Goal: Task Accomplishment & Management: Use online tool/utility

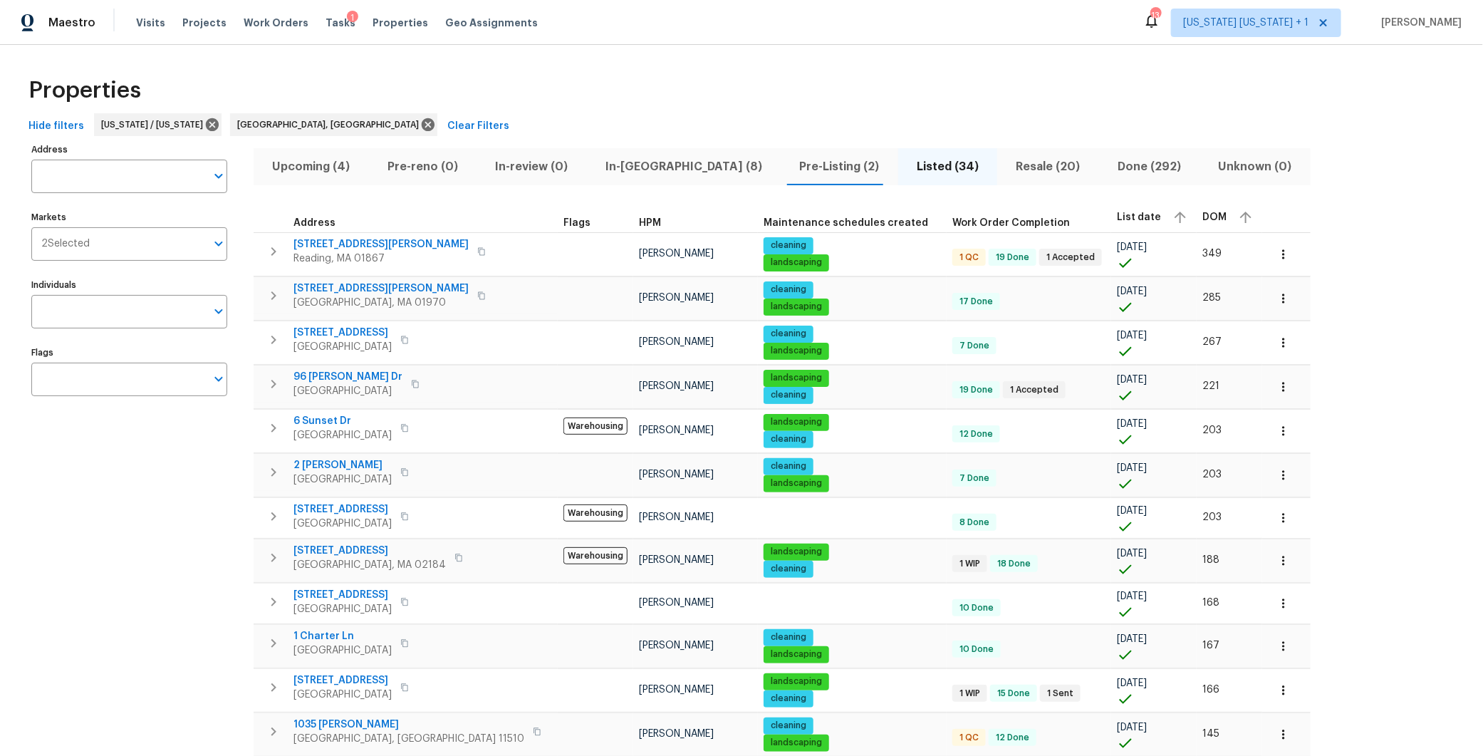
click at [601, 162] on span "In-reno (8)" at bounding box center [683, 167] width 177 height 20
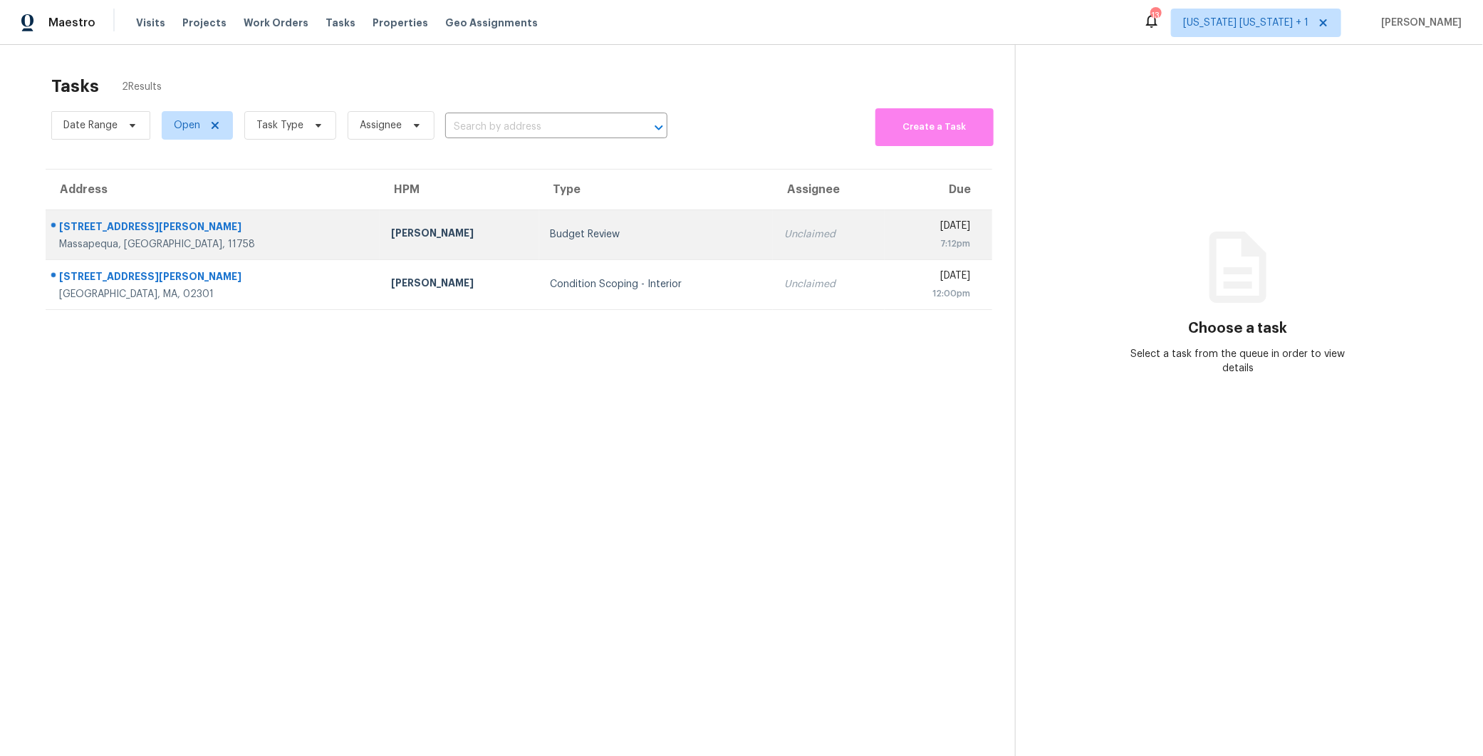
click at [380, 222] on td "[PERSON_NAME]" at bounding box center [460, 234] width 160 height 50
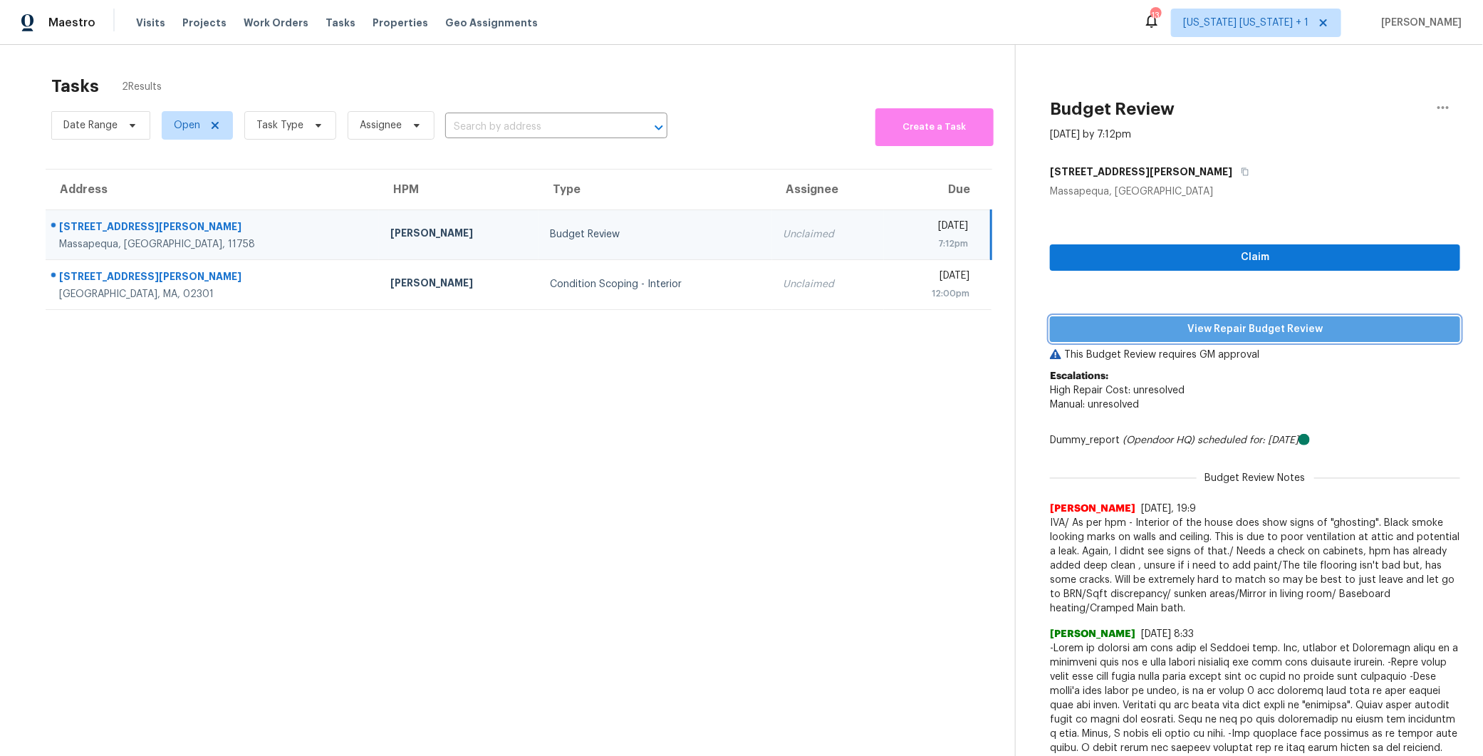
click at [1300, 328] on span "View Repair Budget Review" at bounding box center [1254, 329] width 387 height 18
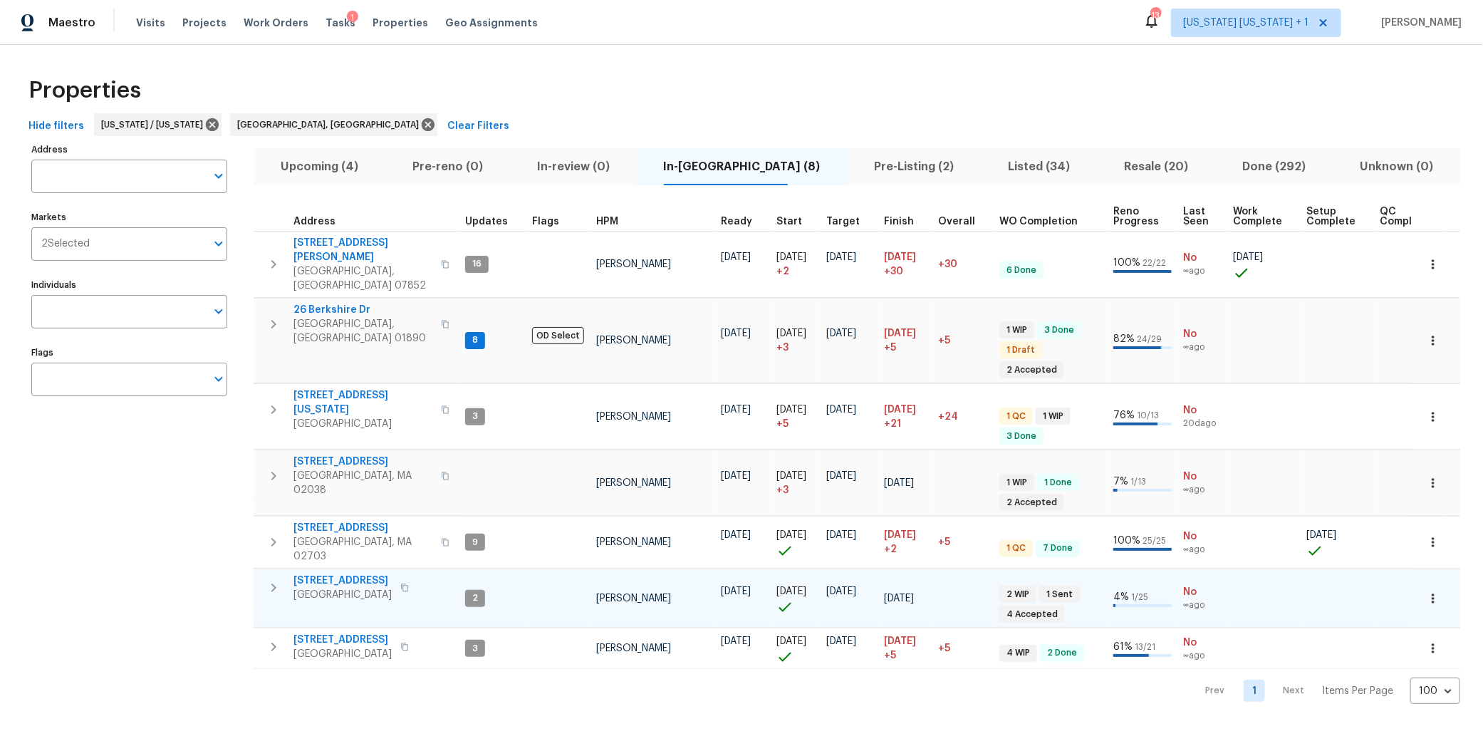
click at [348, 587] on span "[GEOGRAPHIC_DATA]" at bounding box center [342, 594] width 98 height 14
click at [327, 573] on span "124 Lincoln Ave" at bounding box center [342, 580] width 98 height 14
click at [877, 157] on span "Pre-Listing (2)" at bounding box center [914, 167] width 117 height 20
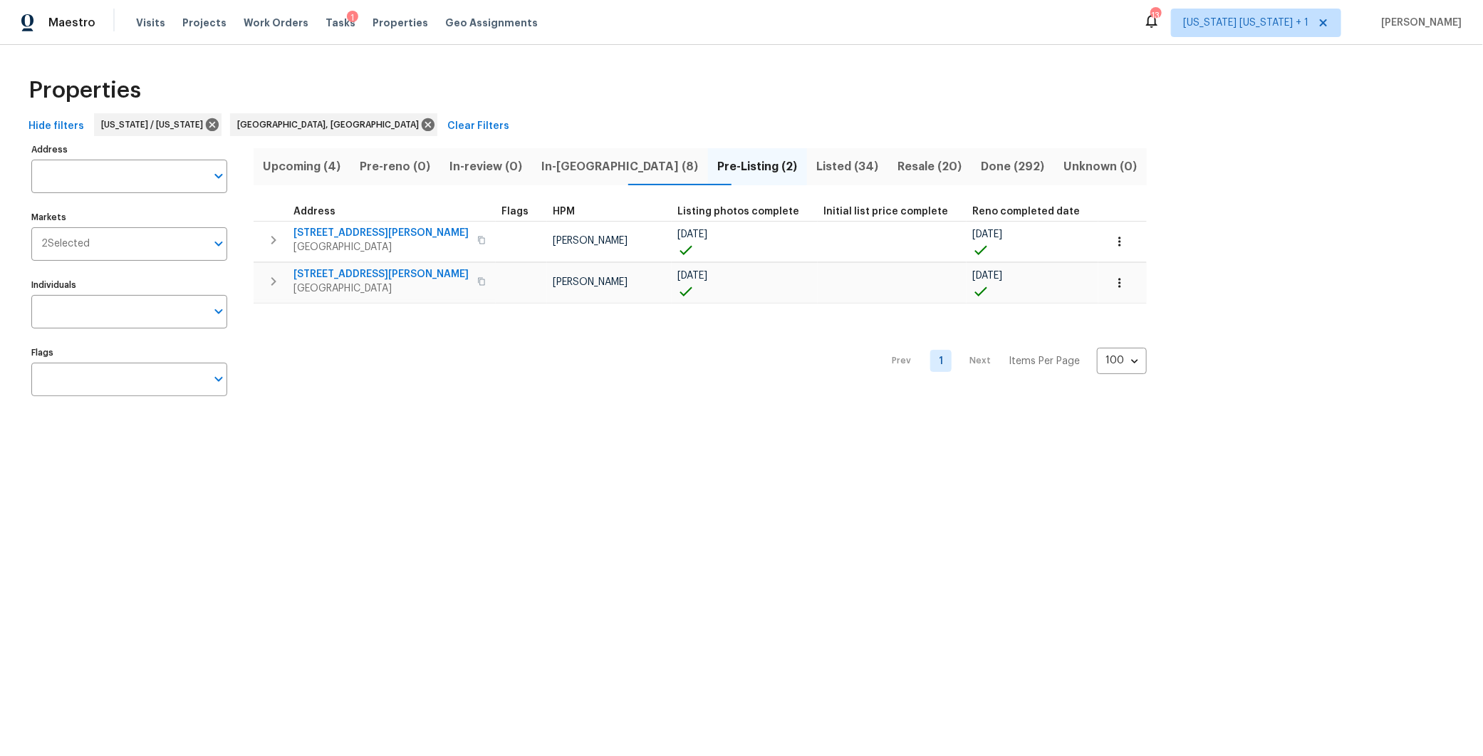
click at [596, 164] on span "In-reno (8)" at bounding box center [619, 167] width 159 height 20
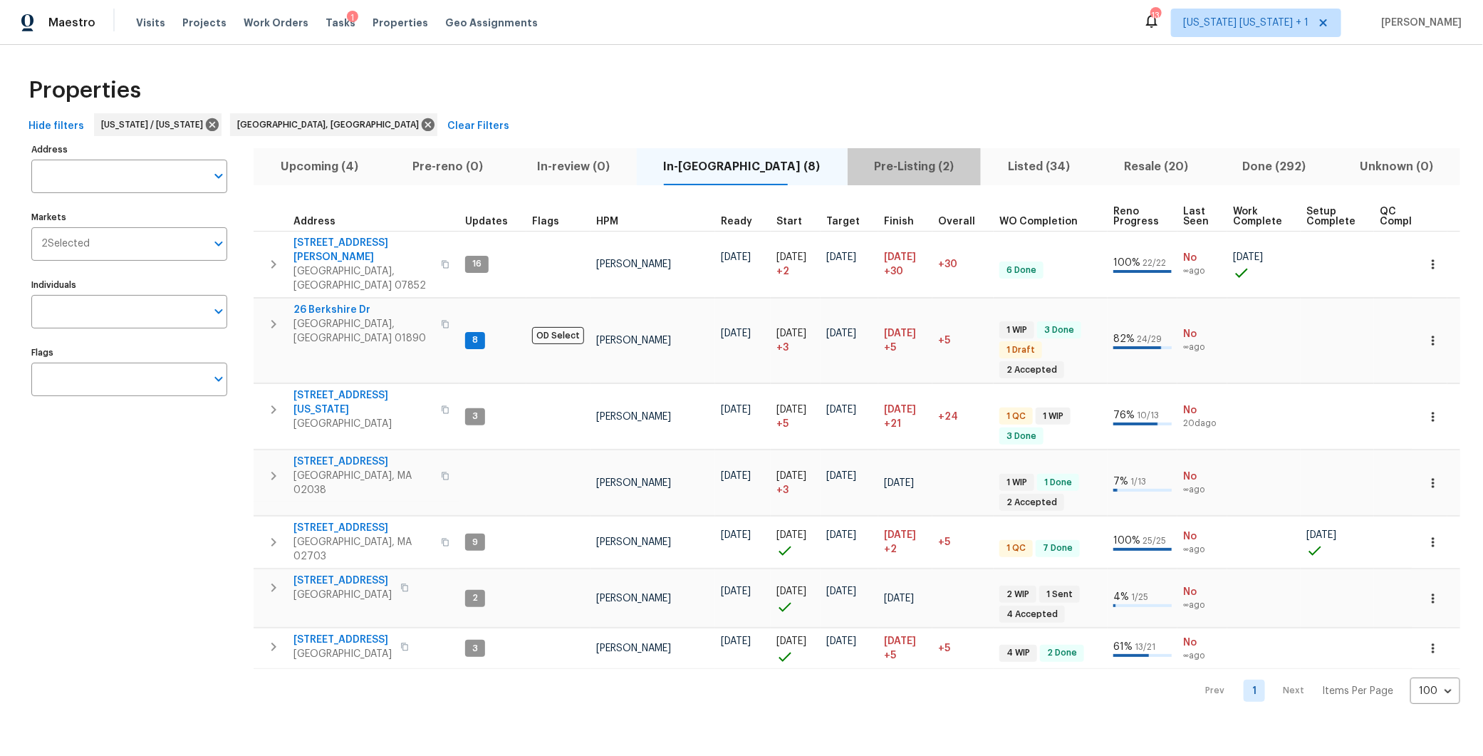
click at [856, 162] on span "Pre-Listing (2)" at bounding box center [914, 167] width 117 height 20
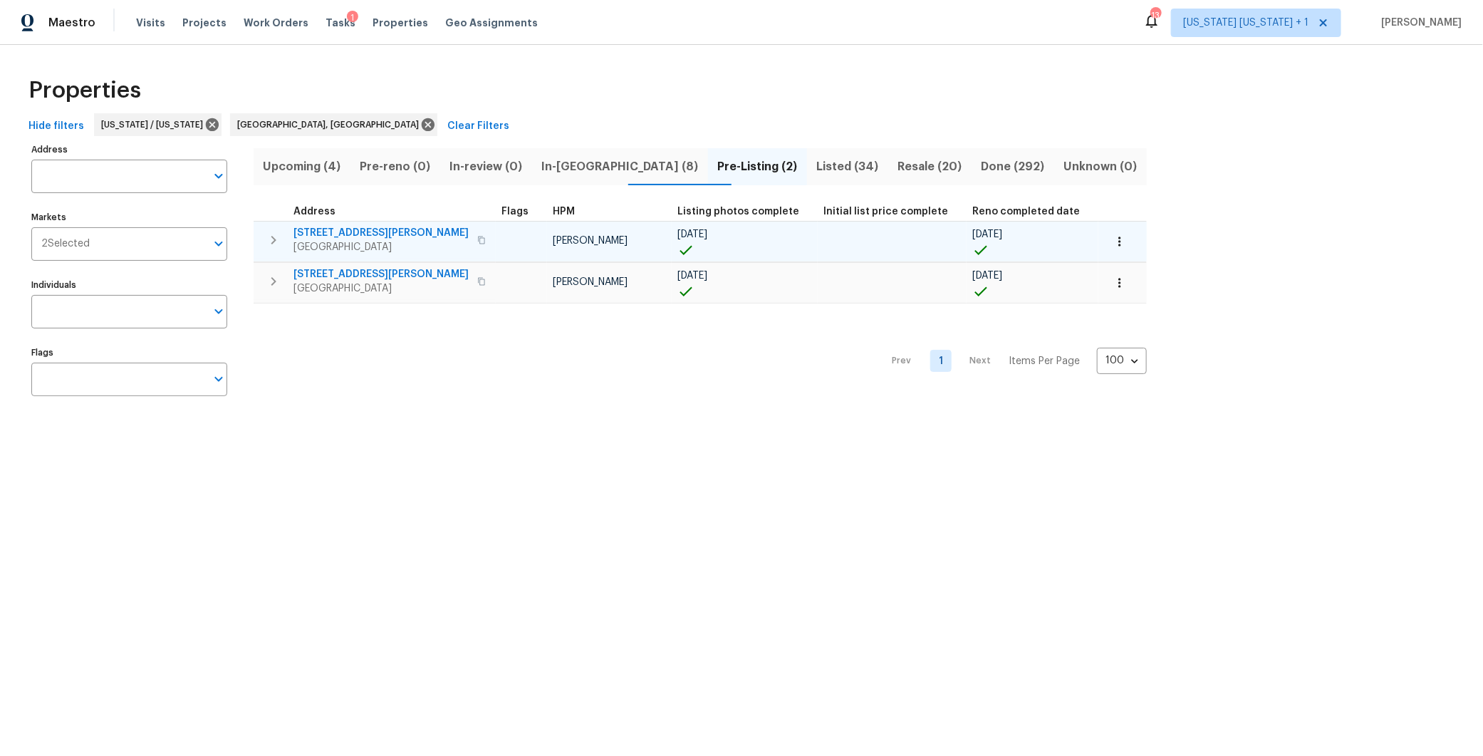
click at [341, 236] on span "21 Buck Rd" at bounding box center [380, 233] width 175 height 14
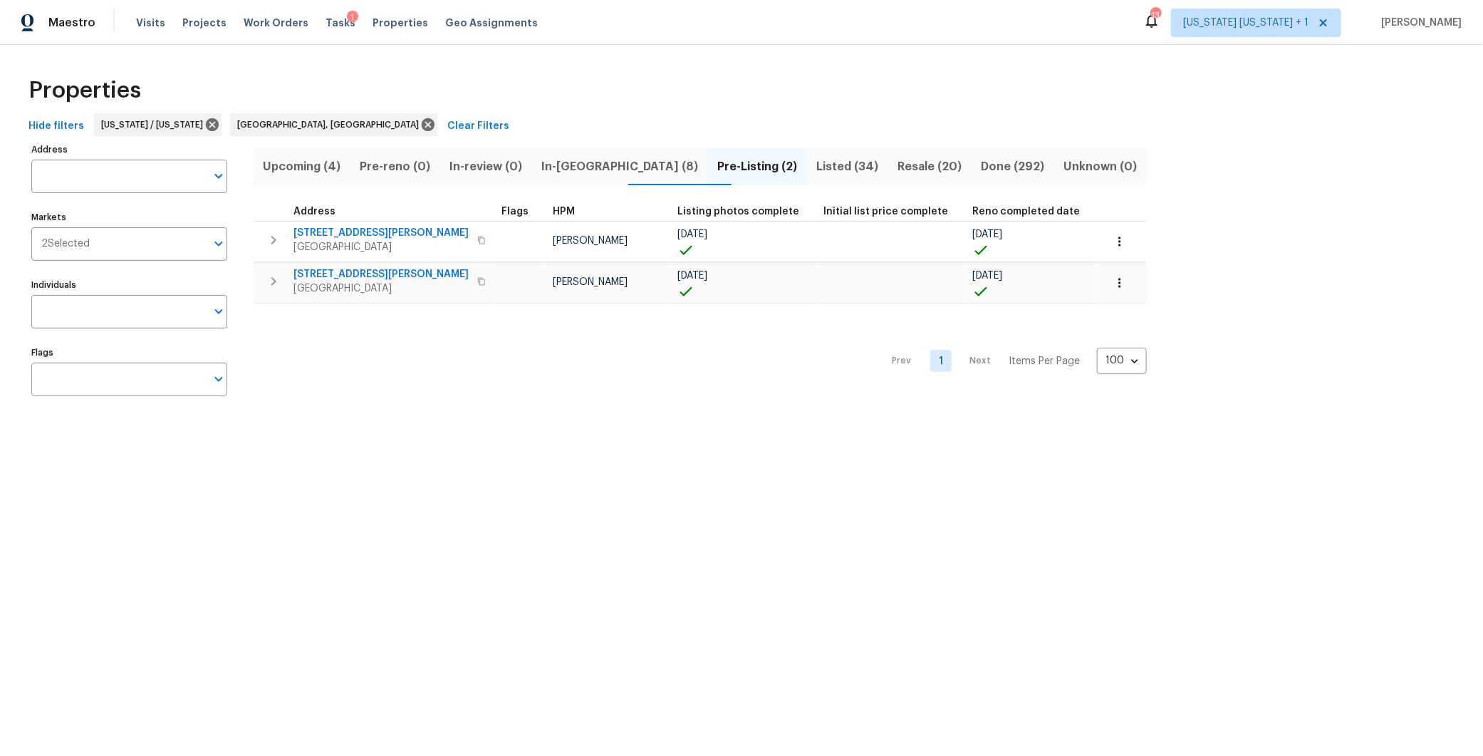
click at [815, 168] on span "Listed (34)" at bounding box center [847, 167] width 64 height 20
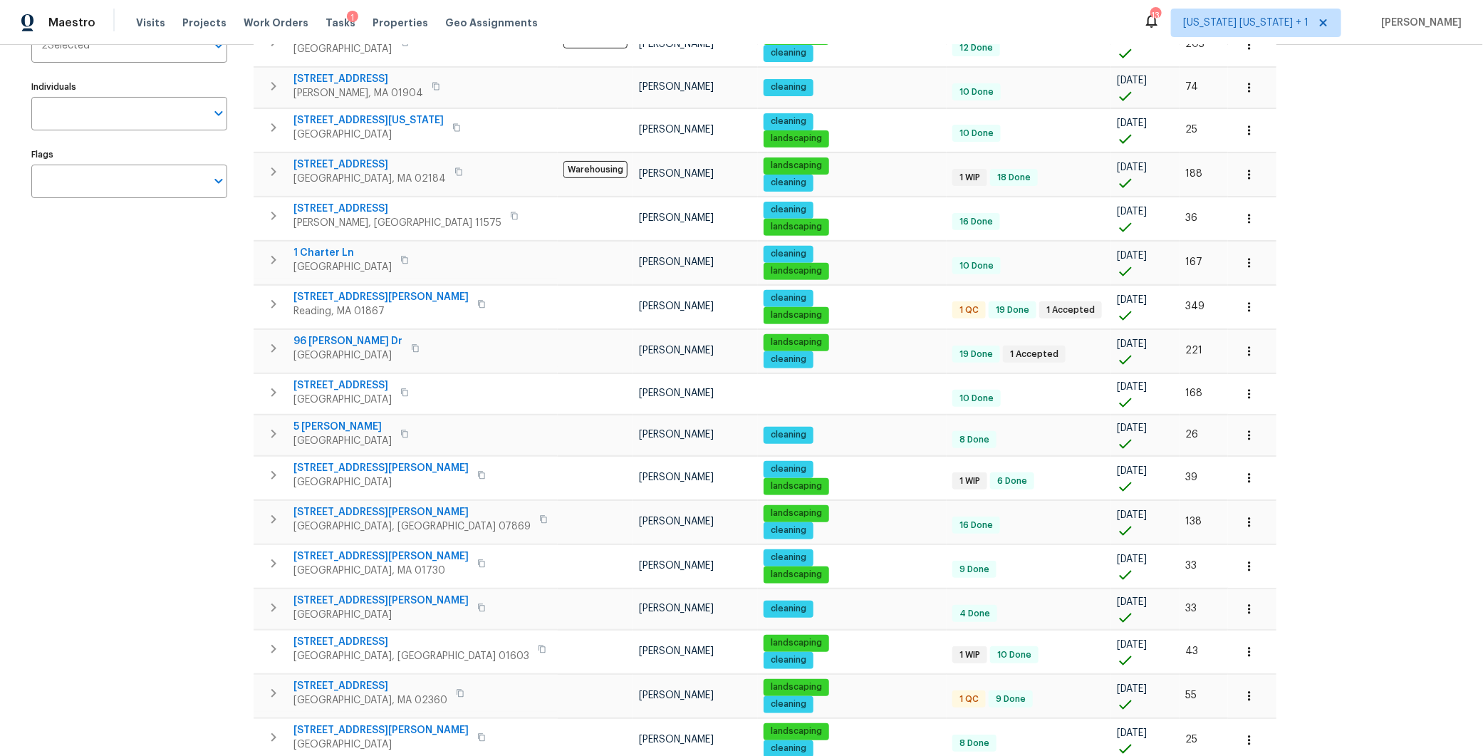
scroll to position [195, 0]
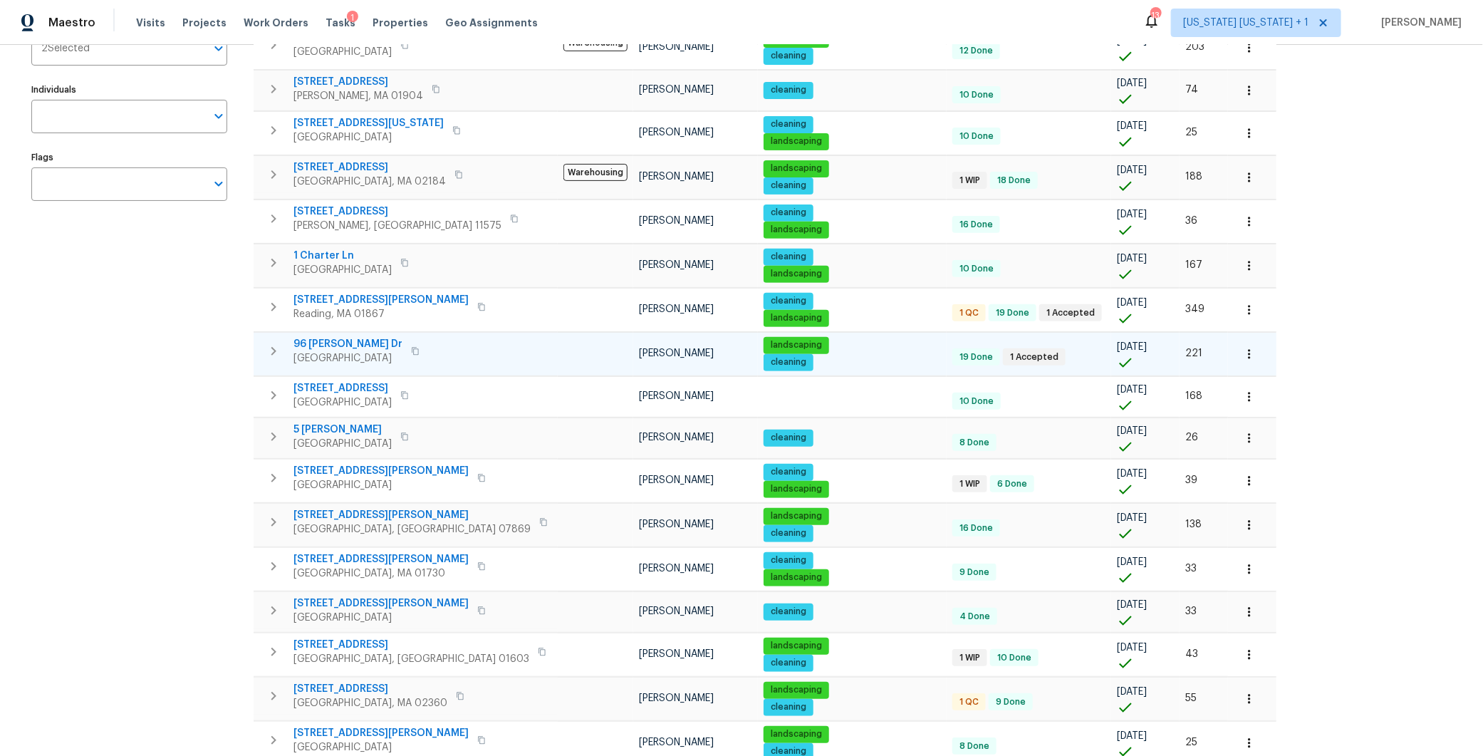
click at [326, 344] on span "96 Wilkens Dr" at bounding box center [347, 344] width 109 height 14
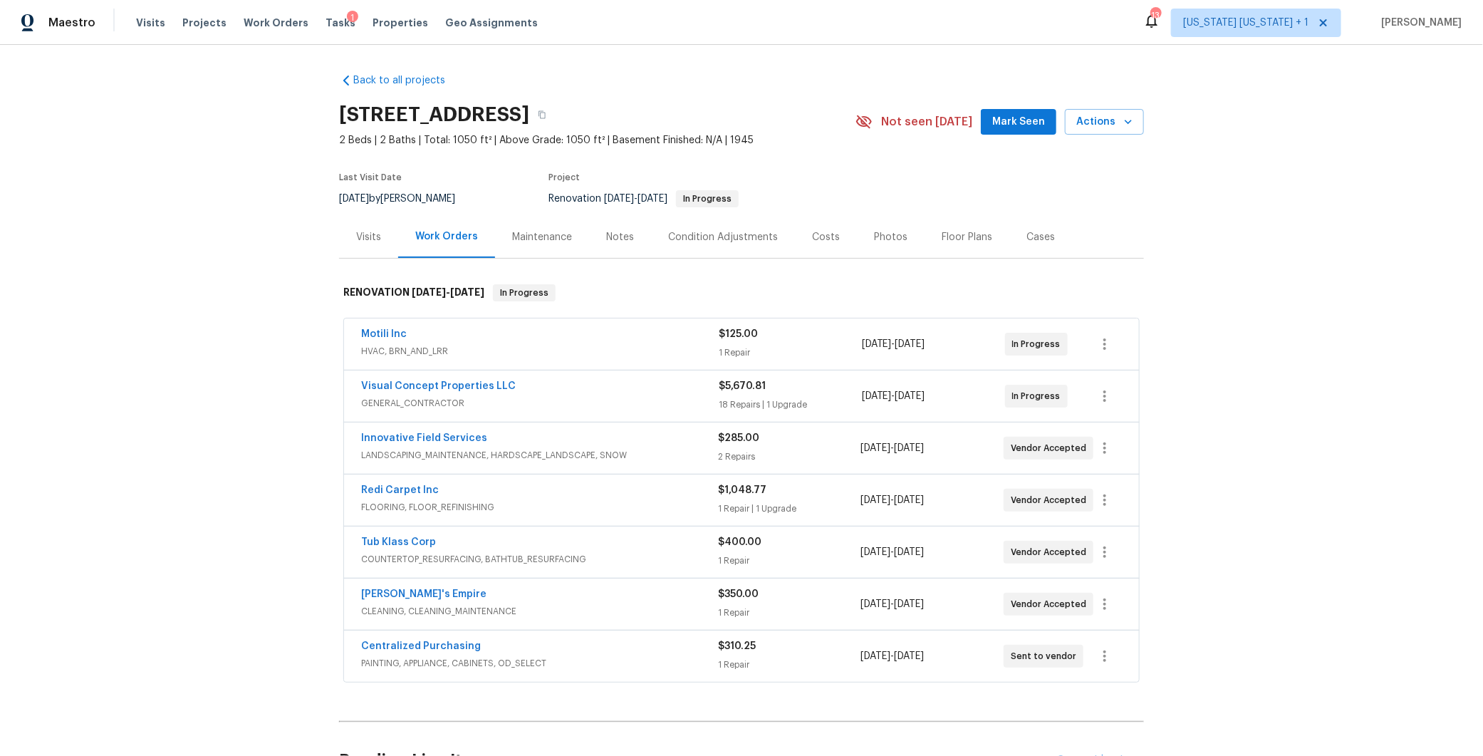
click at [812, 238] on div "Costs" at bounding box center [826, 237] width 28 height 14
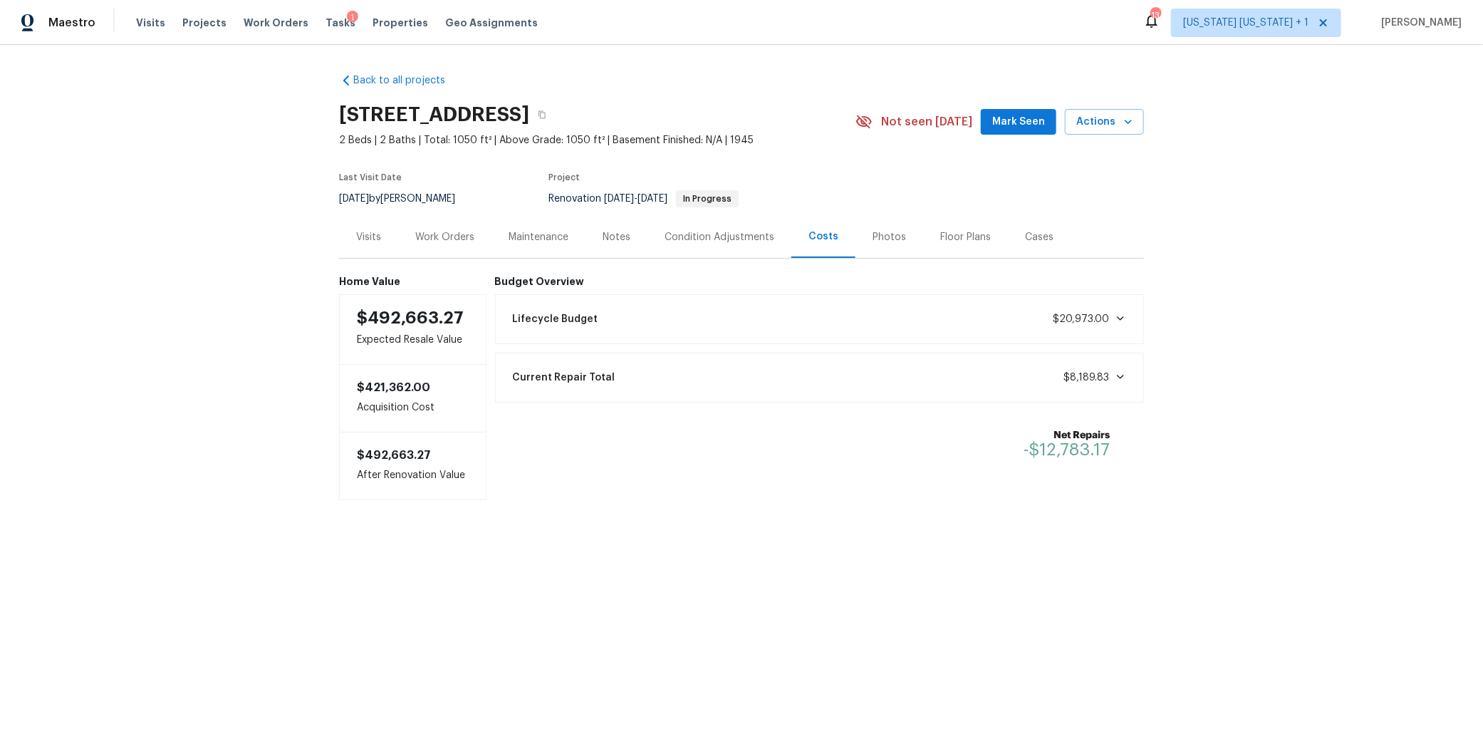
click at [448, 246] on div "Work Orders" at bounding box center [444, 237] width 93 height 42
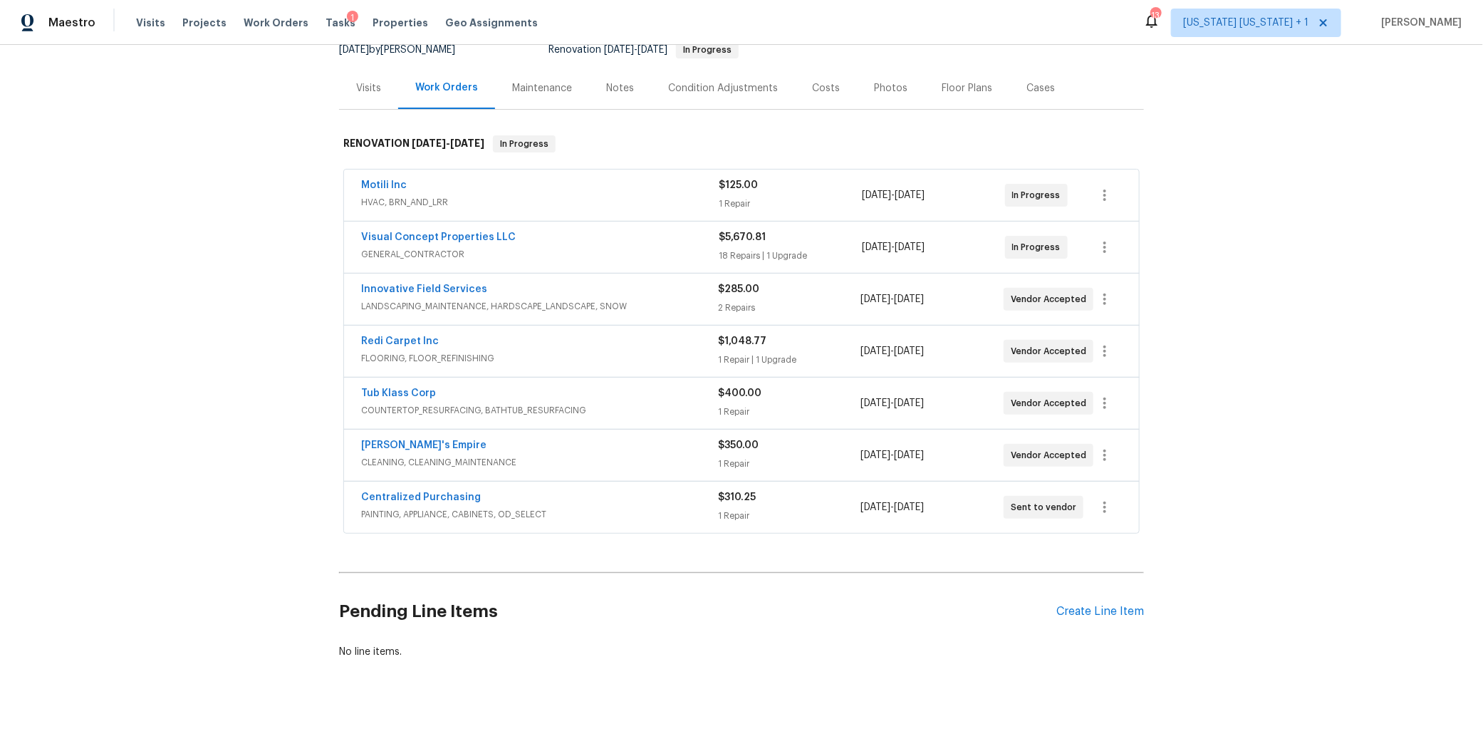
scroll to position [157, 0]
click at [569, 338] on div "Redi Carpet Inc" at bounding box center [539, 342] width 357 height 17
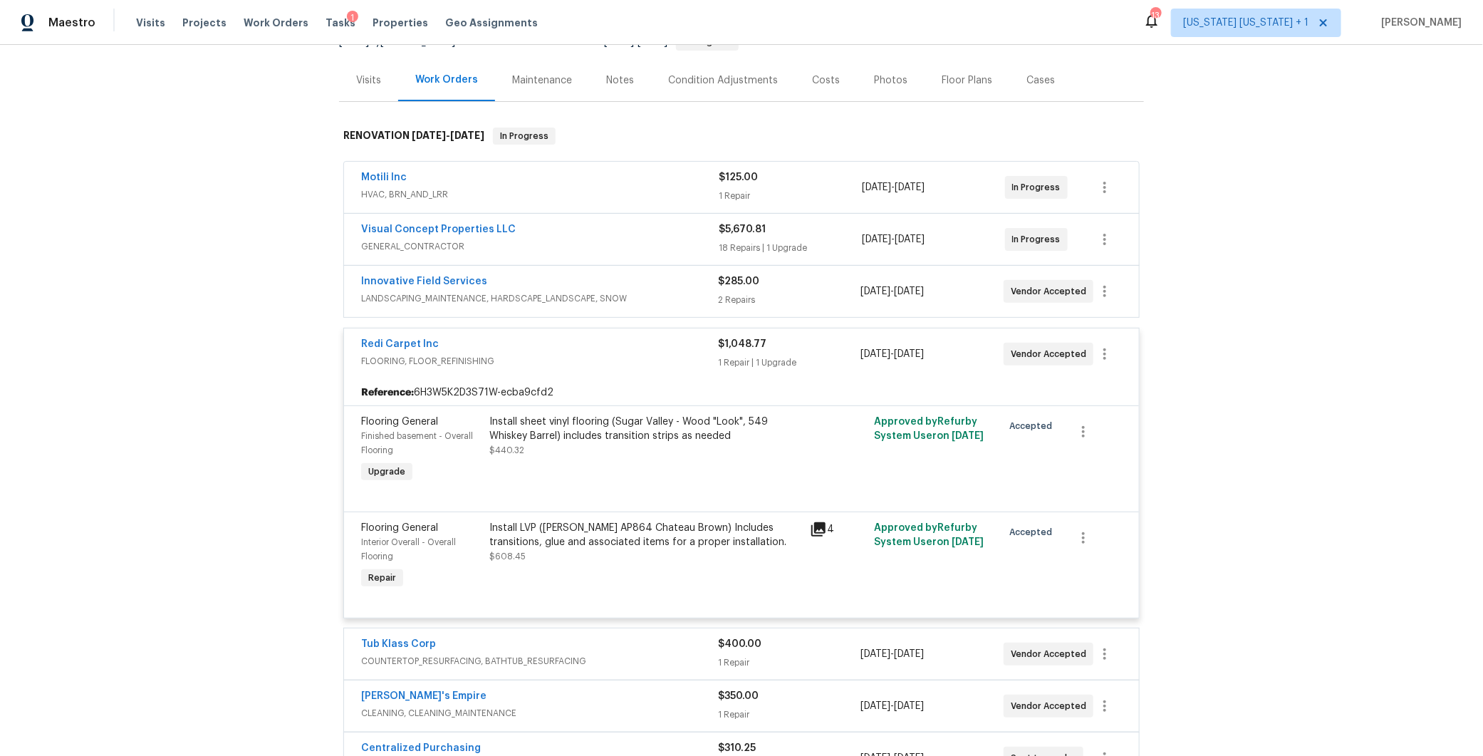
click at [569, 338] on div "Redi Carpet Inc" at bounding box center [539, 345] width 357 height 17
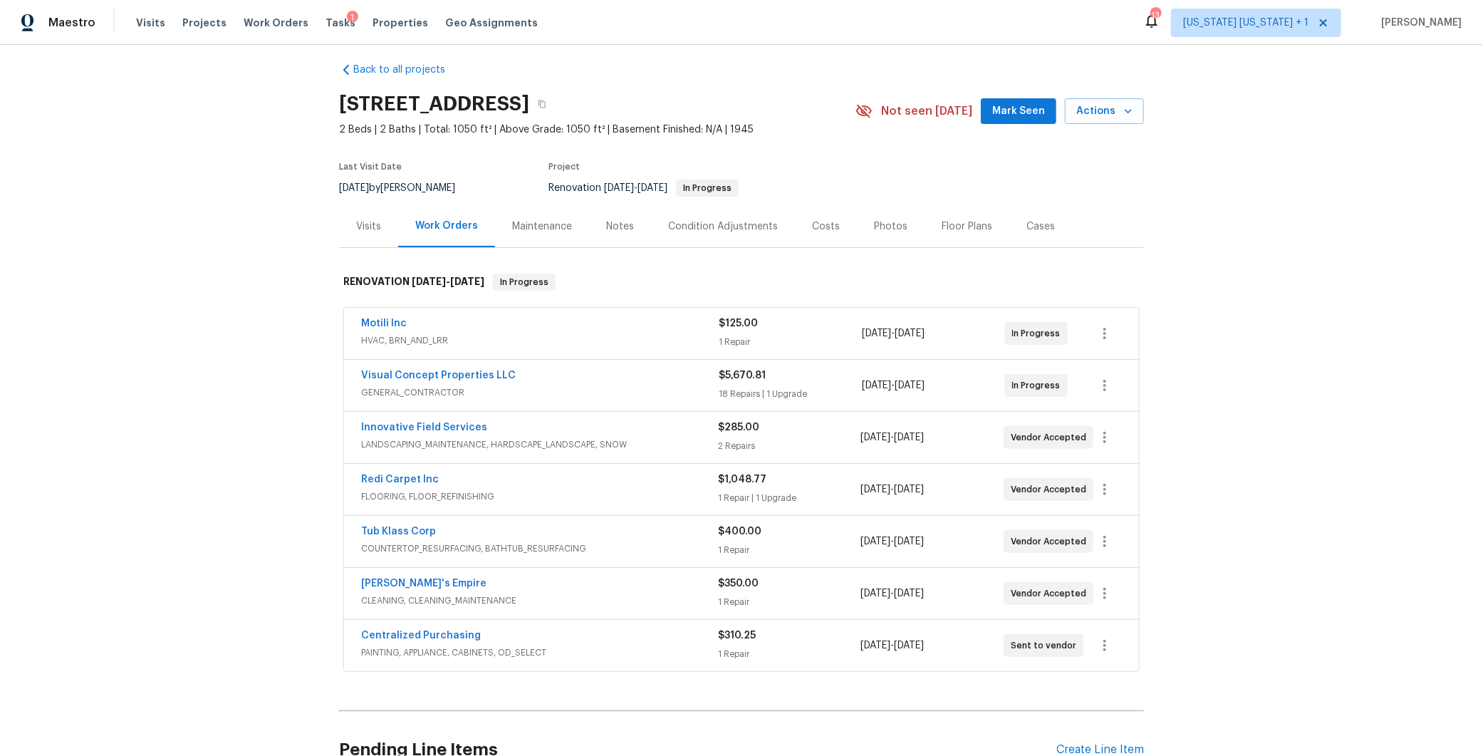
scroll to position [0, 0]
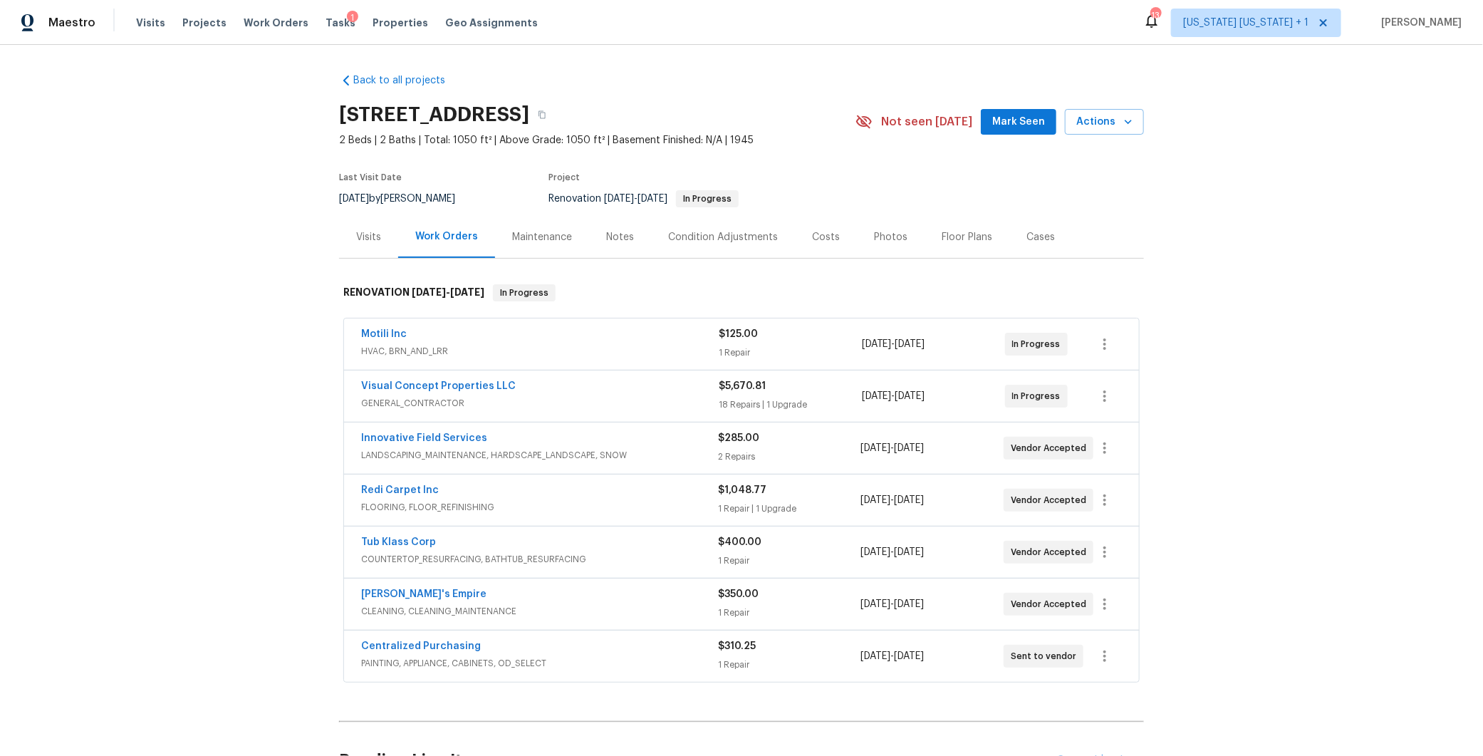
click at [605, 388] on div "Visual Concept Properties LLC" at bounding box center [539, 387] width 357 height 17
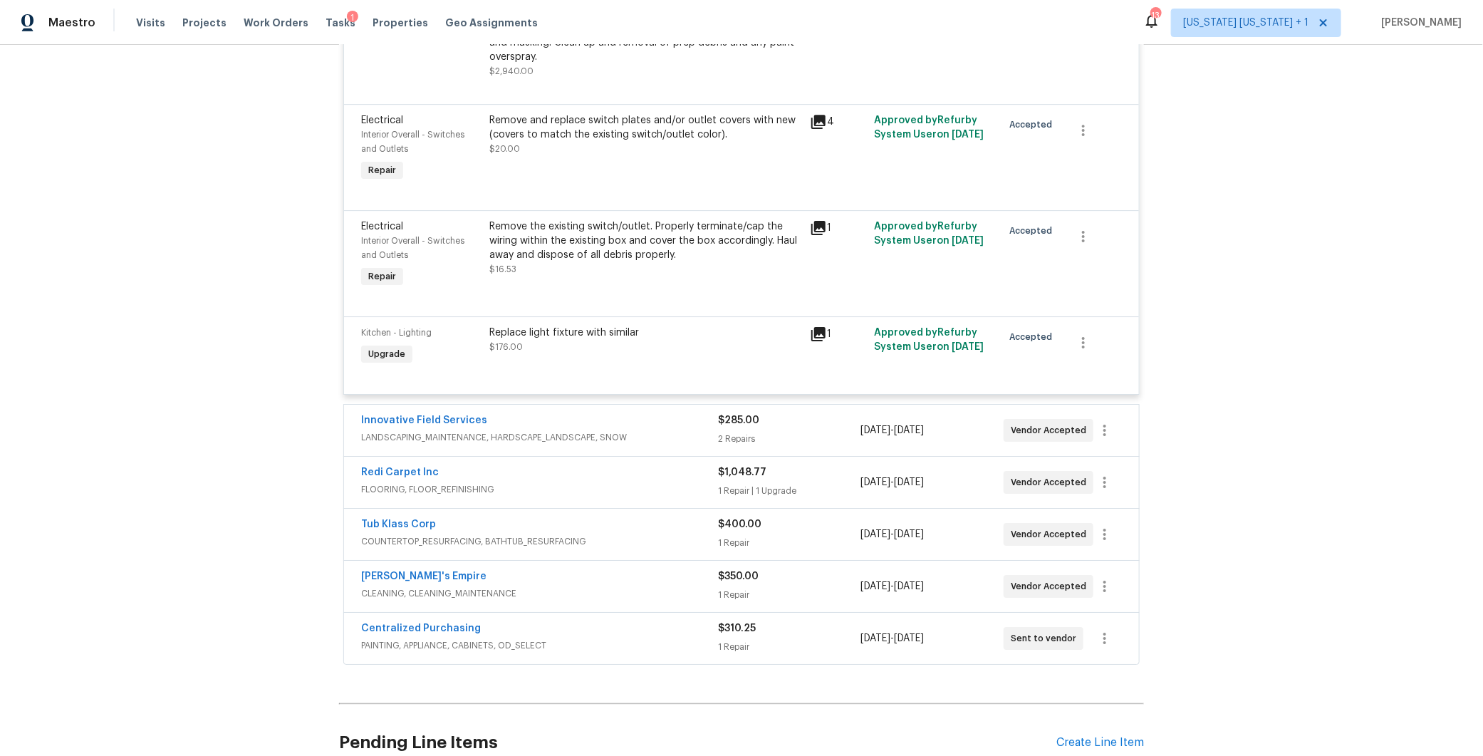
scroll to position [2544, 0]
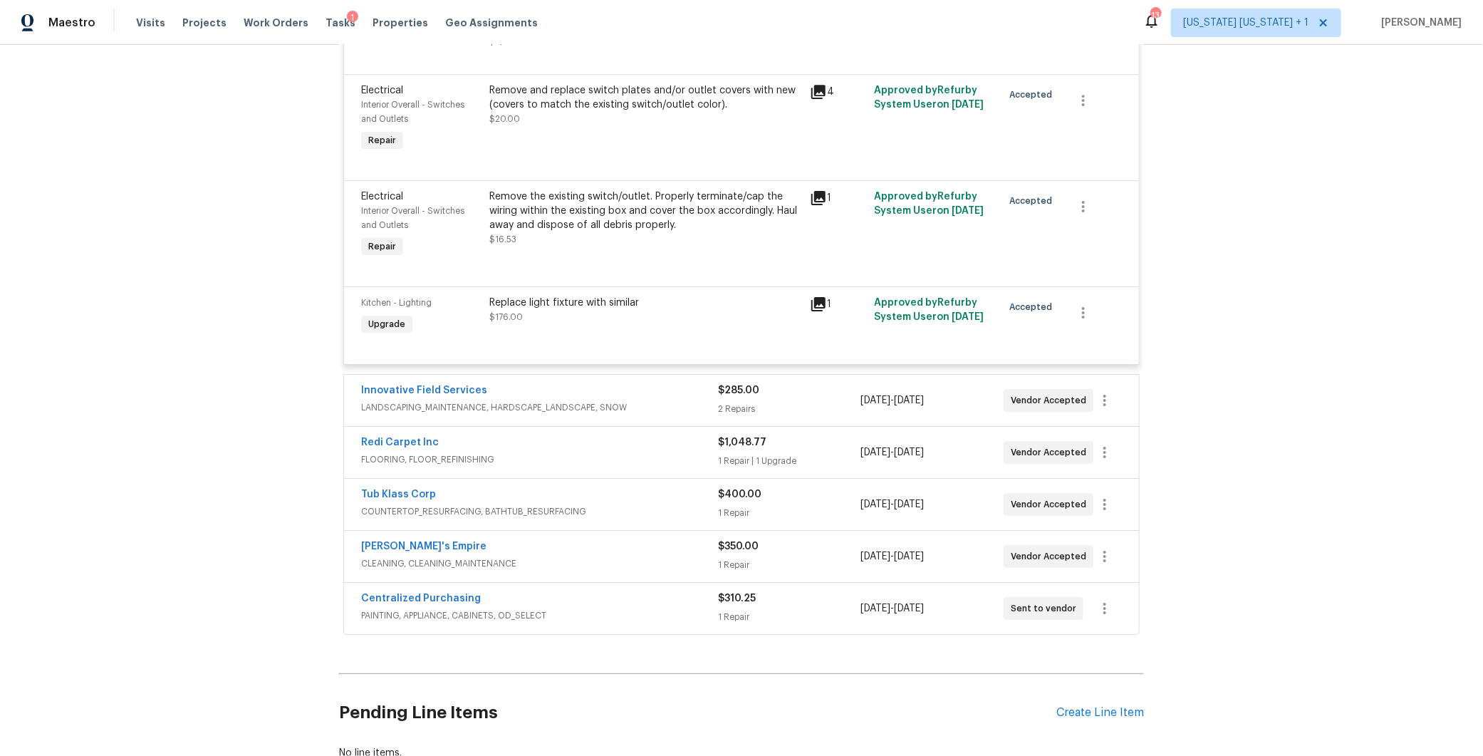
click at [599, 310] on div "Replace light fixture with similar" at bounding box center [645, 303] width 312 height 14
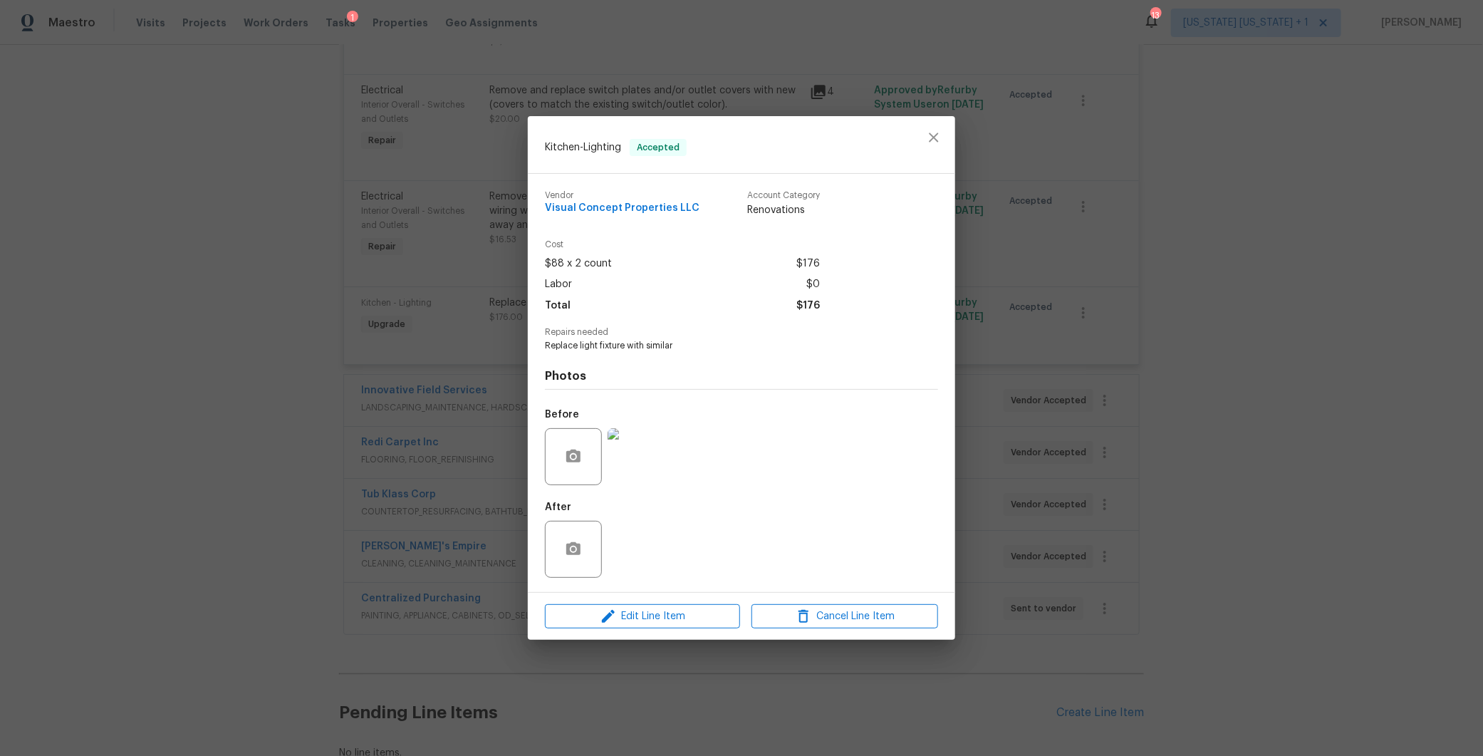
click at [620, 456] on img at bounding box center [635, 456] width 57 height 57
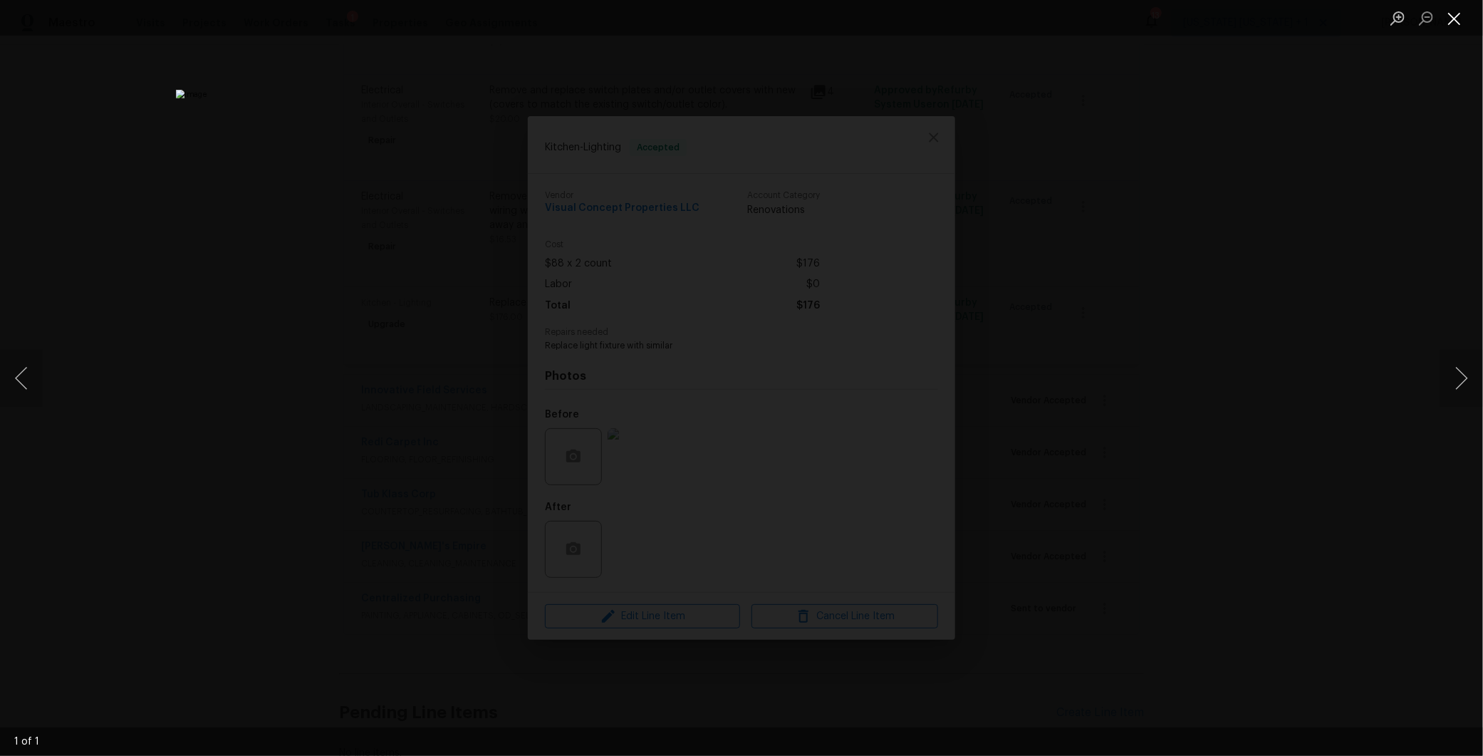
click at [1451, 22] on button "Close lightbox" at bounding box center [1454, 18] width 28 height 25
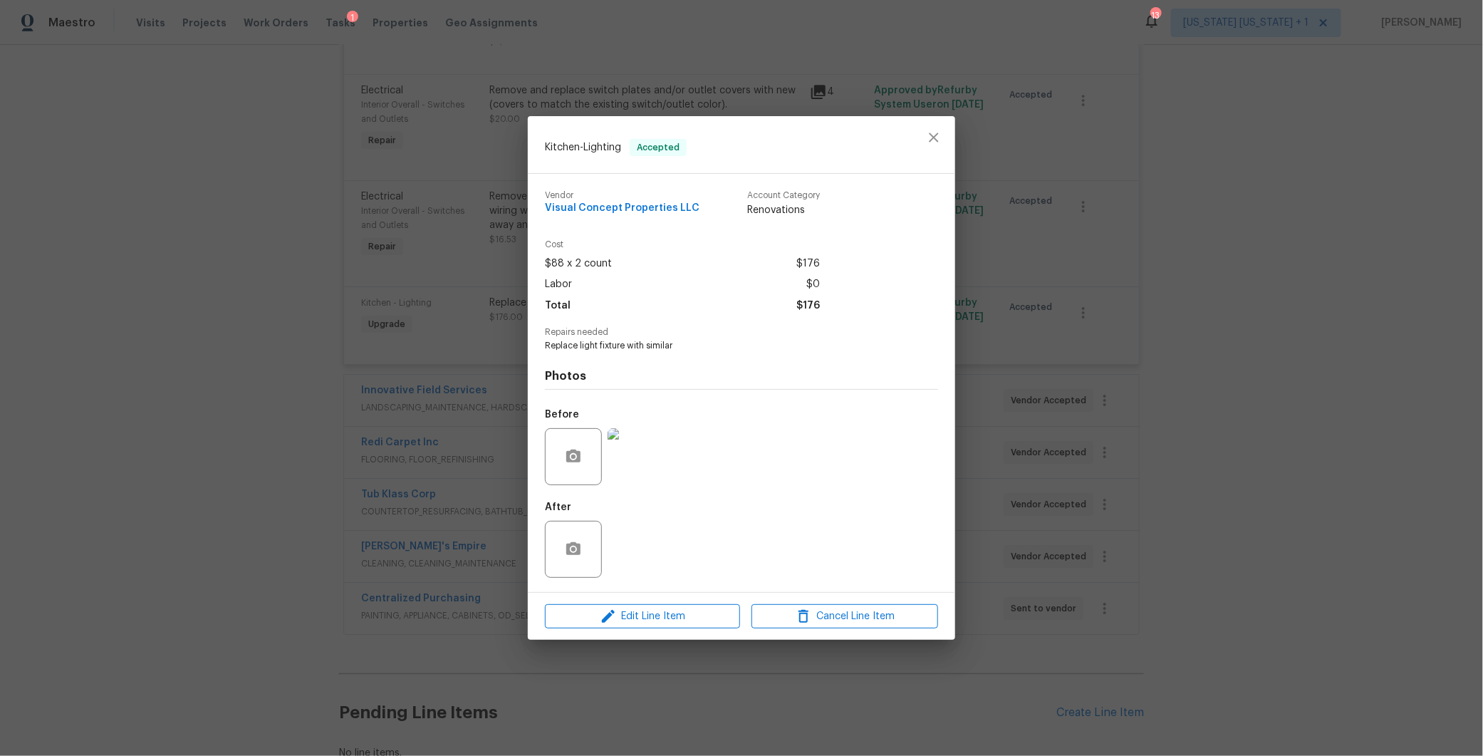
click at [656, 449] on img at bounding box center [635, 456] width 57 height 57
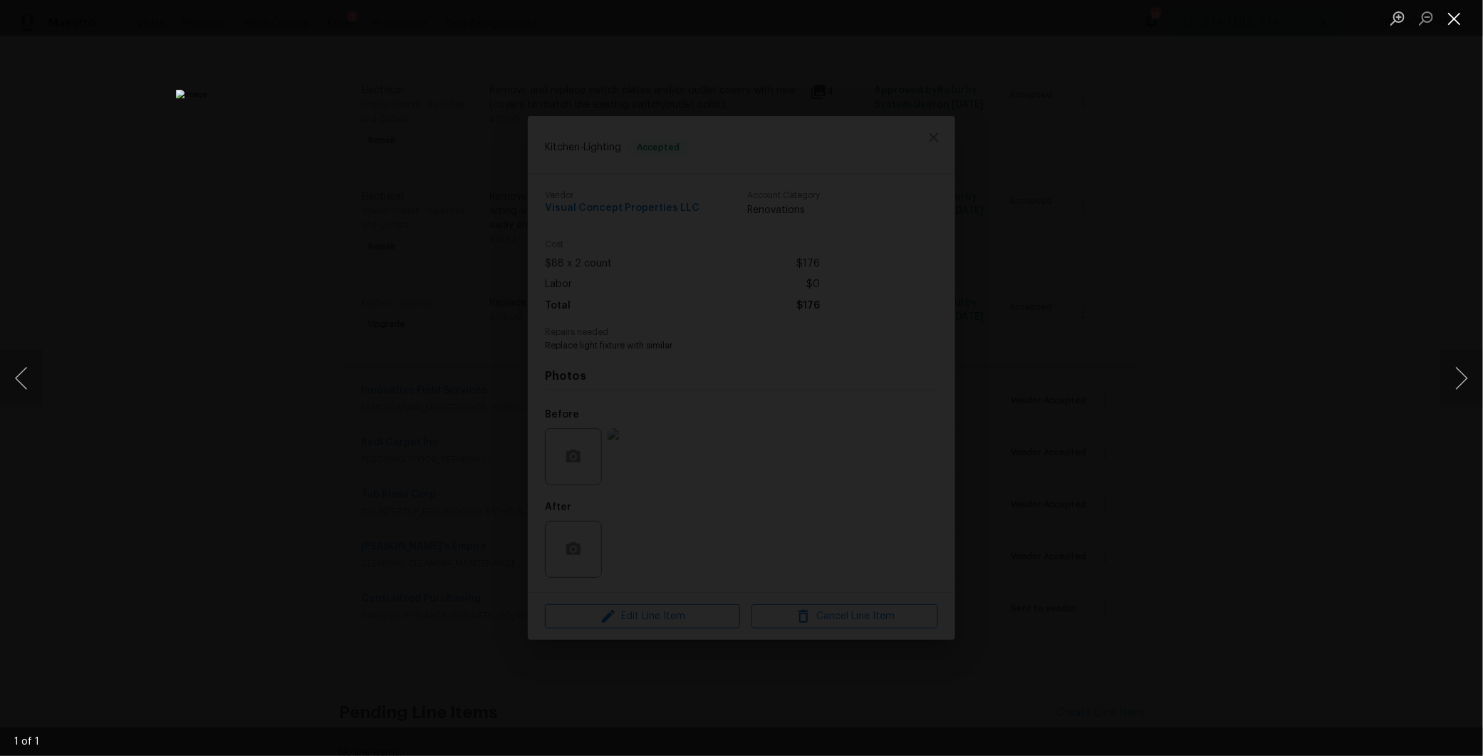
click at [1459, 19] on button "Close lightbox" at bounding box center [1454, 18] width 28 height 25
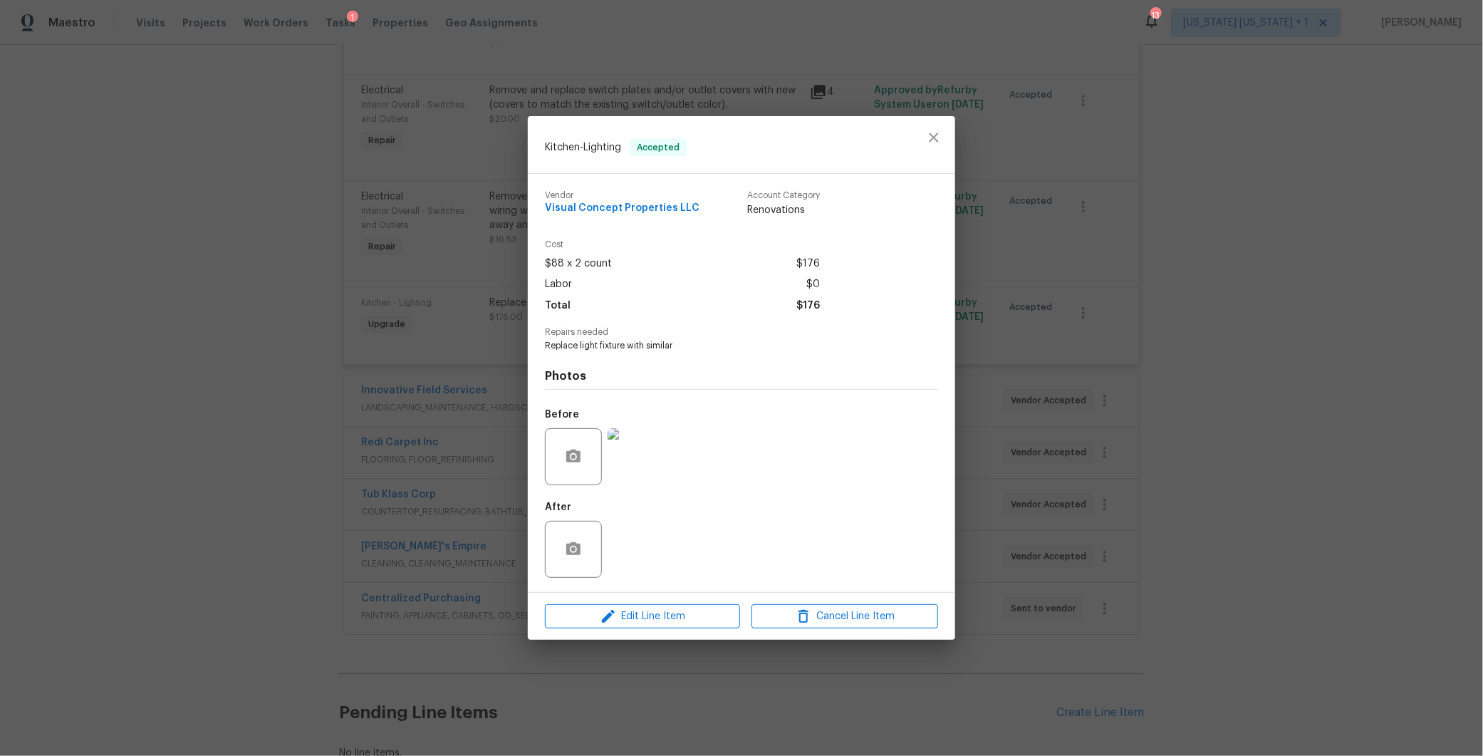
click at [645, 455] on img at bounding box center [635, 456] width 57 height 57
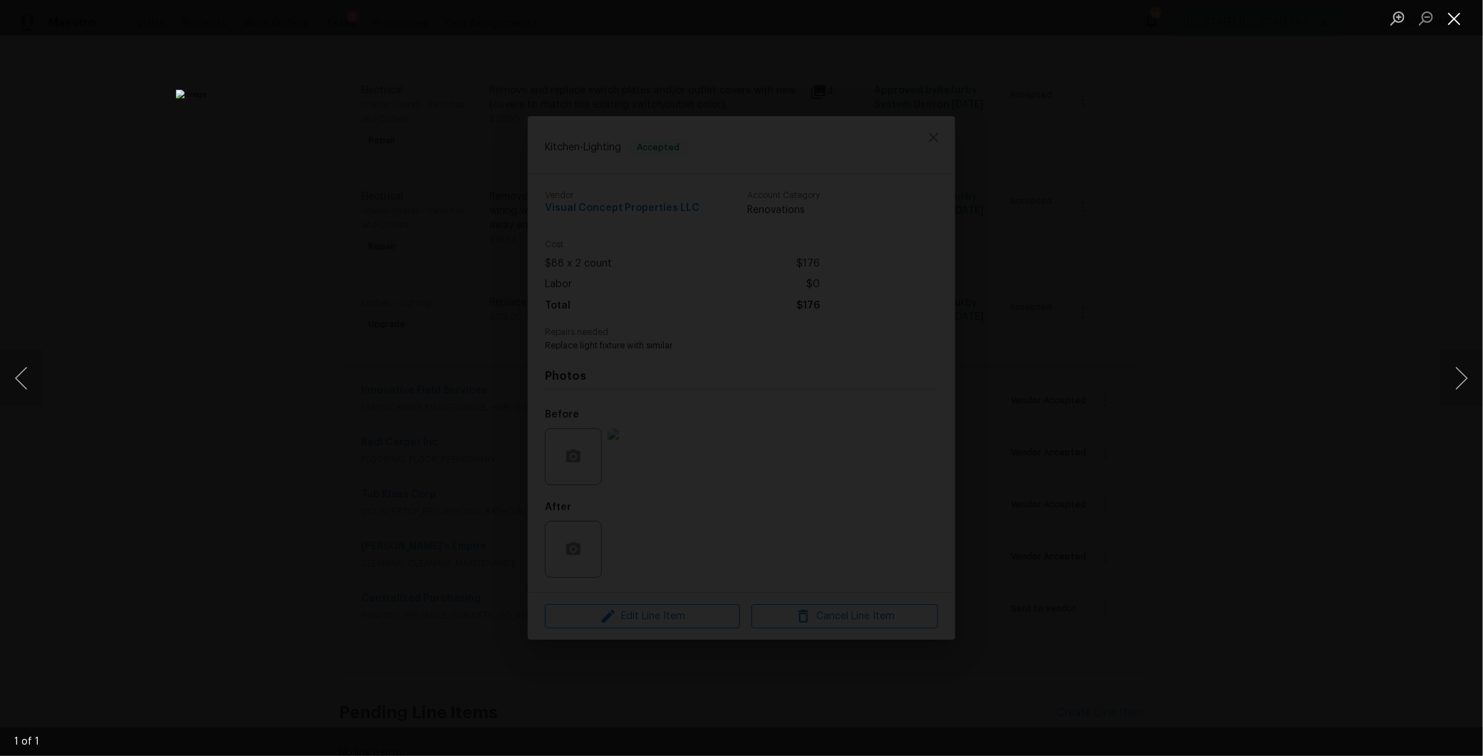
click at [1450, 15] on button "Close lightbox" at bounding box center [1454, 18] width 28 height 25
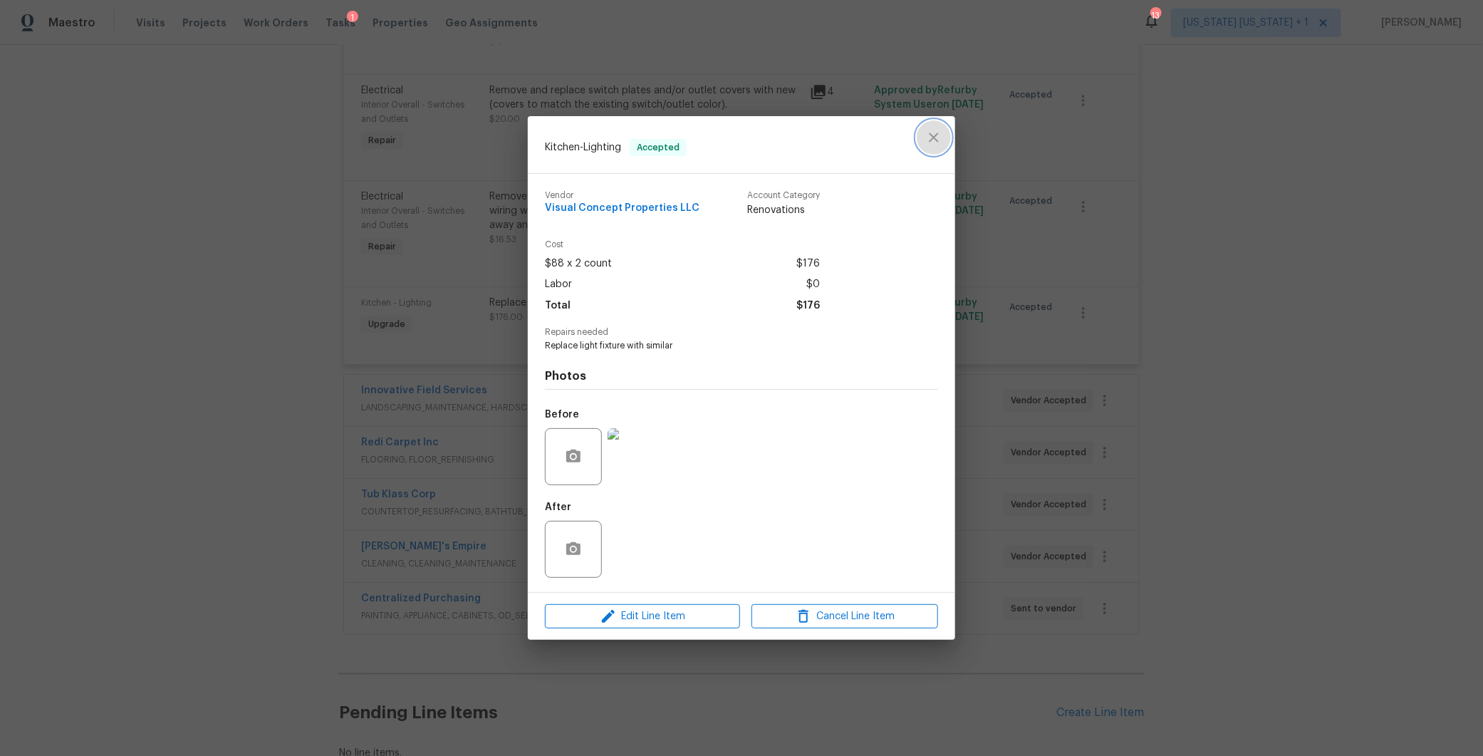
click at [943, 137] on button "close" at bounding box center [933, 137] width 34 height 34
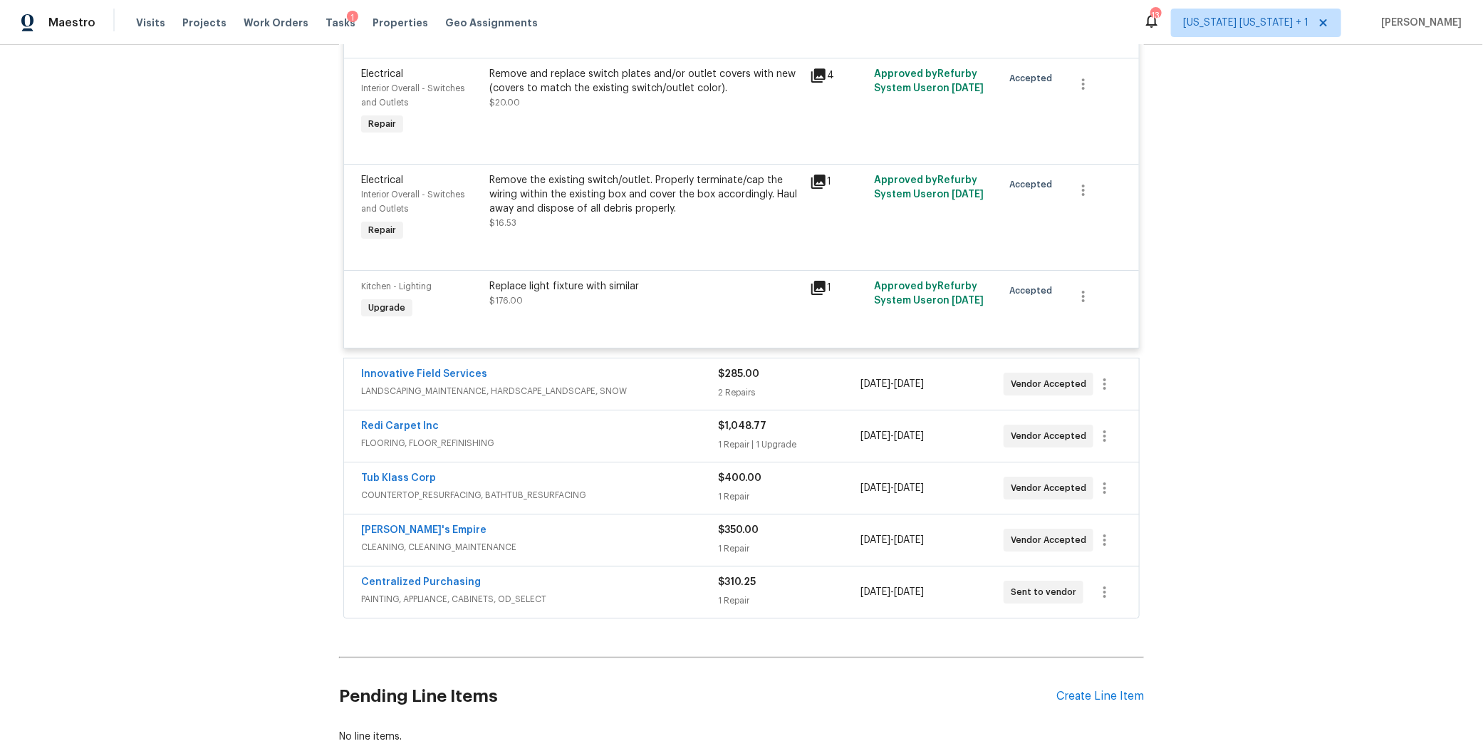
scroll to position [2581, 0]
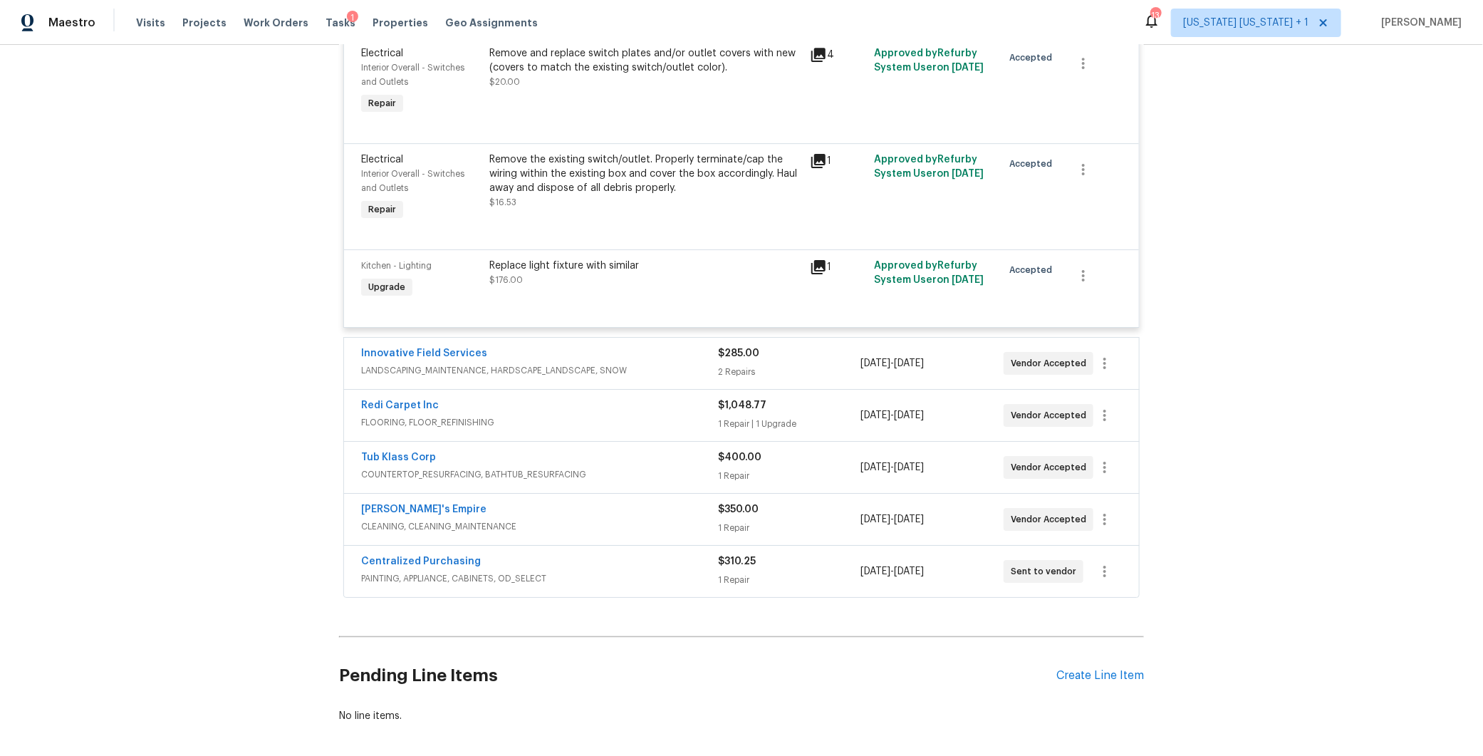
click at [590, 415] on div "Redi Carpet Inc" at bounding box center [539, 406] width 357 height 17
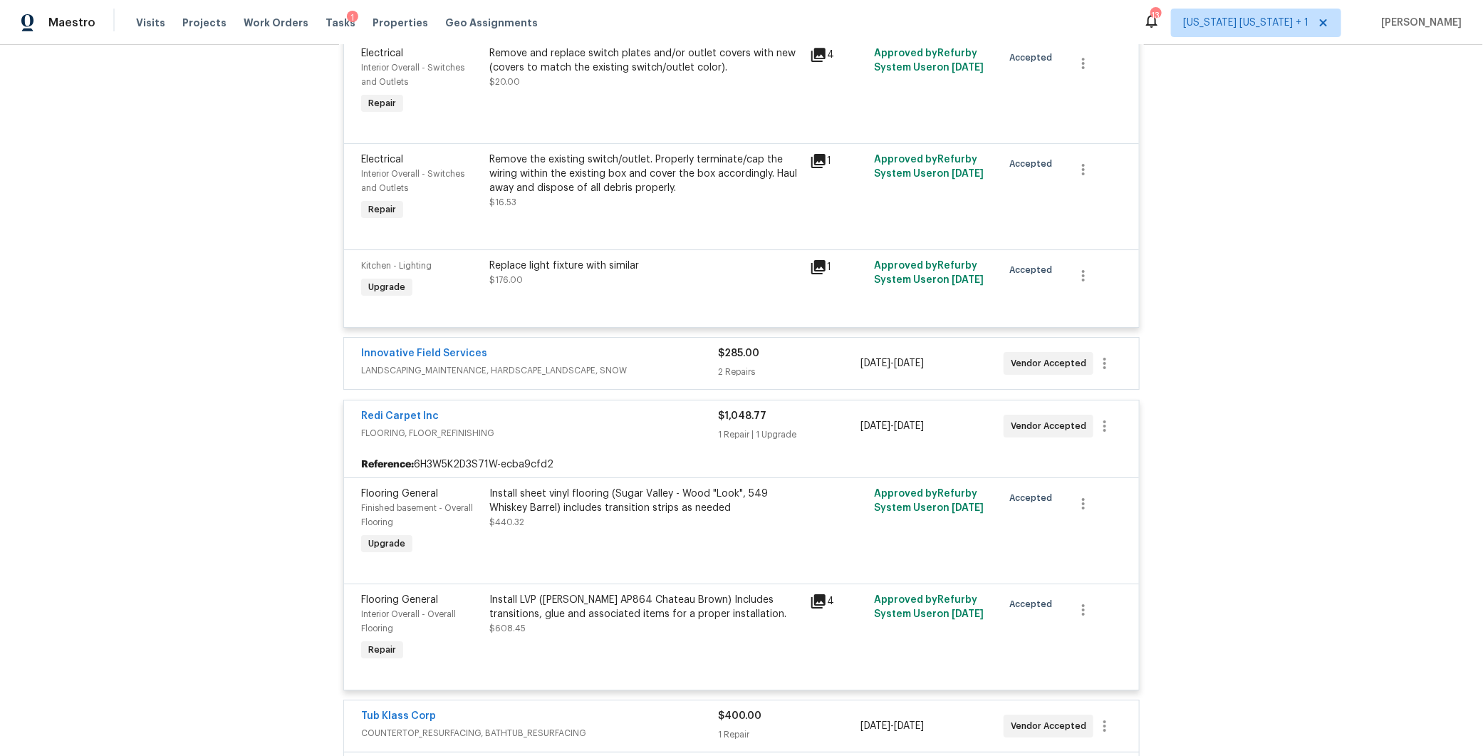
click at [597, 426] on div "Redi Carpet Inc" at bounding box center [539, 417] width 357 height 17
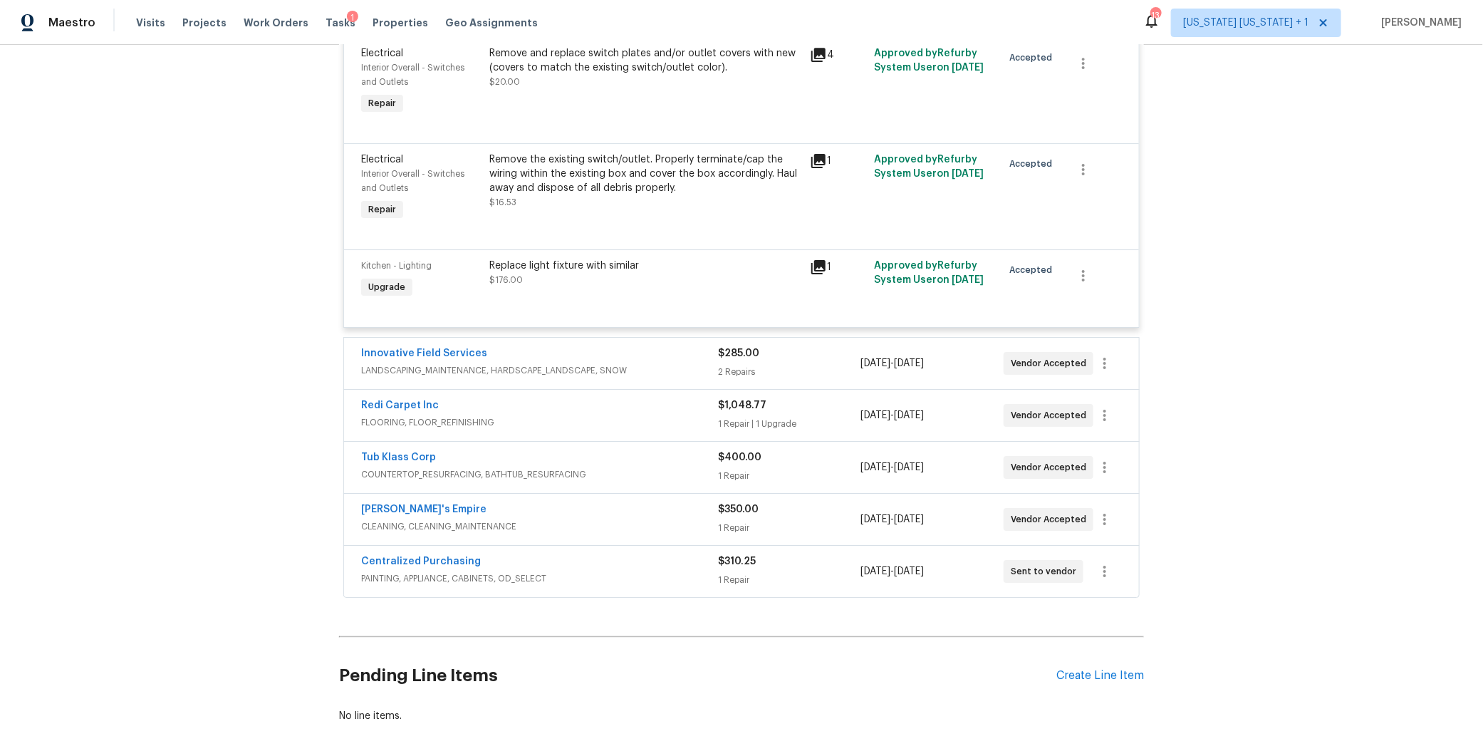
click at [597, 415] on div "Redi Carpet Inc" at bounding box center [539, 406] width 357 height 17
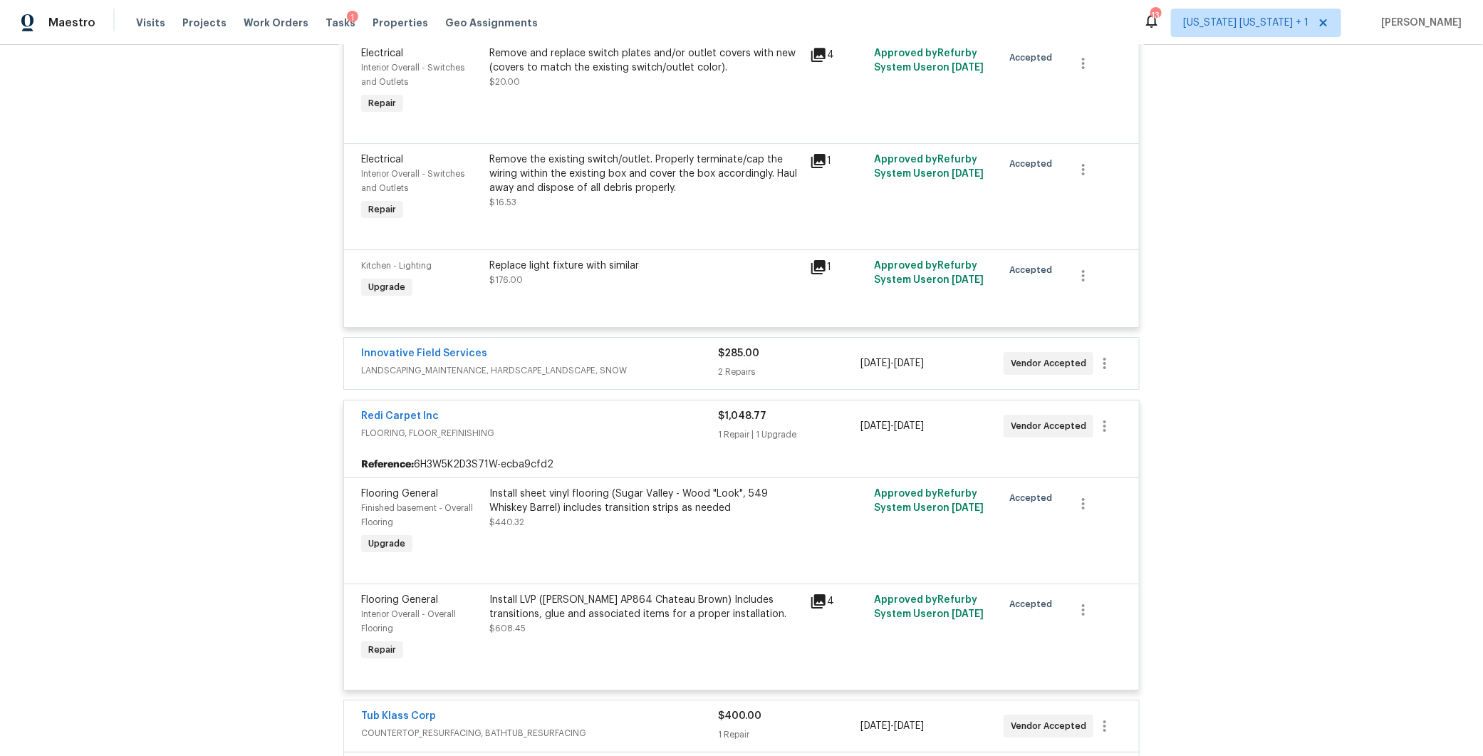
click at [597, 426] on div "Redi Carpet Inc" at bounding box center [539, 417] width 357 height 17
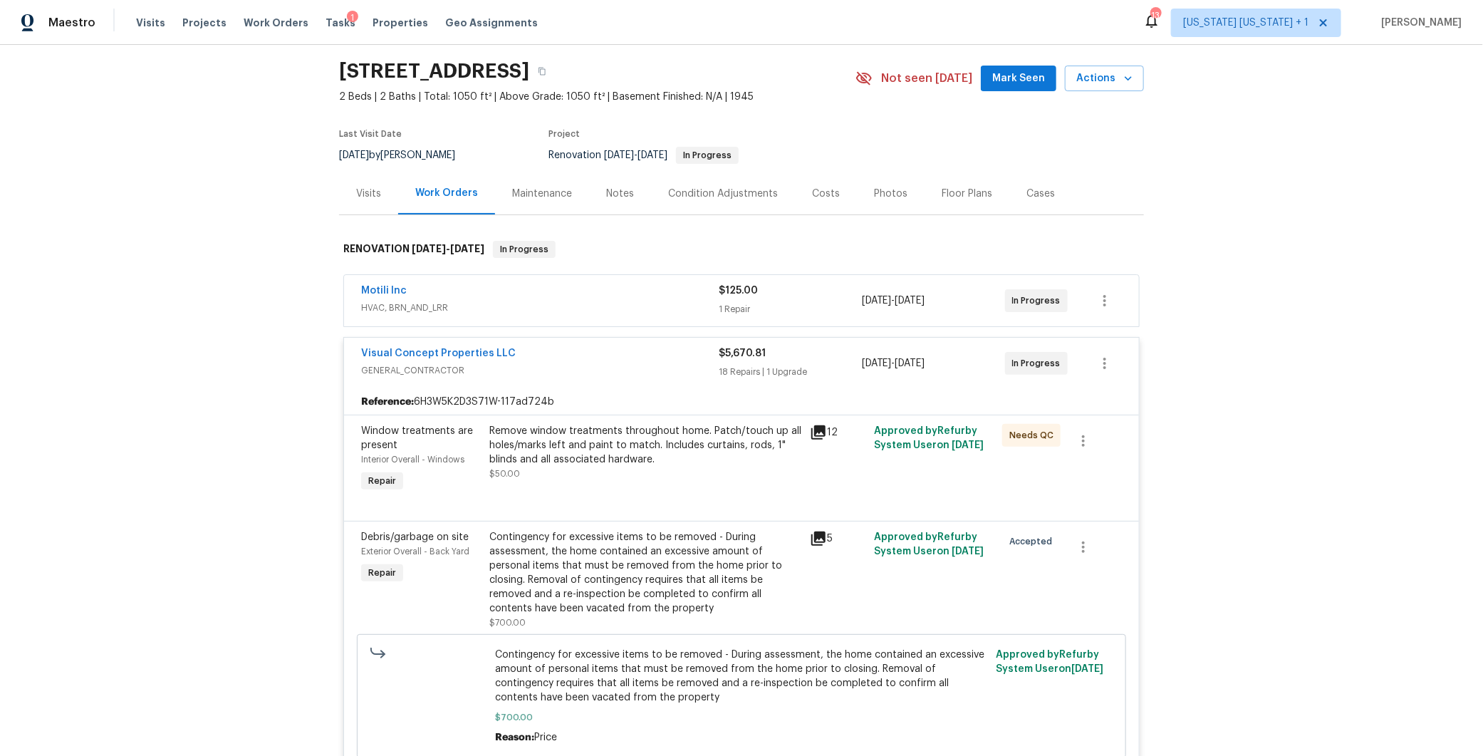
scroll to position [174, 0]
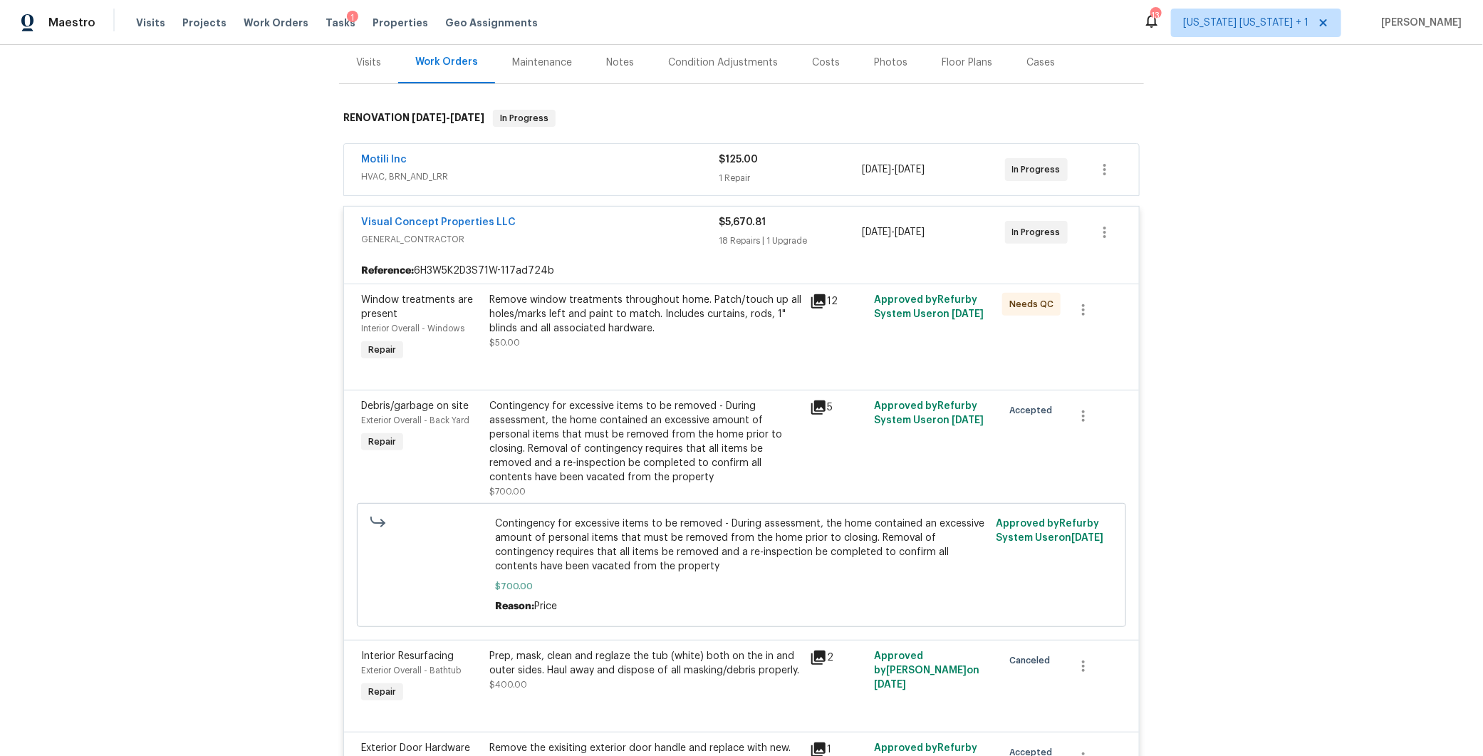
click at [647, 220] on div "Visual Concept Properties LLC" at bounding box center [539, 223] width 357 height 17
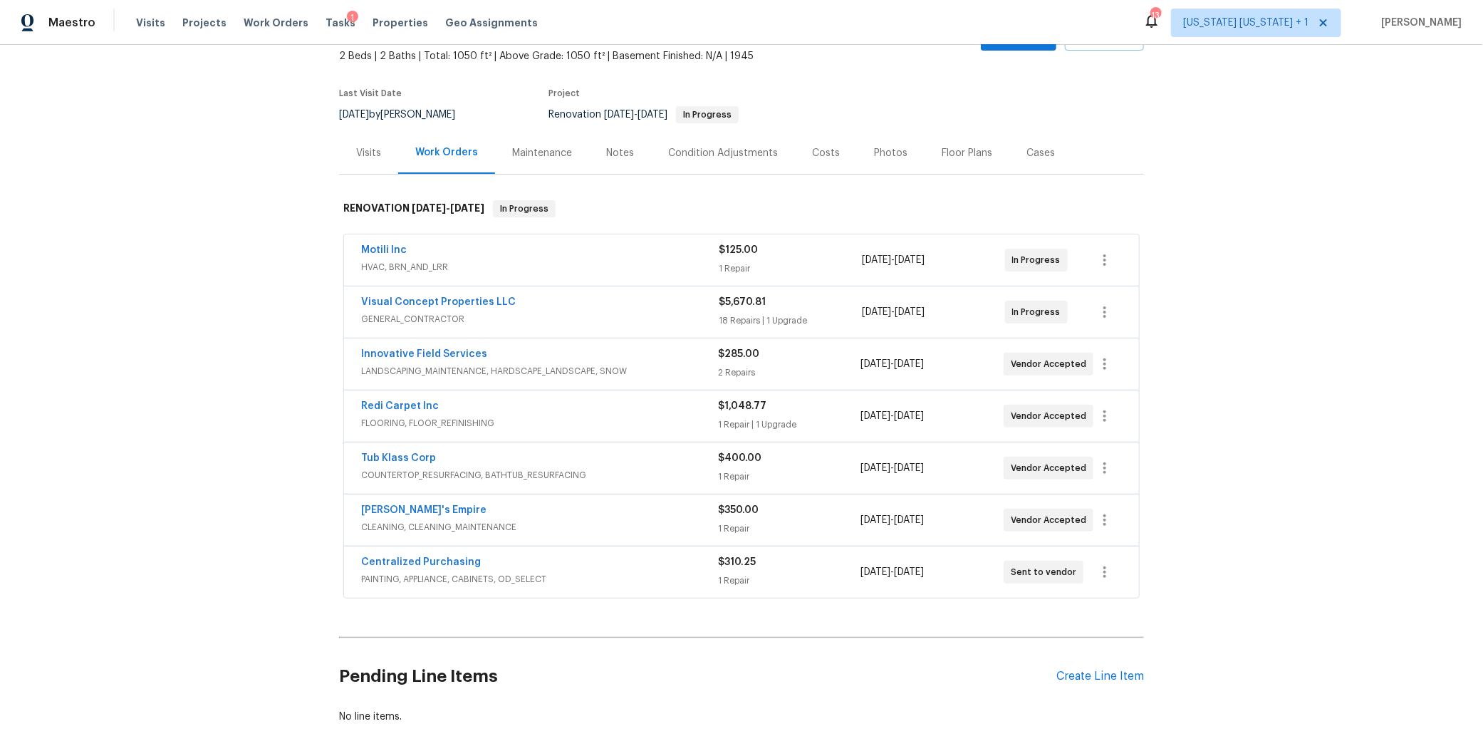
scroll to position [83, 0]
click at [625, 296] on div "Visual Concept Properties LLC" at bounding box center [539, 304] width 357 height 17
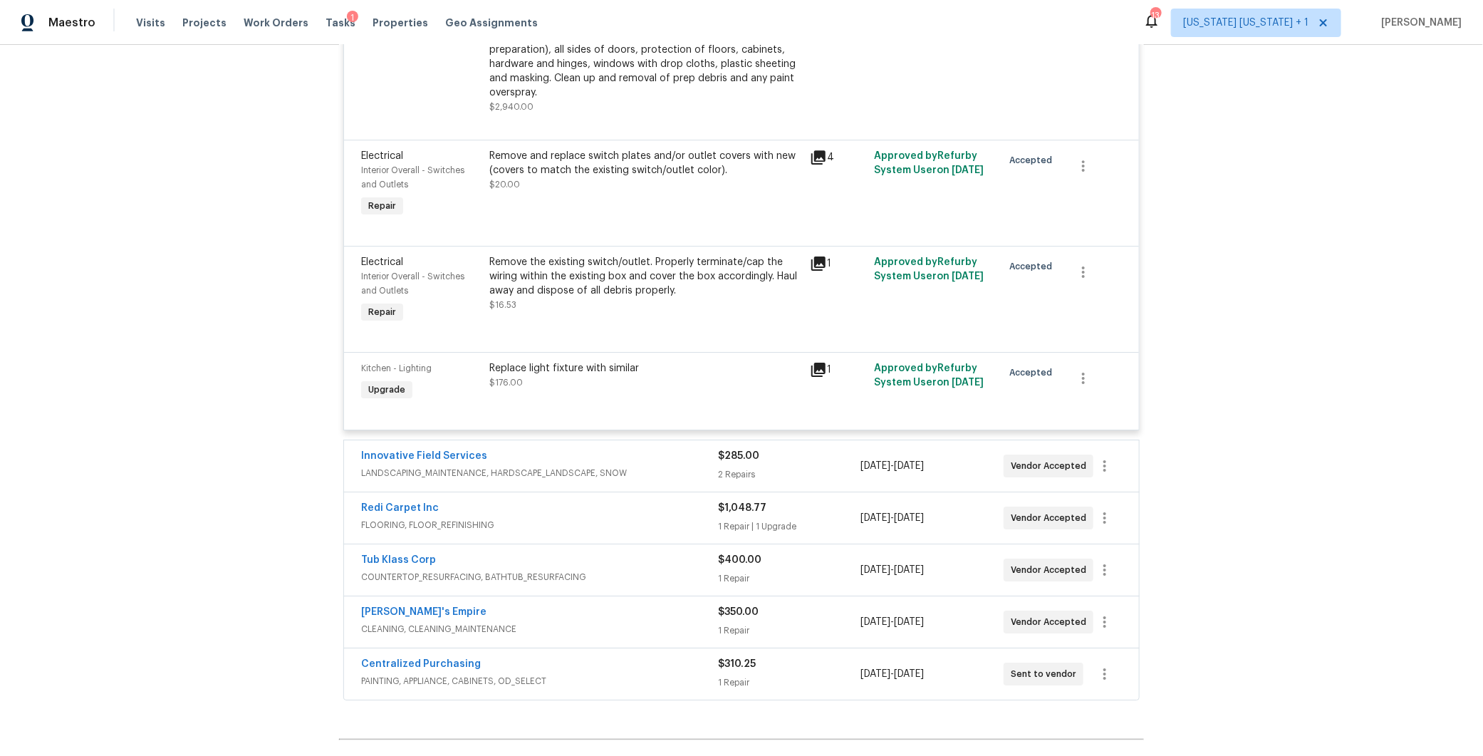
scroll to position [2493, 0]
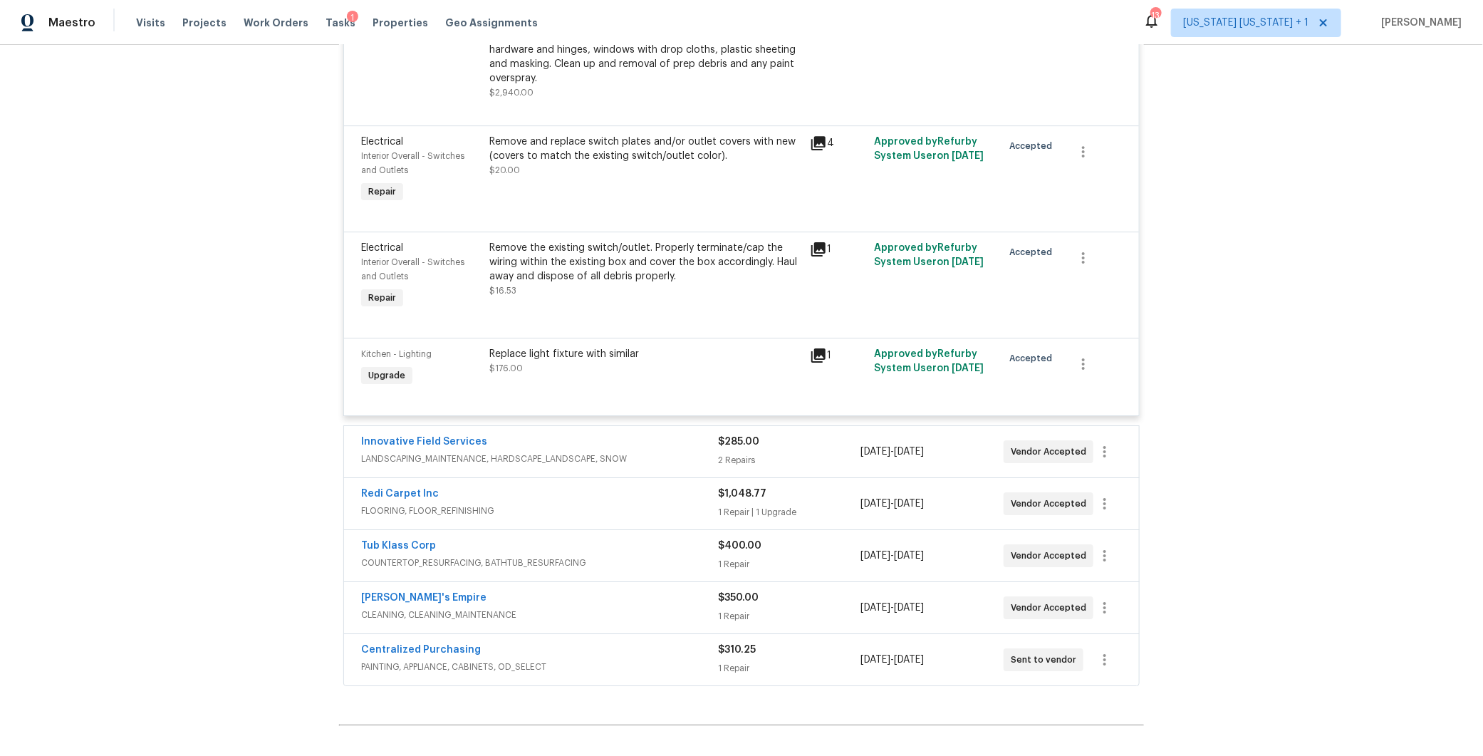
click at [811, 362] on icon at bounding box center [818, 355] width 14 height 14
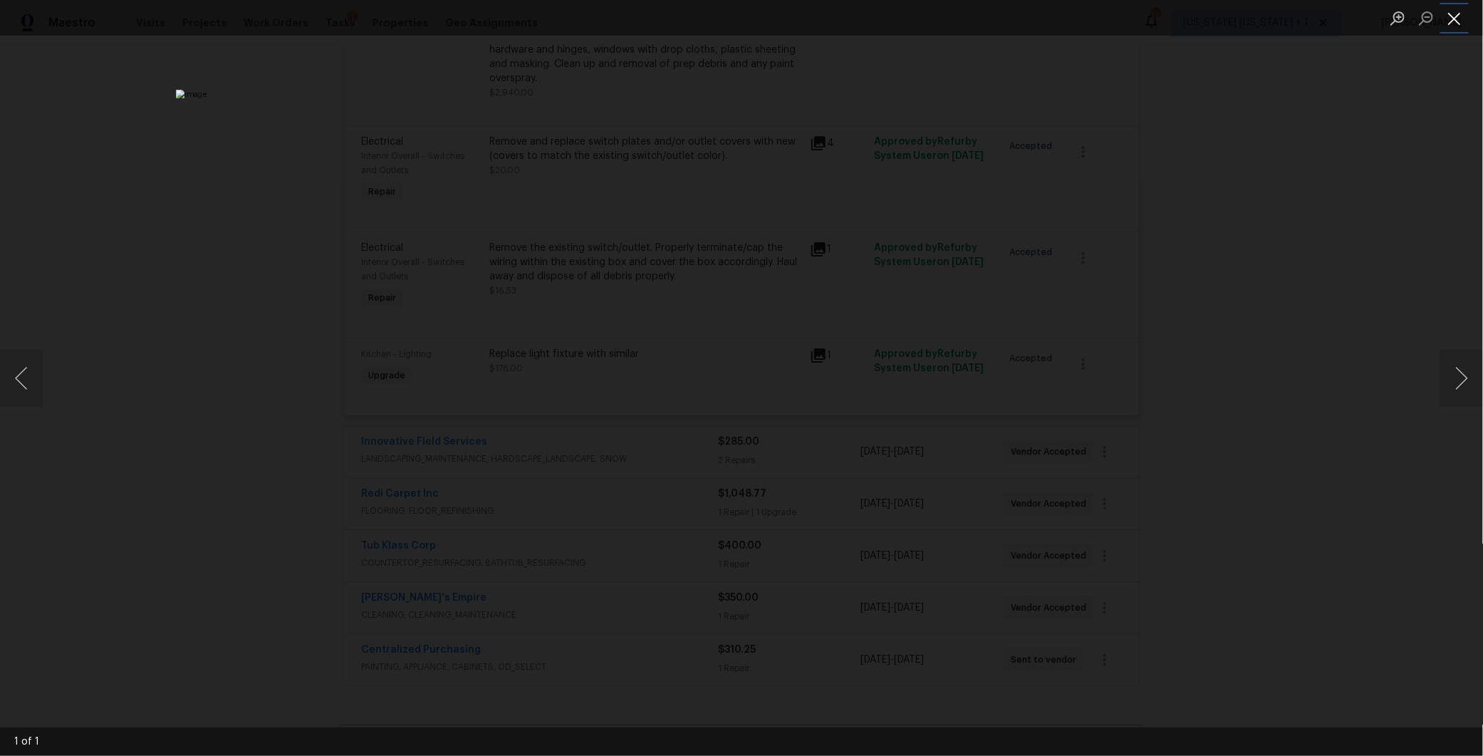
click at [1458, 17] on button "Close lightbox" at bounding box center [1454, 18] width 28 height 25
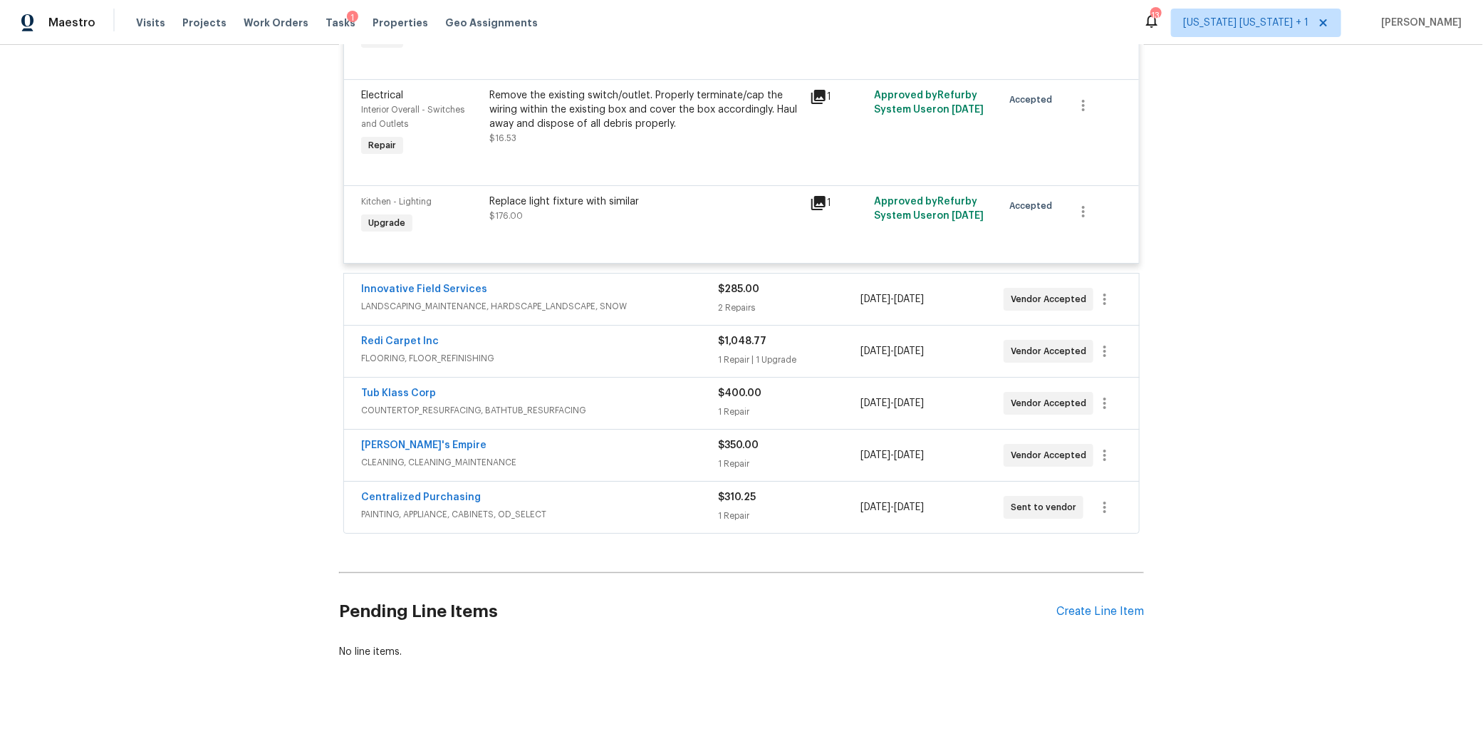
scroll to position [2671, 0]
click at [600, 198] on div "Replace light fixture with similar" at bounding box center [645, 201] width 312 height 14
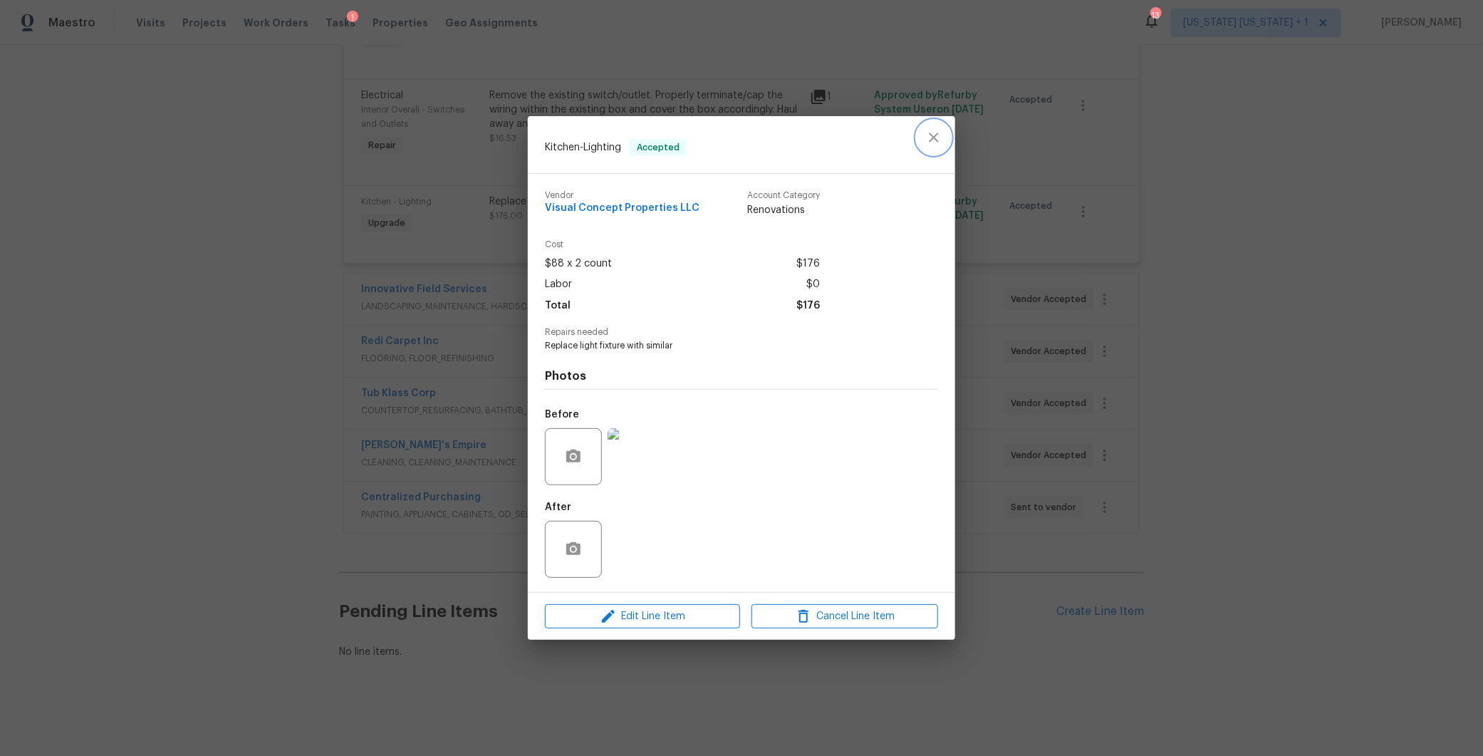
click at [931, 132] on icon "close" at bounding box center [933, 137] width 17 height 17
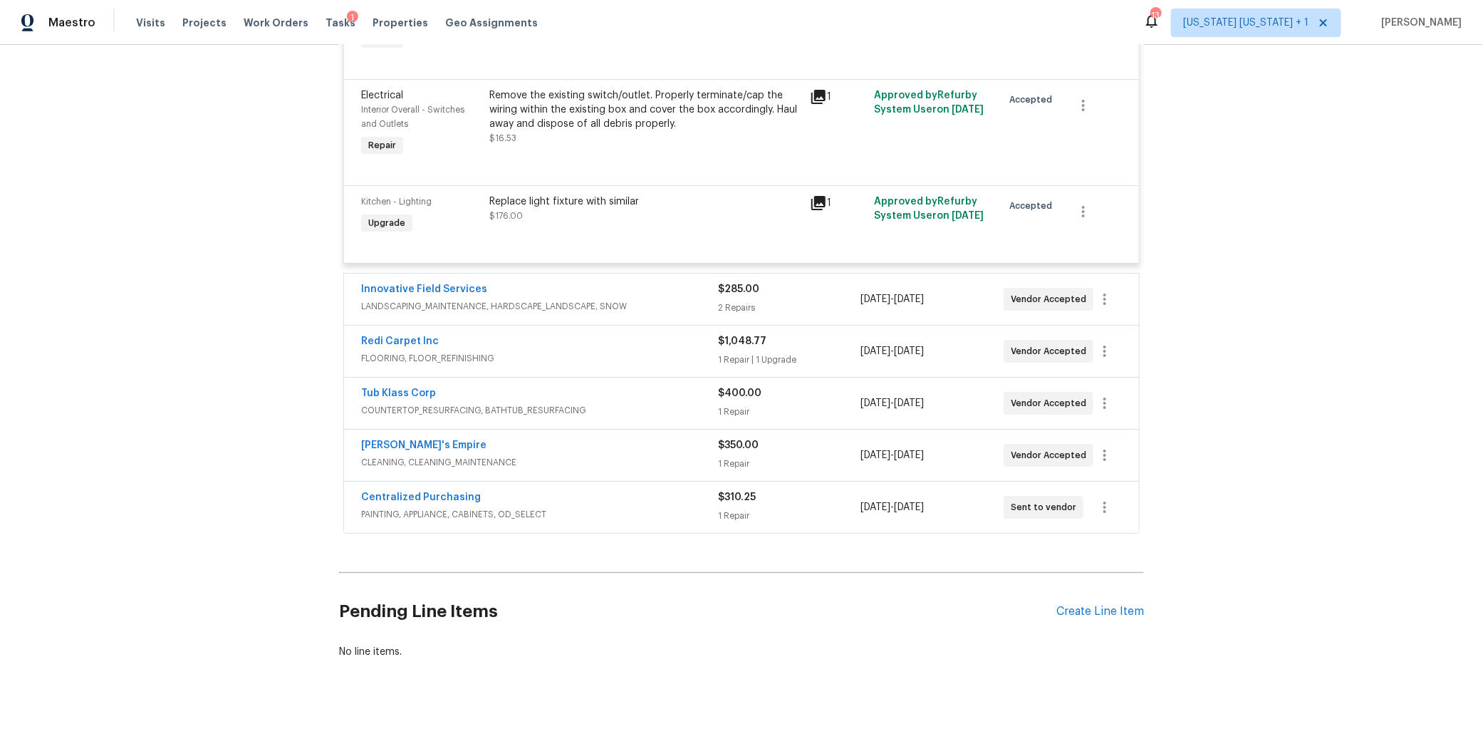
click at [560, 194] on div "Replace light fixture with similar" at bounding box center [645, 201] width 312 height 14
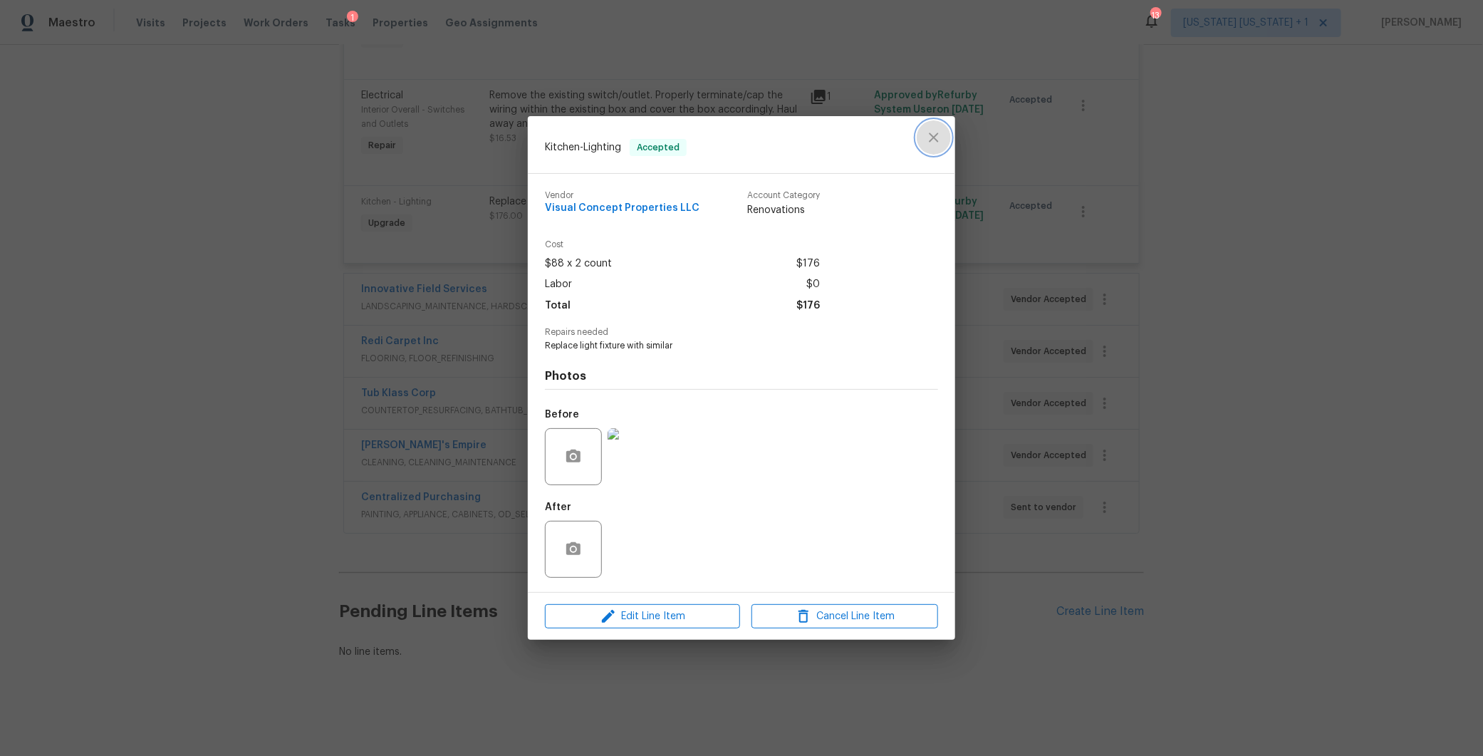
click at [939, 135] on icon "close" at bounding box center [933, 137] width 17 height 17
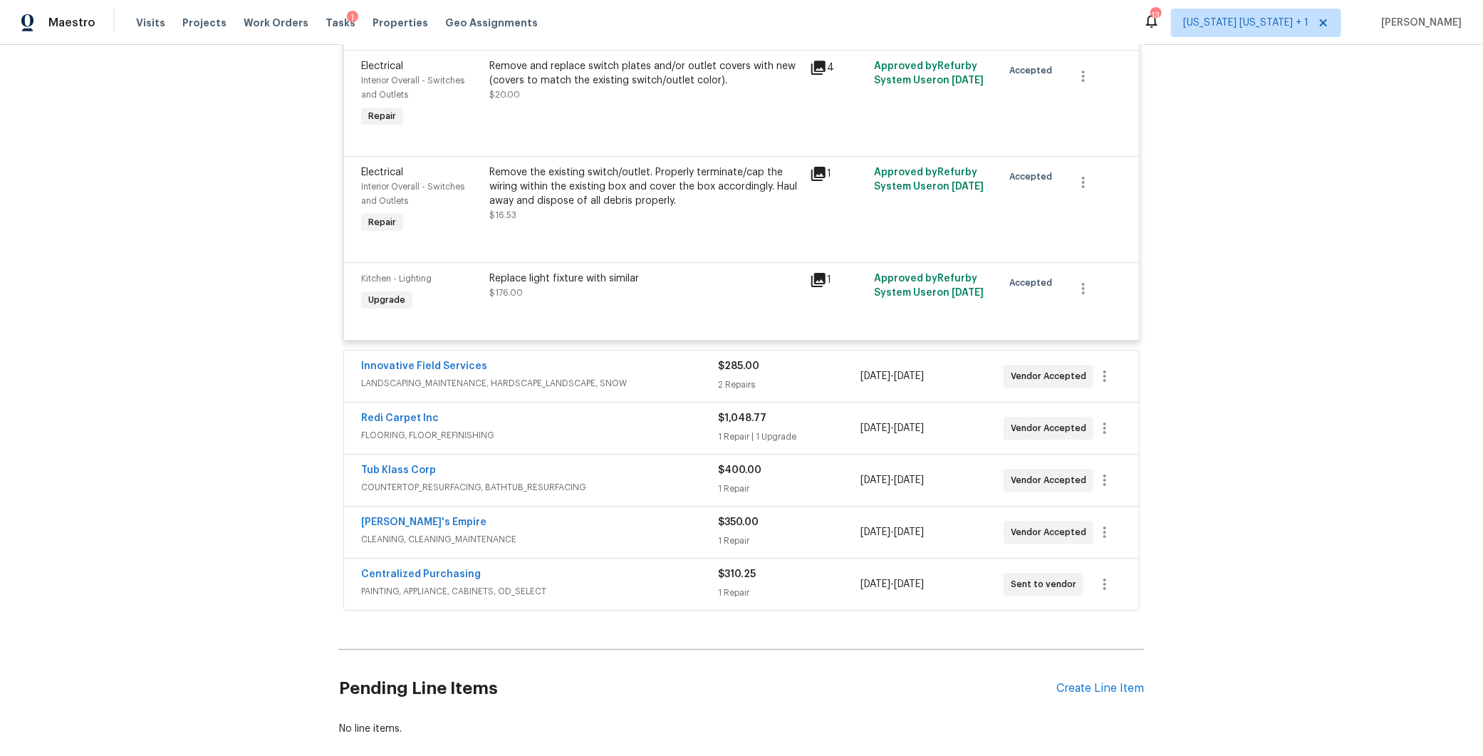
scroll to position [2509, 0]
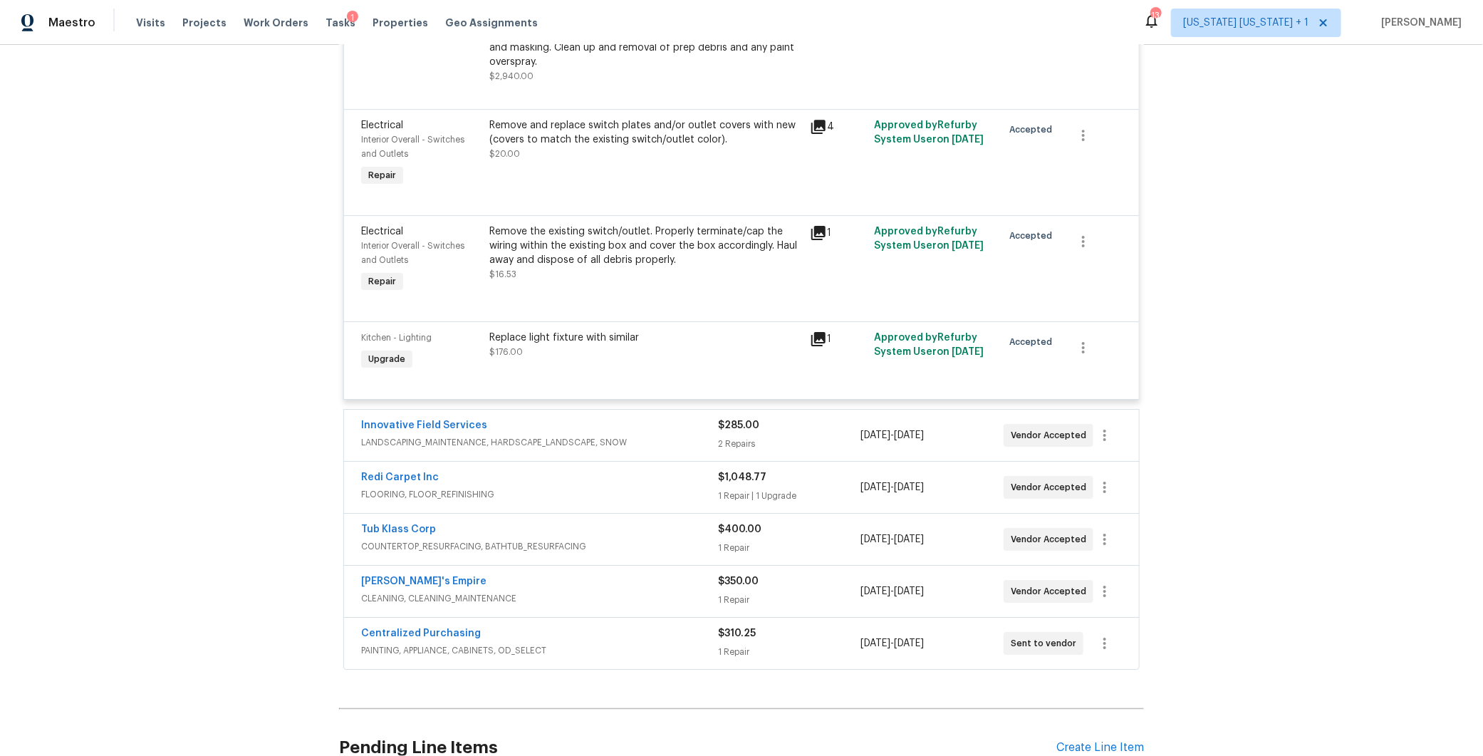
click at [576, 345] on div "Replace light fixture with similar" at bounding box center [645, 337] width 312 height 14
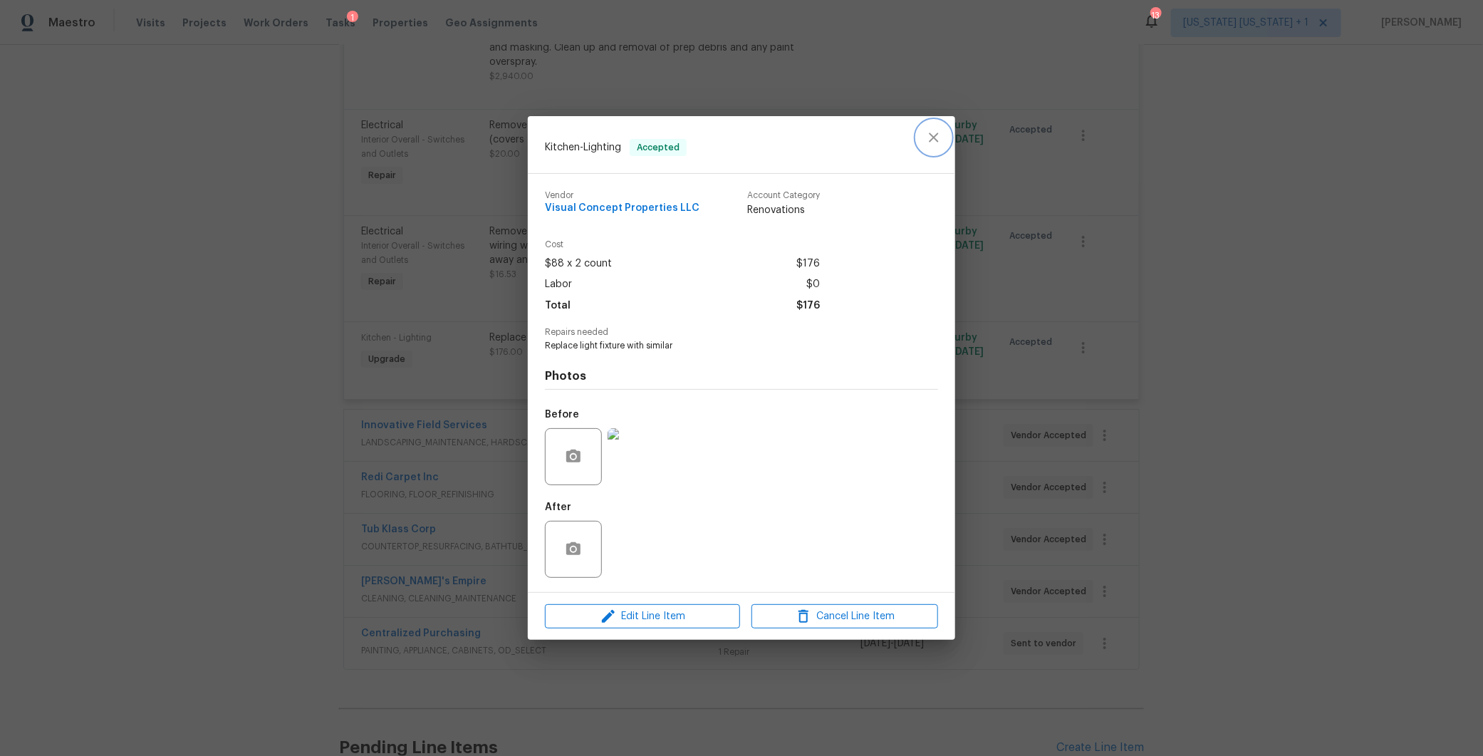
click at [938, 138] on icon "close" at bounding box center [933, 137] width 17 height 17
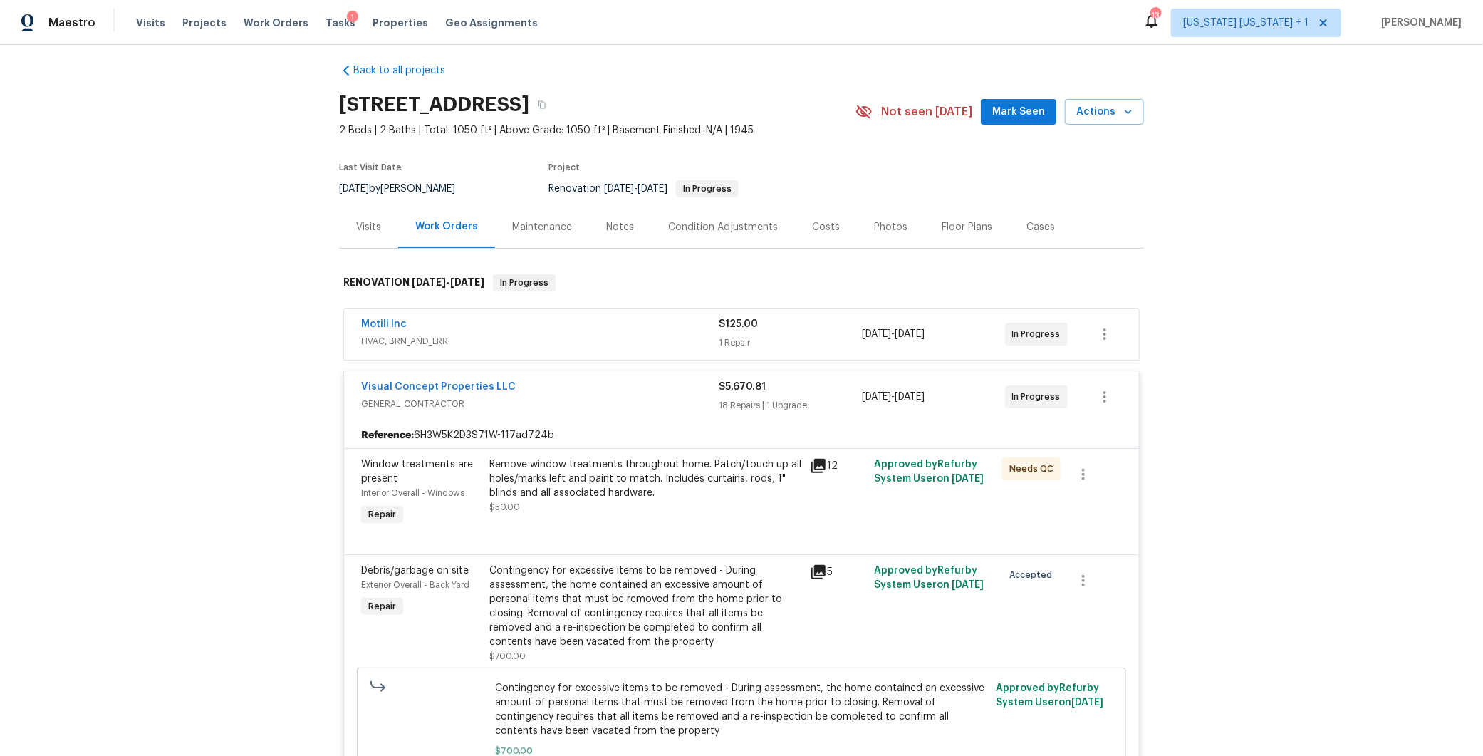
scroll to position [0, 0]
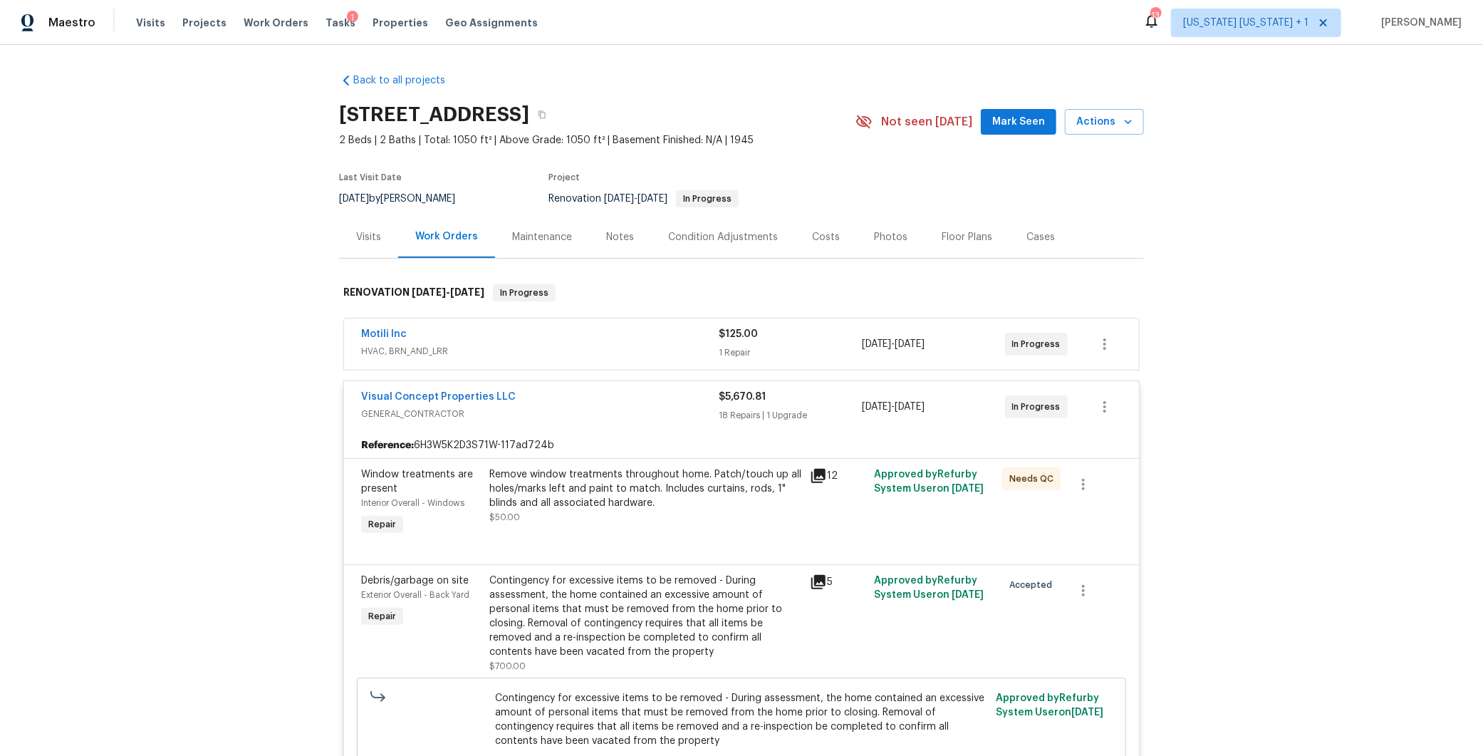
click at [370, 390] on span "Visual Concept Properties LLC" at bounding box center [438, 397] width 155 height 14
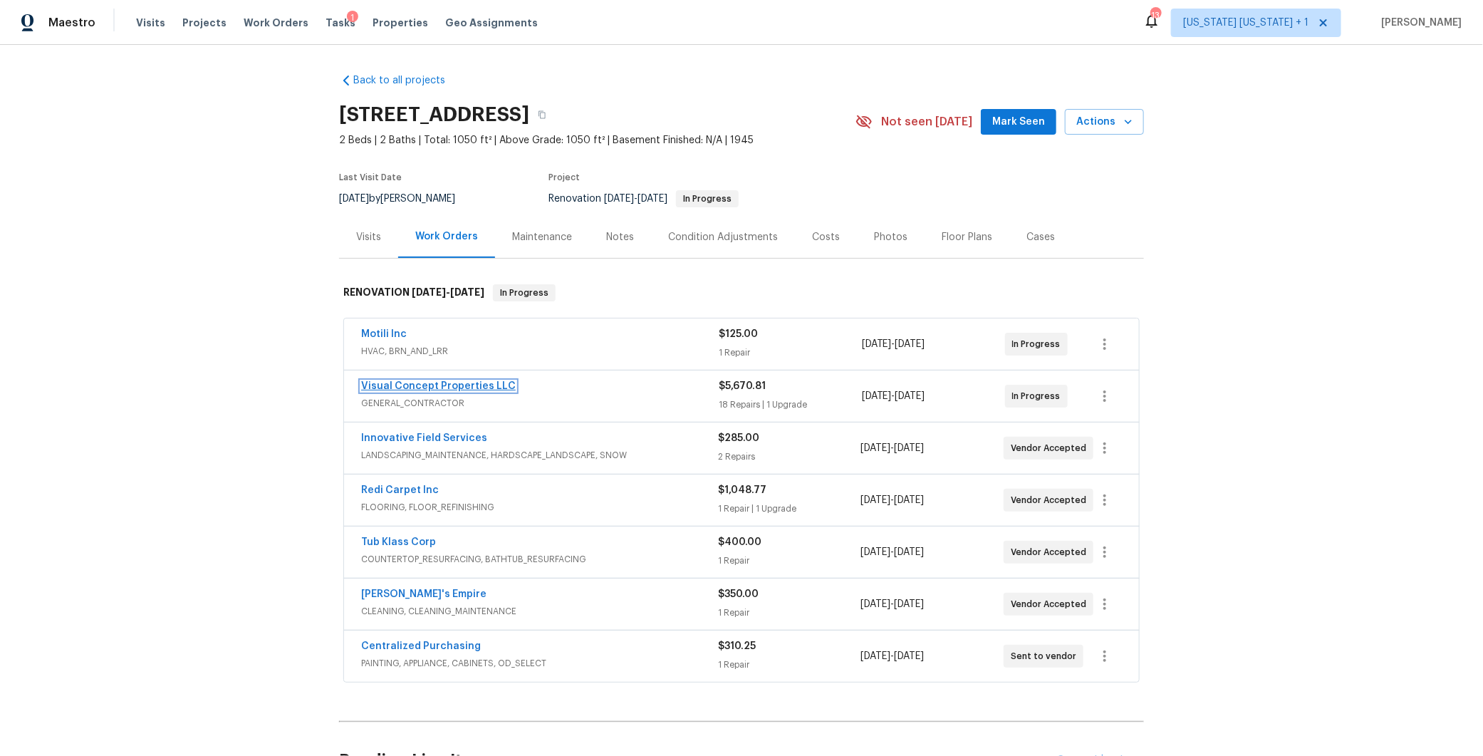
click at [371, 387] on link "Visual Concept Properties LLC" at bounding box center [438, 386] width 155 height 10
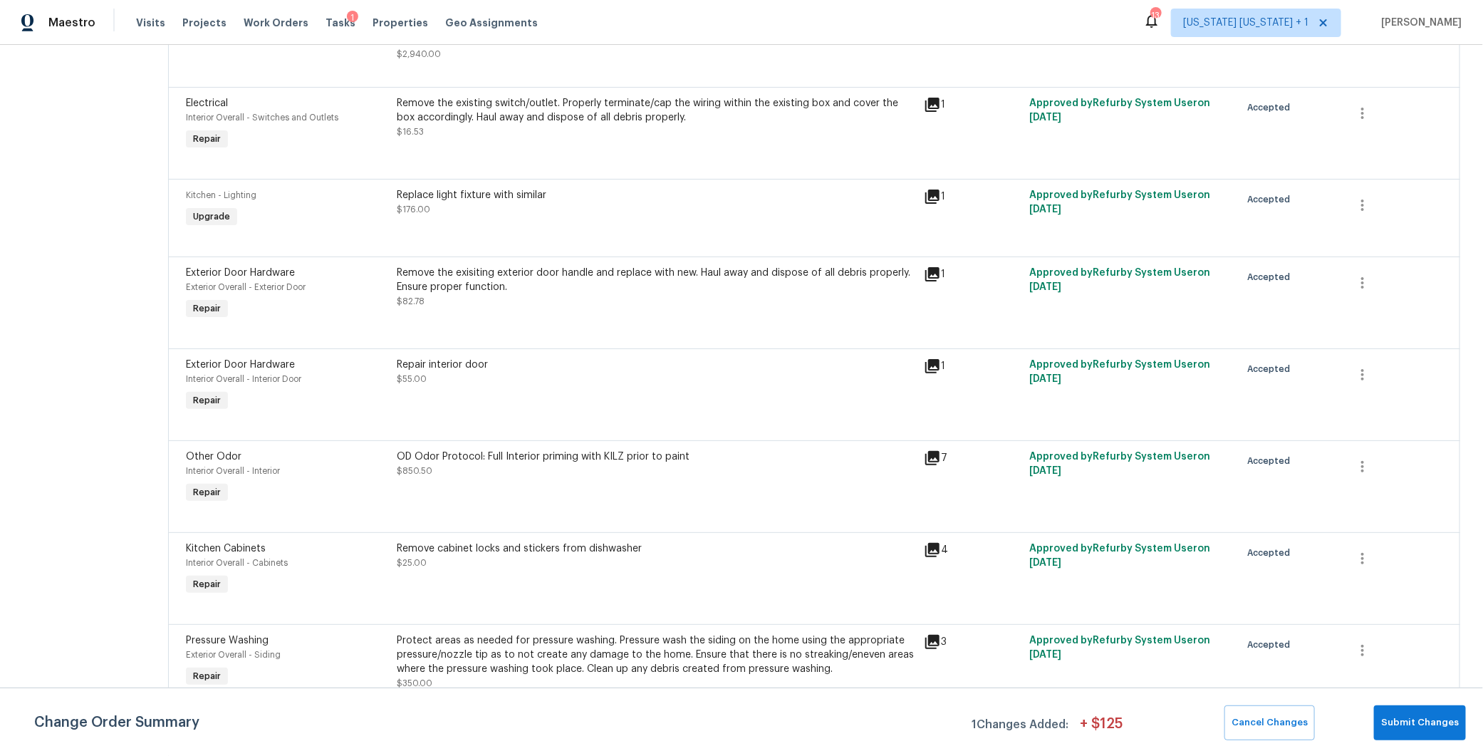
scroll to position [1037, 0]
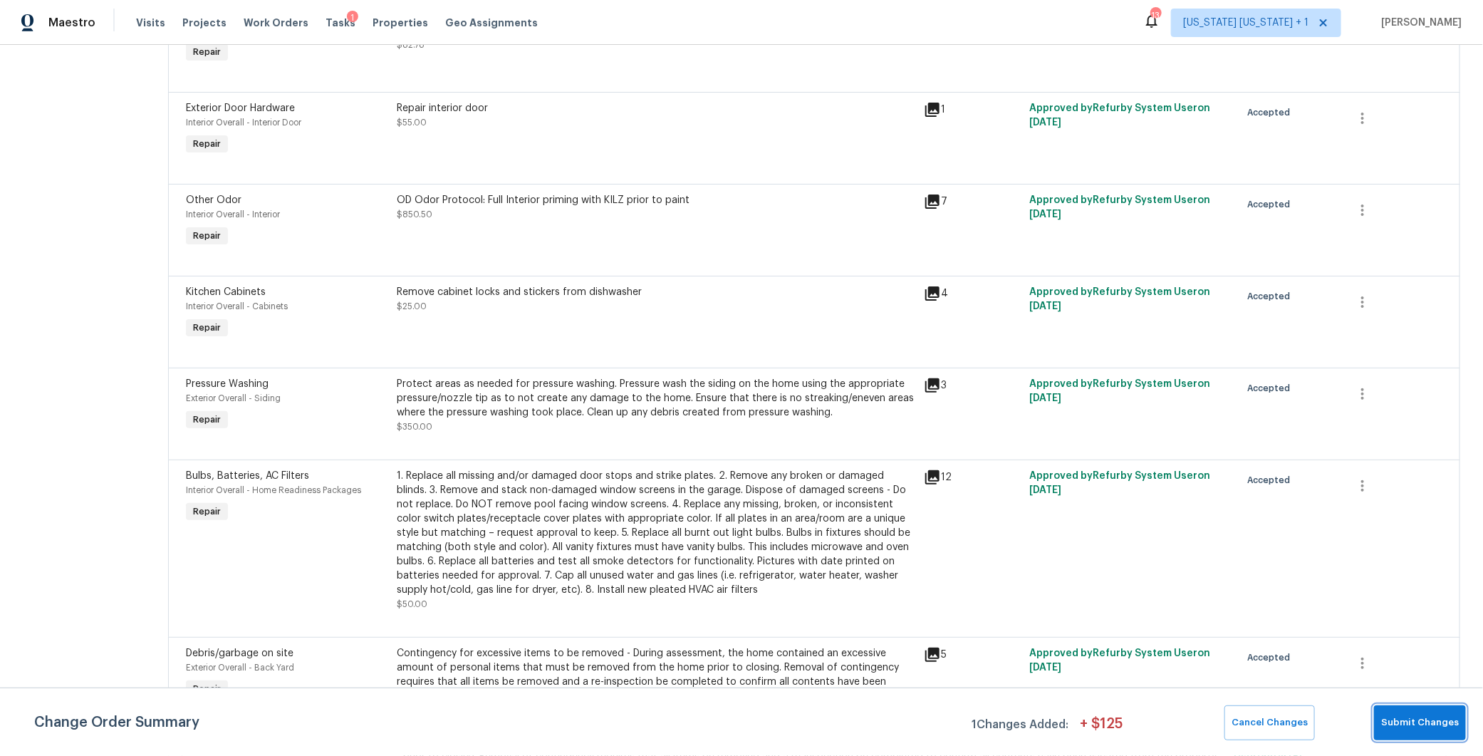
click at [1430, 728] on span "Submit Changes" at bounding box center [1420, 722] width 78 height 16
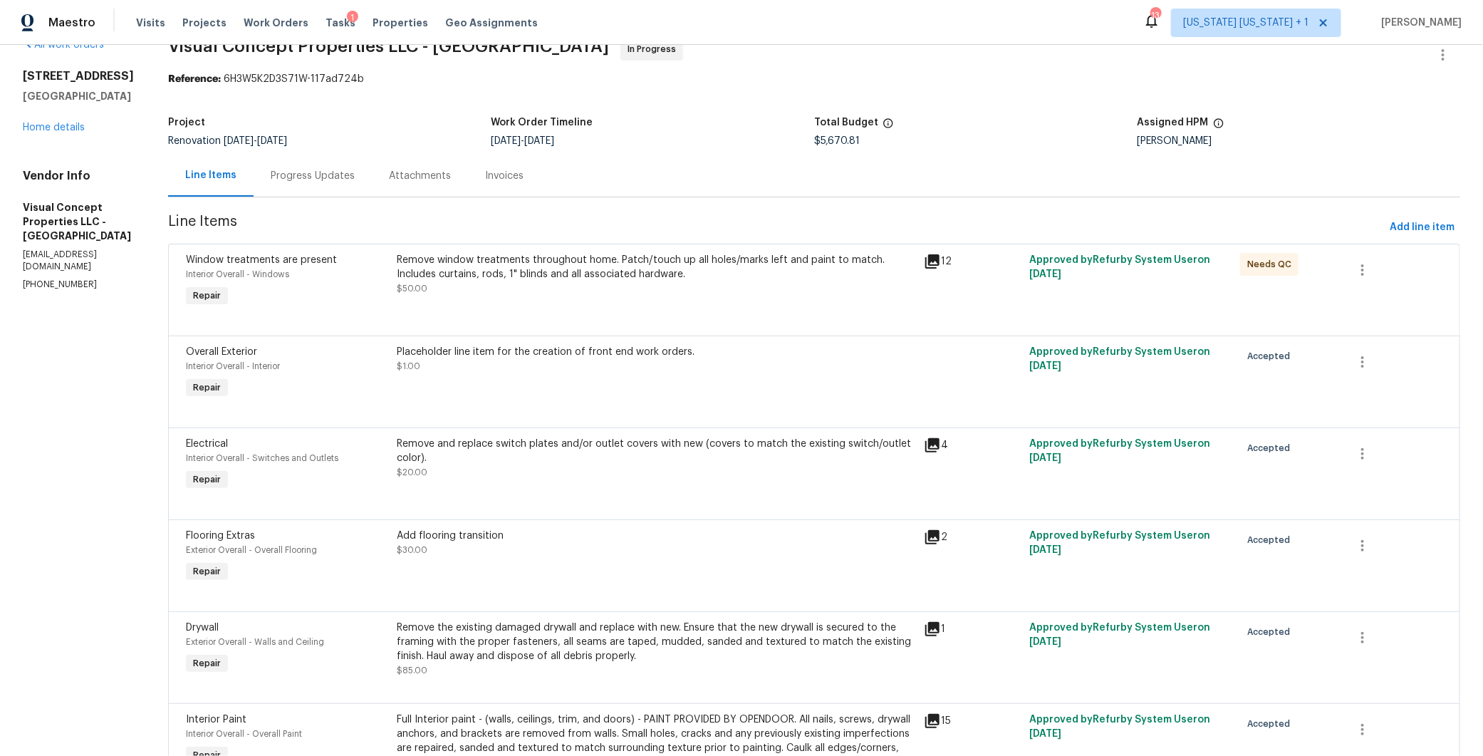
scroll to position [0, 0]
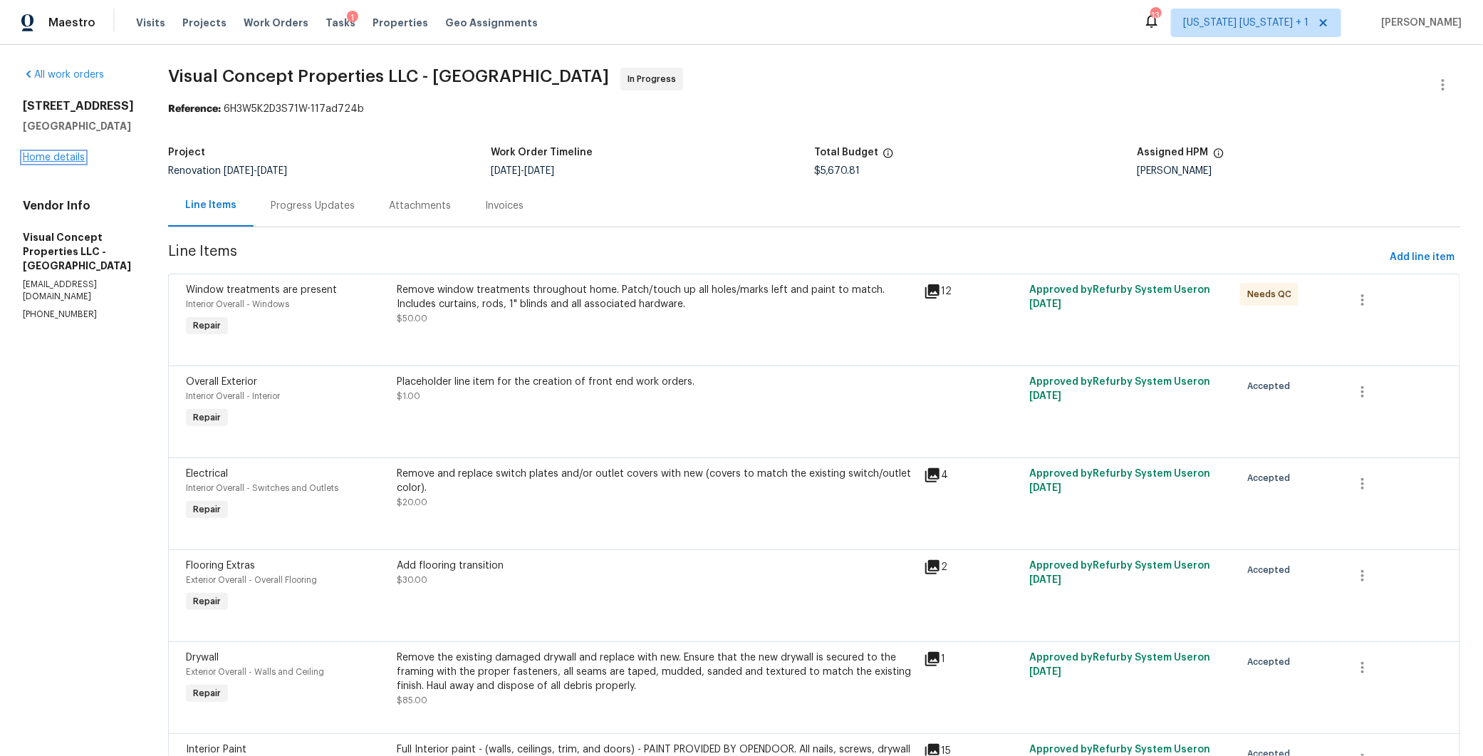
click at [71, 159] on link "Home details" at bounding box center [54, 157] width 62 height 10
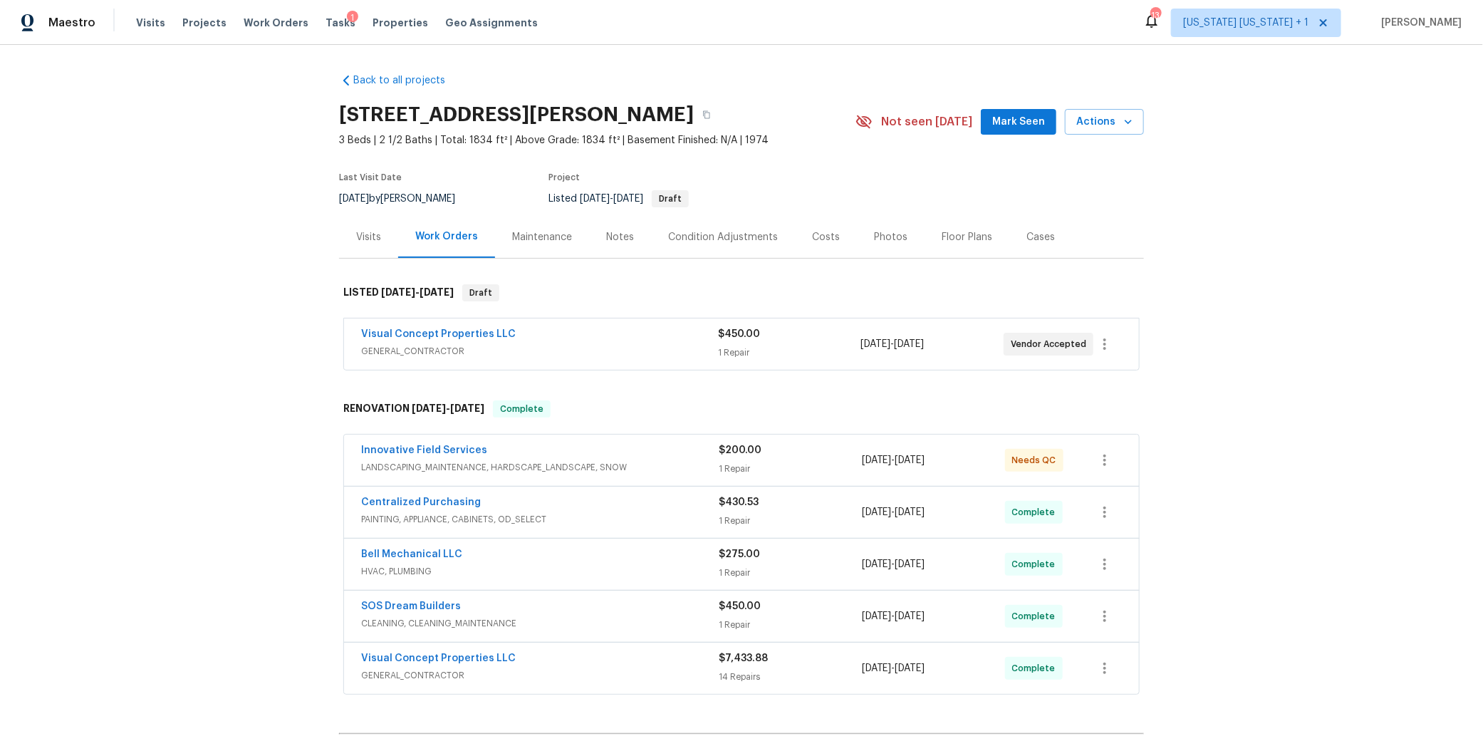
click at [859, 241] on div "Photos" at bounding box center [891, 237] width 68 height 42
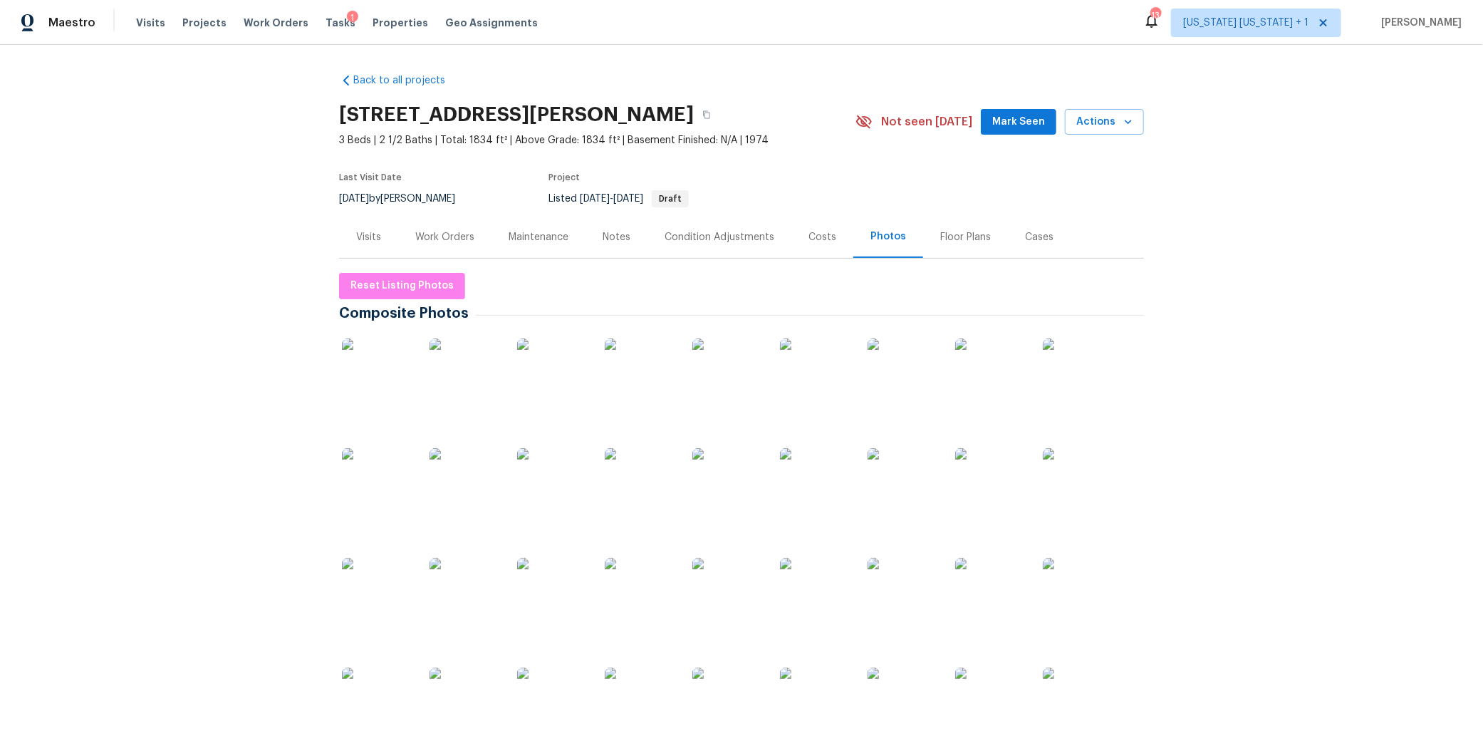
click at [373, 380] on img at bounding box center [377, 373] width 71 height 71
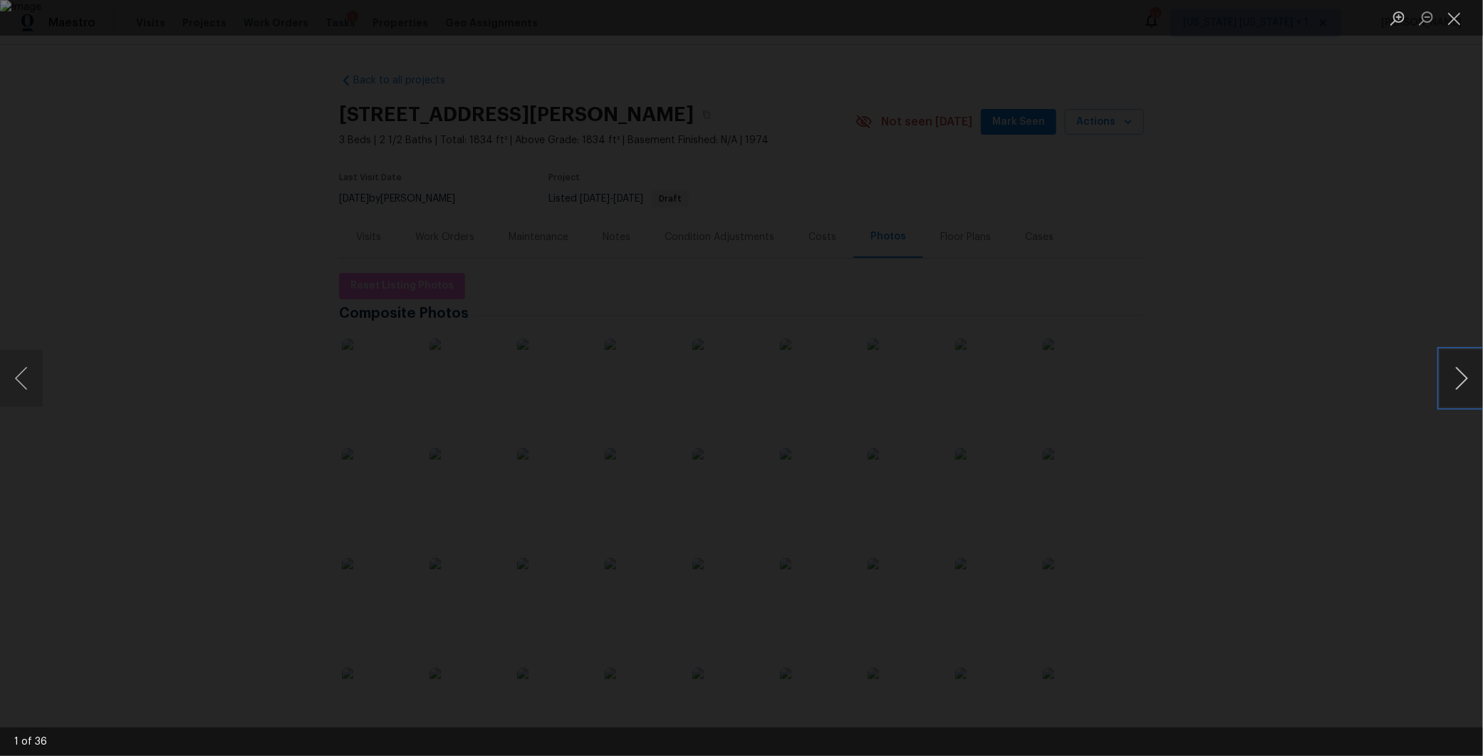
click at [1457, 385] on button "Next image" at bounding box center [1461, 378] width 43 height 57
click at [1458, 380] on button "Next image" at bounding box center [1461, 378] width 43 height 57
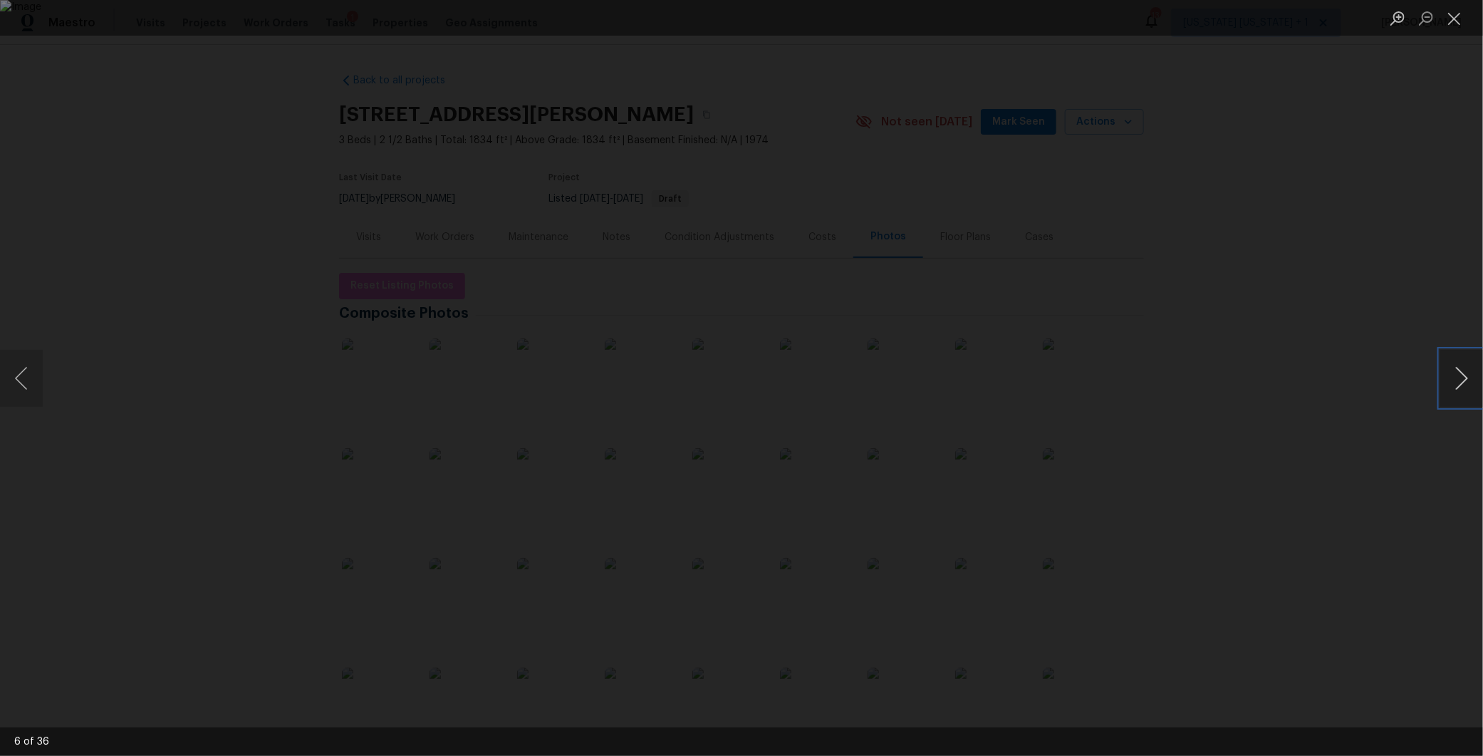
click at [1458, 380] on button "Next image" at bounding box center [1461, 378] width 43 height 57
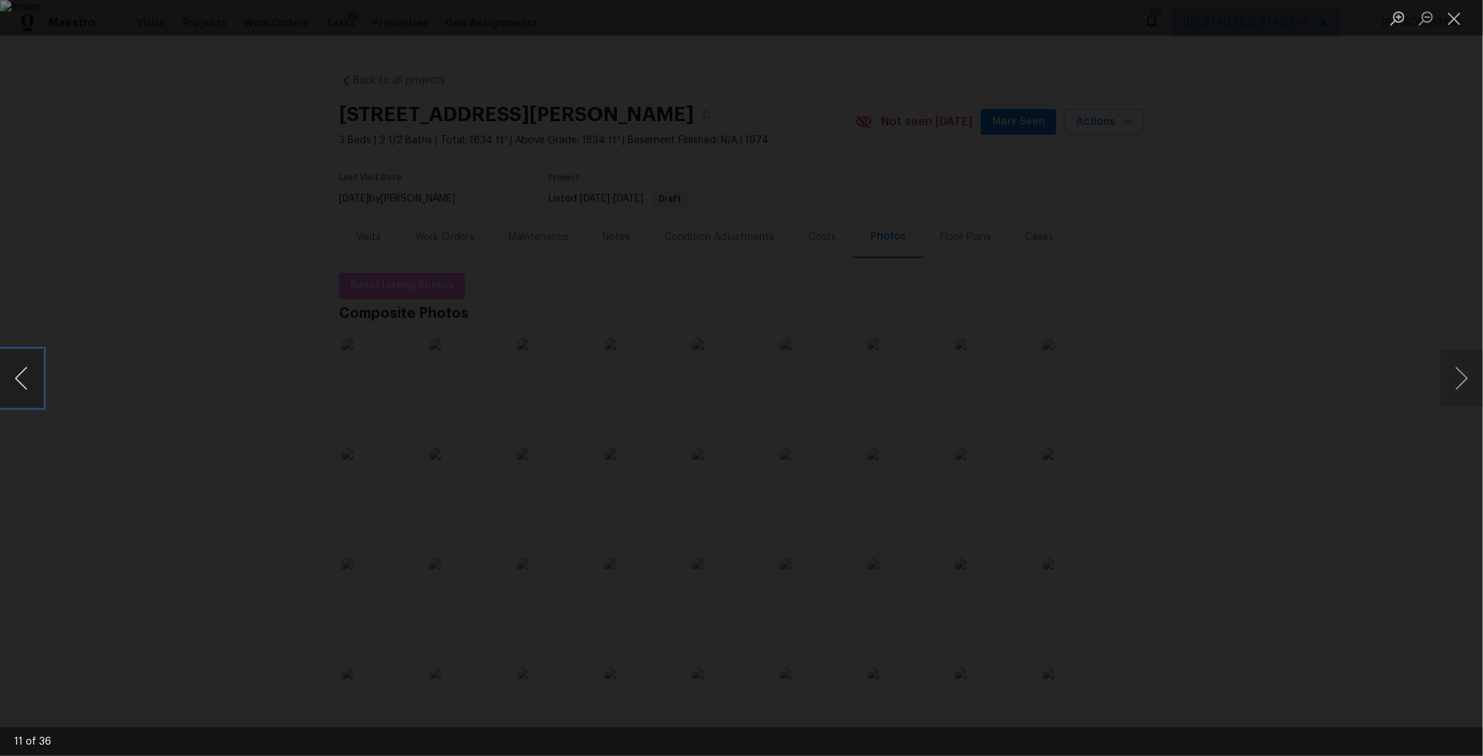
click at [31, 366] on button "Previous image" at bounding box center [21, 378] width 43 height 57
click at [1464, 379] on button "Next image" at bounding box center [1461, 378] width 43 height 57
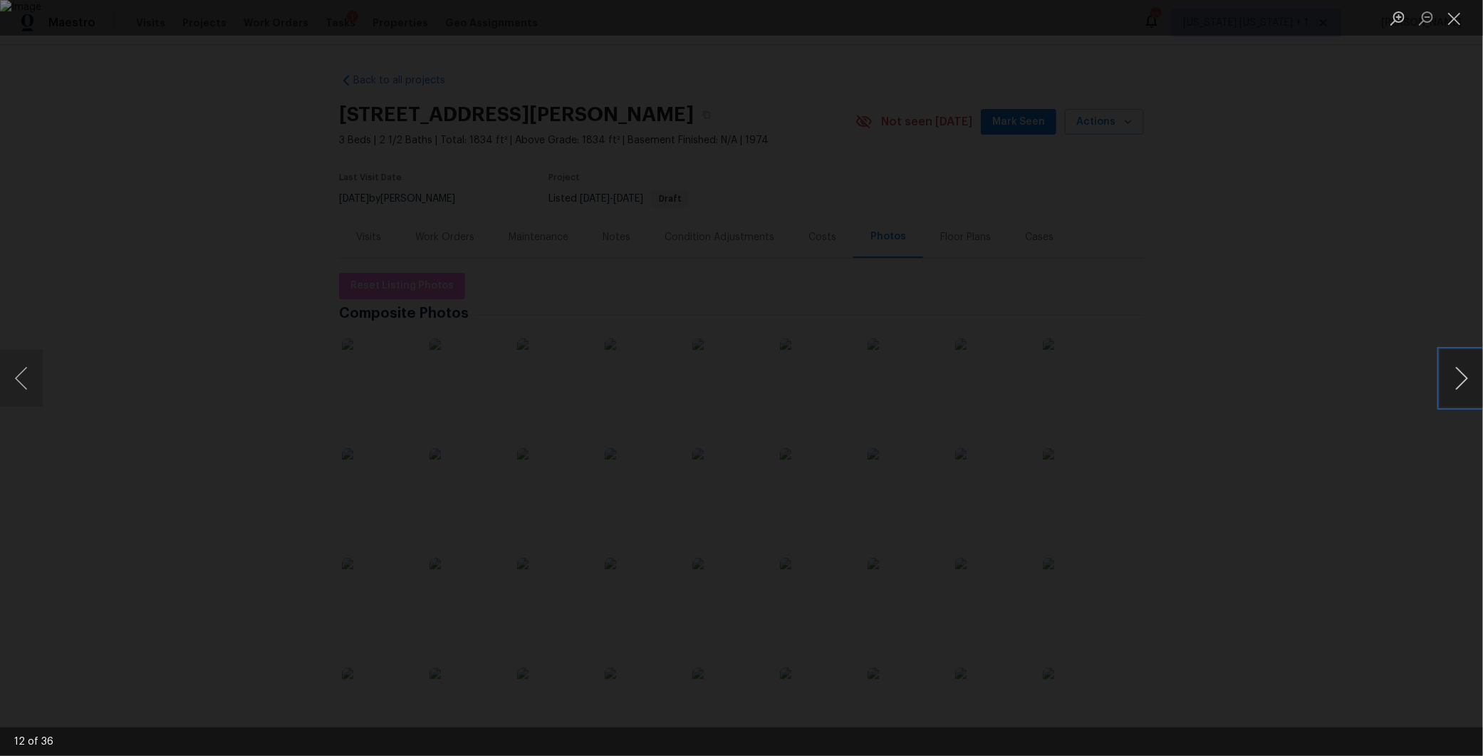
click at [1464, 379] on button "Next image" at bounding box center [1461, 378] width 43 height 57
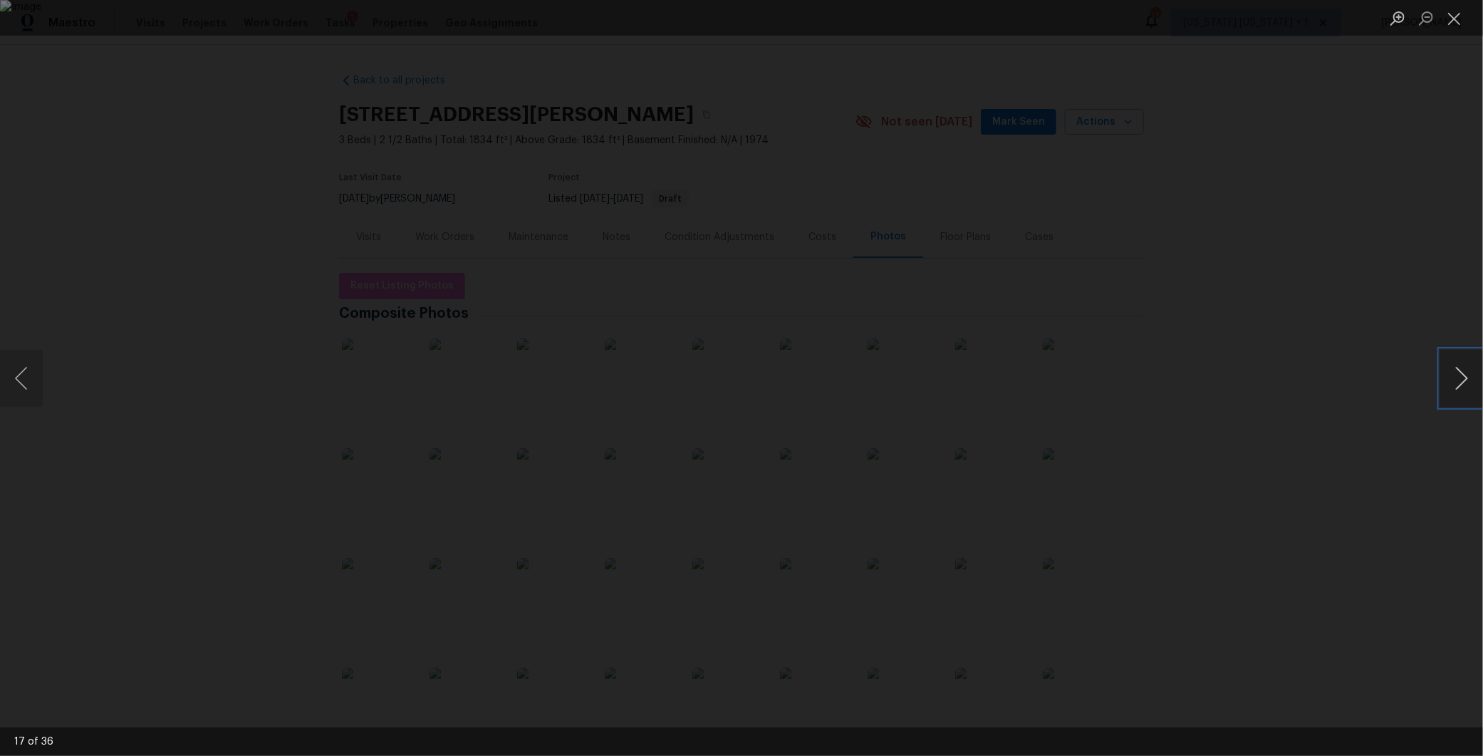
click at [1464, 379] on button "Next image" at bounding box center [1461, 378] width 43 height 57
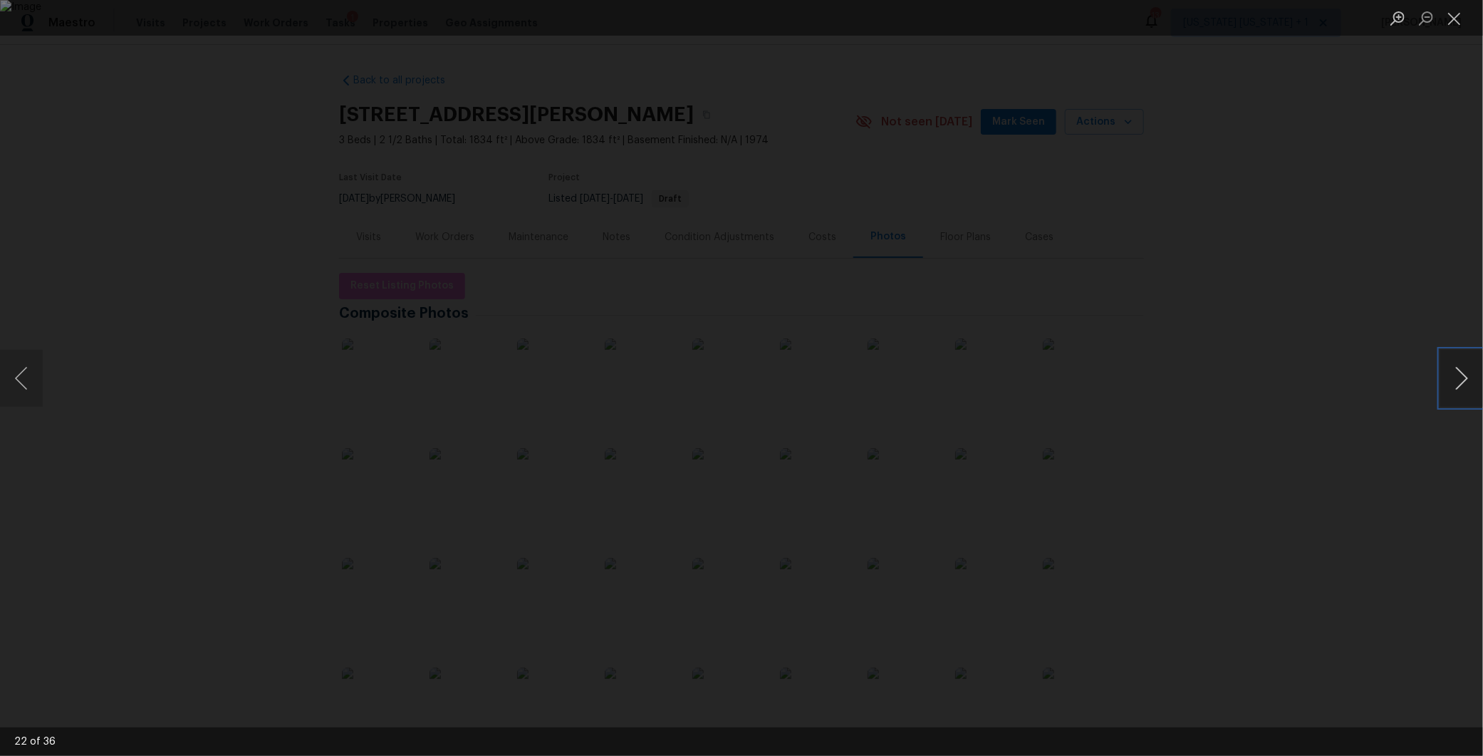
click at [1464, 379] on button "Next image" at bounding box center [1461, 378] width 43 height 57
click at [13, 380] on button "Previous image" at bounding box center [21, 378] width 43 height 57
click at [1465, 368] on button "Next image" at bounding box center [1461, 378] width 43 height 57
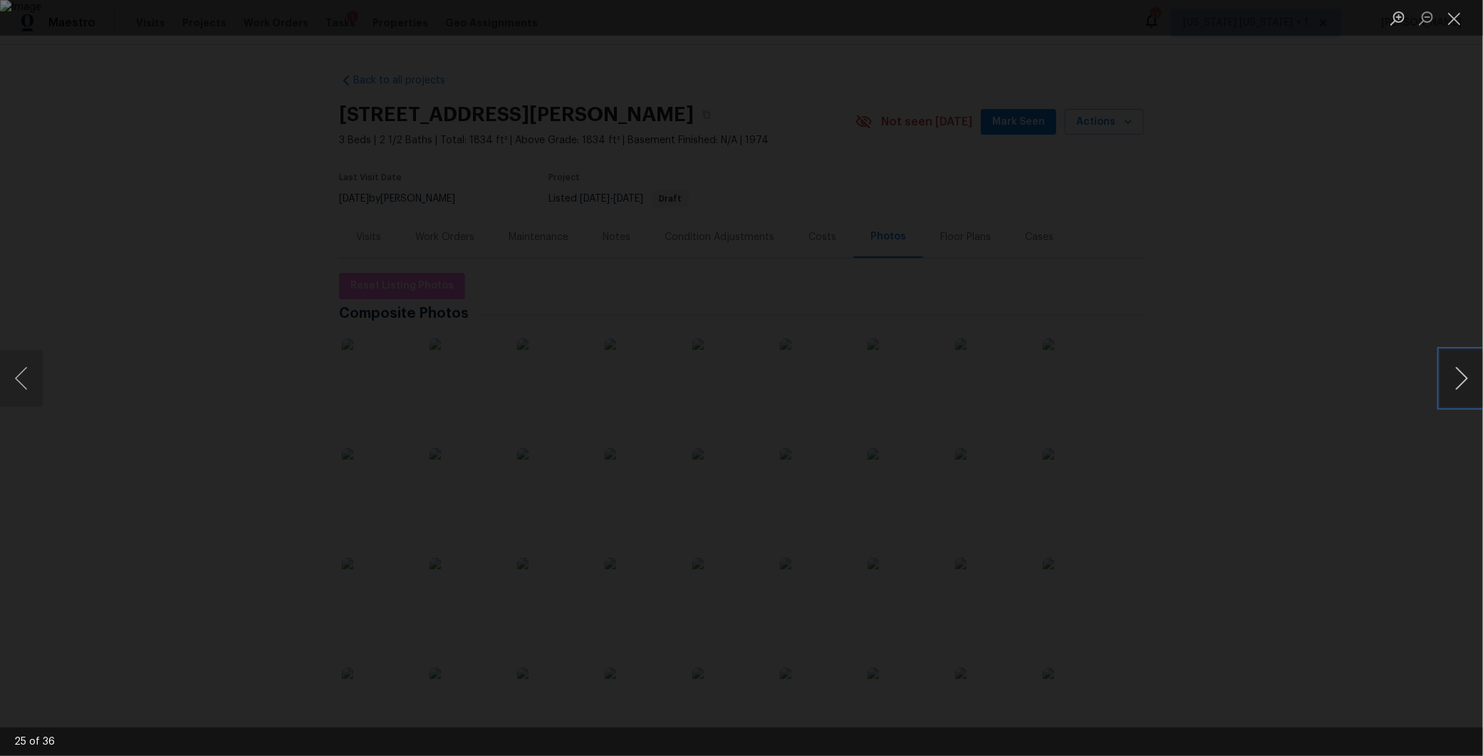
click at [1465, 368] on button "Next image" at bounding box center [1461, 378] width 43 height 57
click at [1463, 370] on button "Next image" at bounding box center [1461, 378] width 43 height 57
click at [1466, 375] on button "Next image" at bounding box center [1461, 378] width 43 height 57
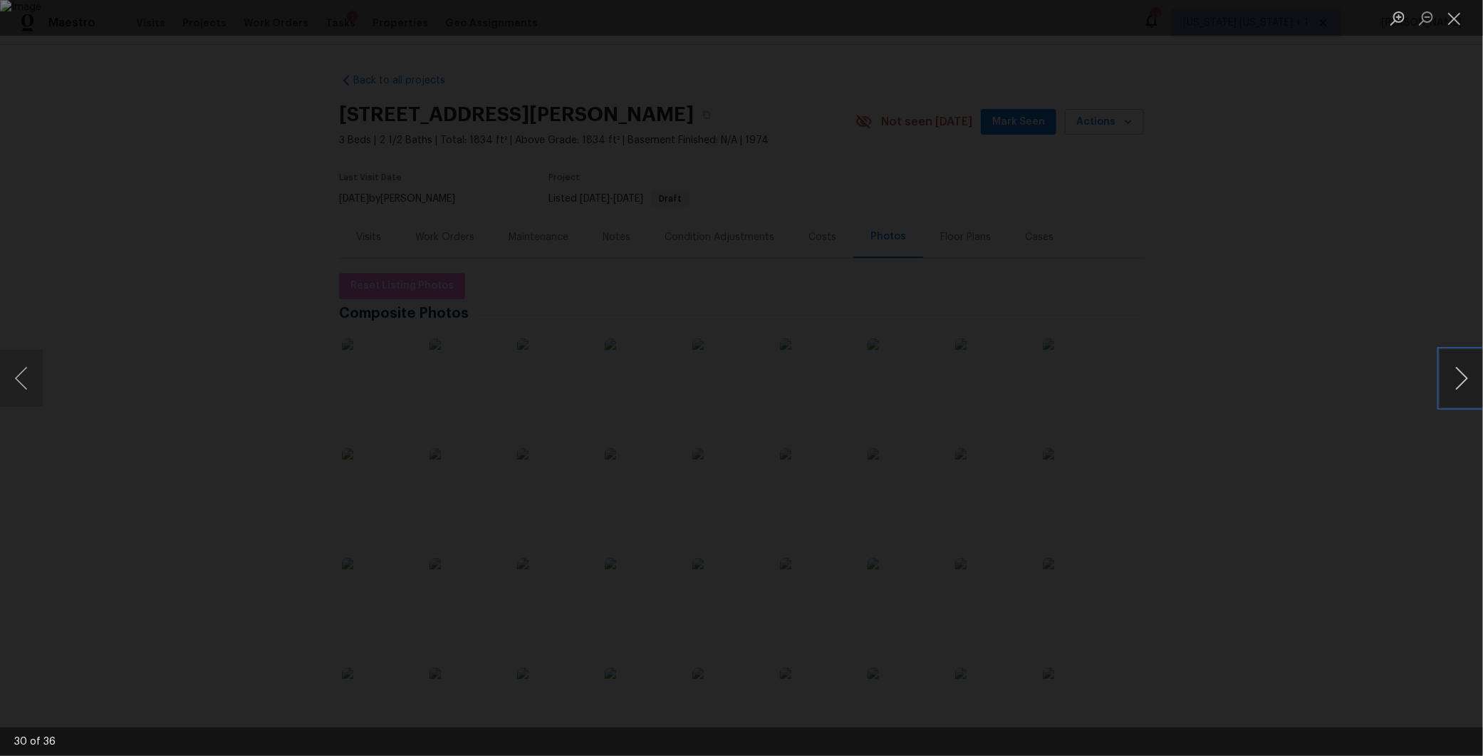
click at [1466, 375] on button "Next image" at bounding box center [1461, 378] width 43 height 57
click at [1327, 378] on div "Lightbox" at bounding box center [741, 378] width 1483 height 756
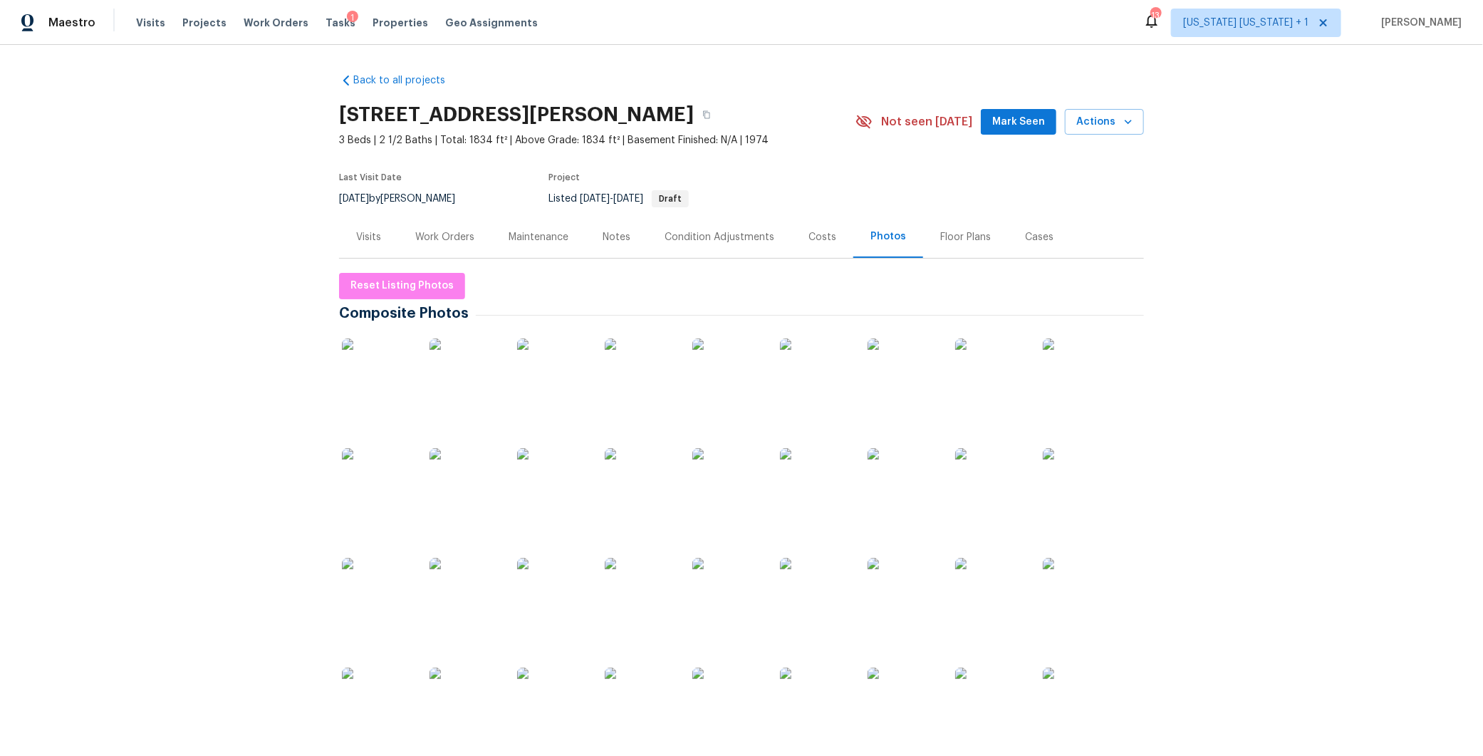
click at [423, 234] on div "Work Orders" at bounding box center [444, 237] width 59 height 14
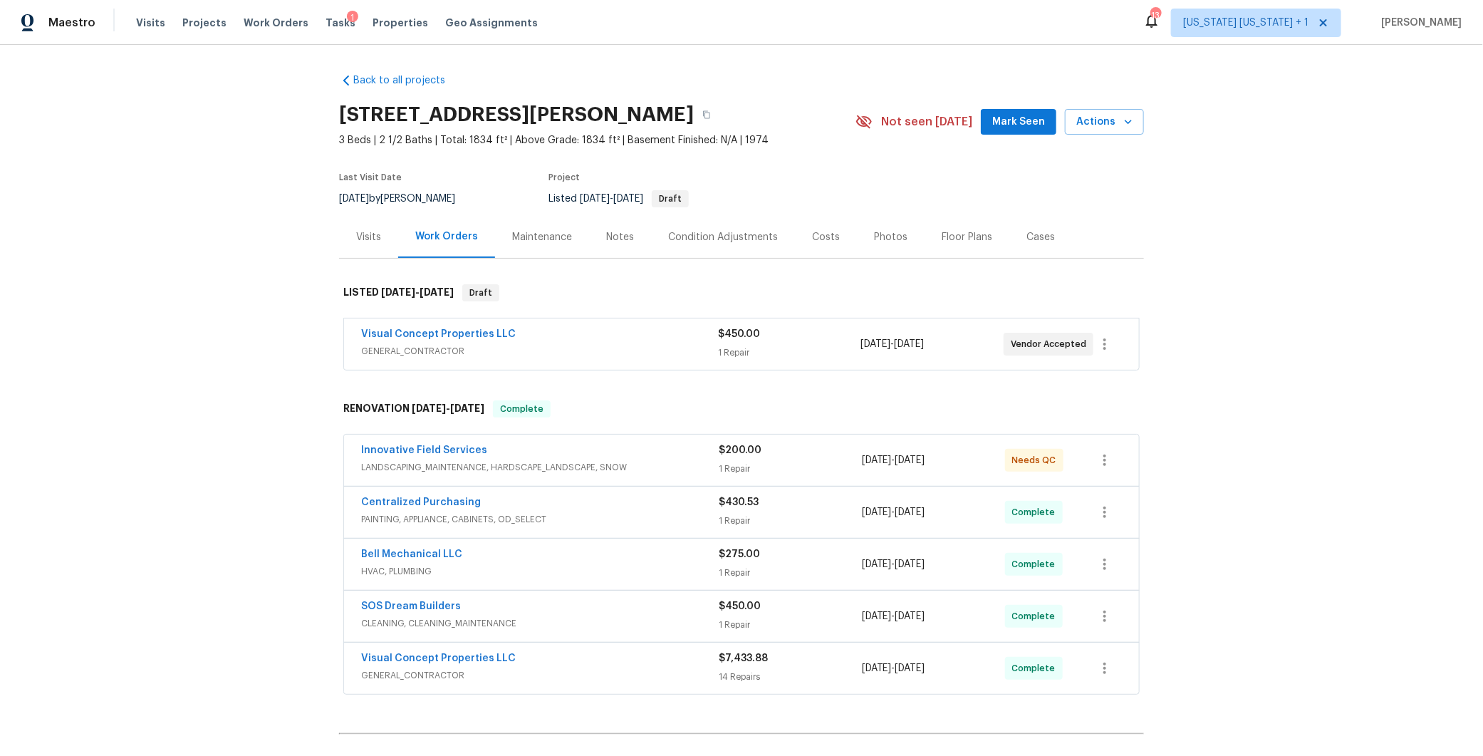
click at [686, 357] on span "GENERAL_CONTRACTOR" at bounding box center [539, 351] width 357 height 14
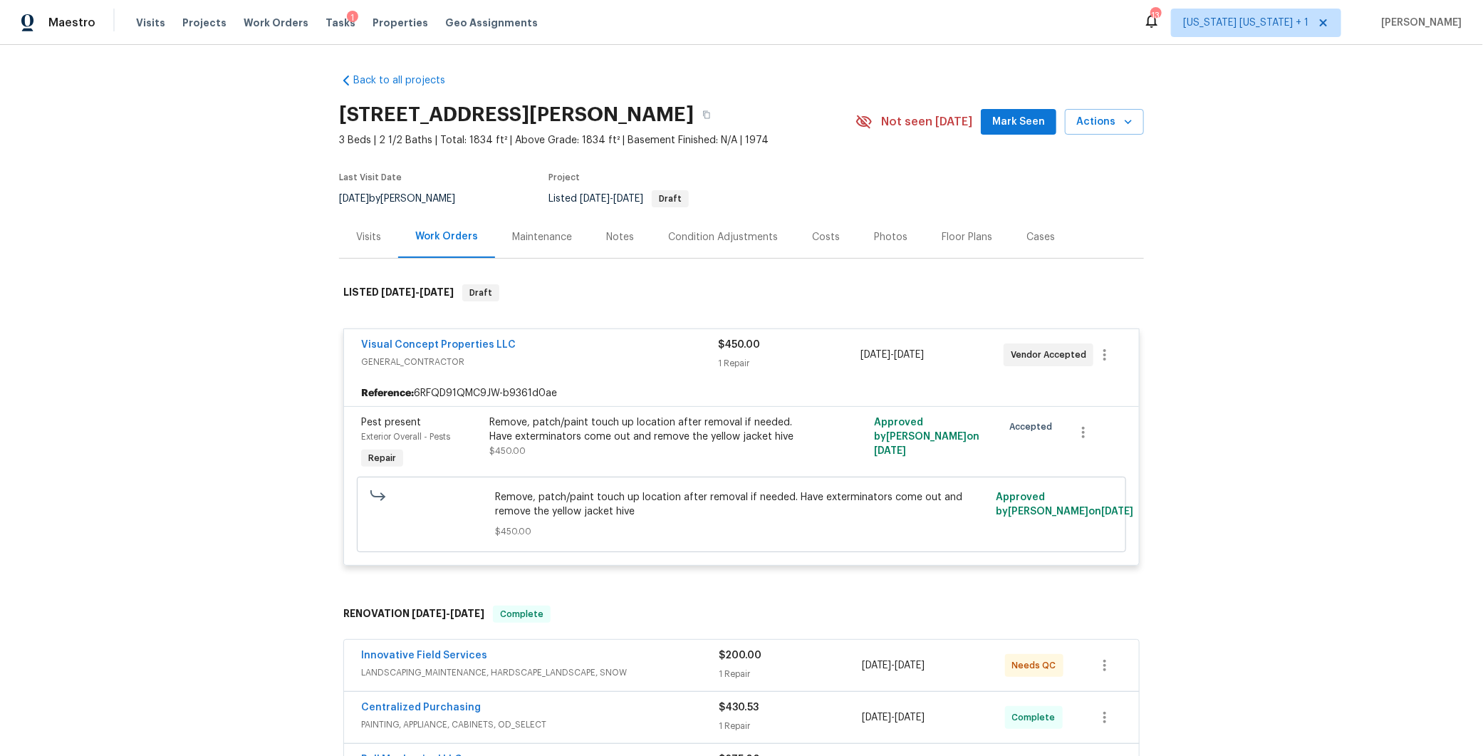
click at [681, 345] on div "Visual Concept Properties LLC" at bounding box center [539, 346] width 357 height 17
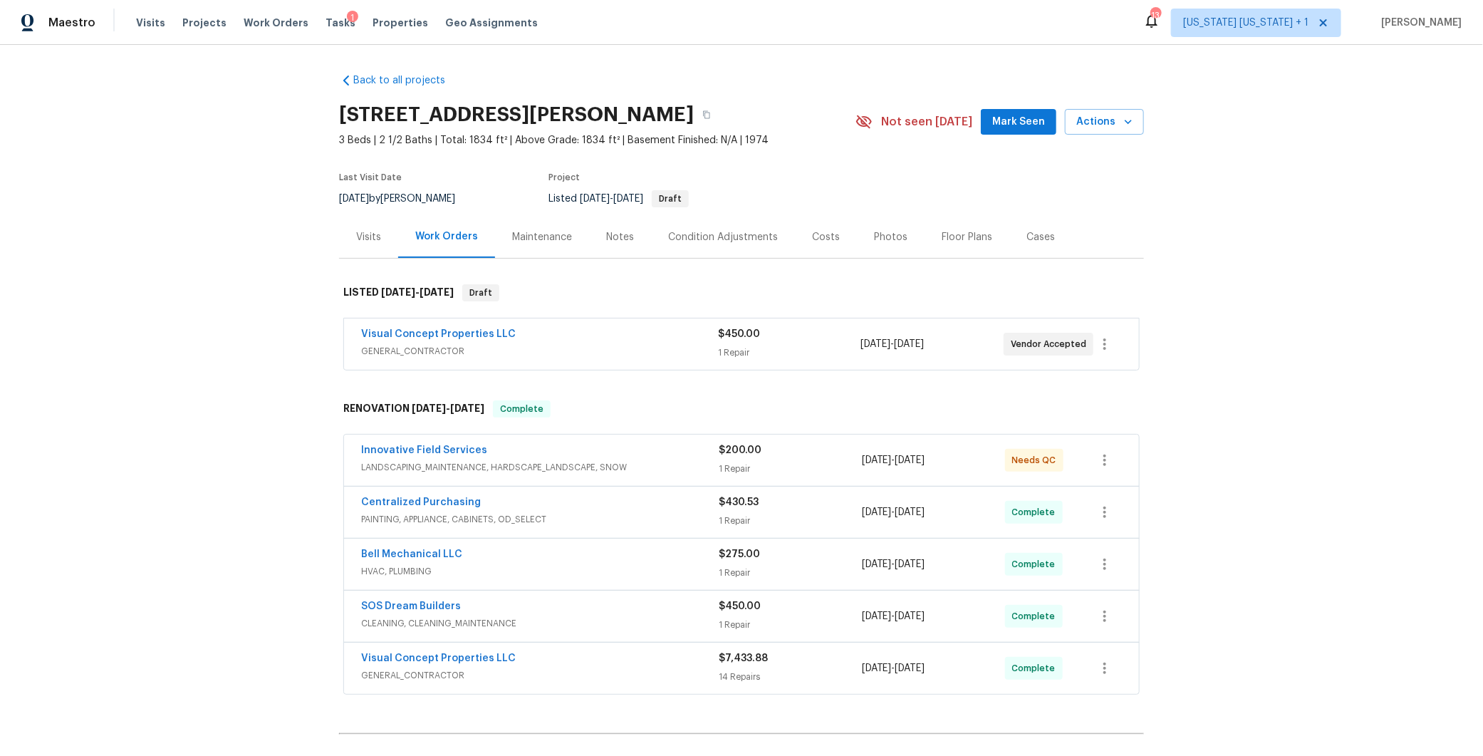
click at [660, 452] on div "Innovative Field Services" at bounding box center [539, 451] width 357 height 17
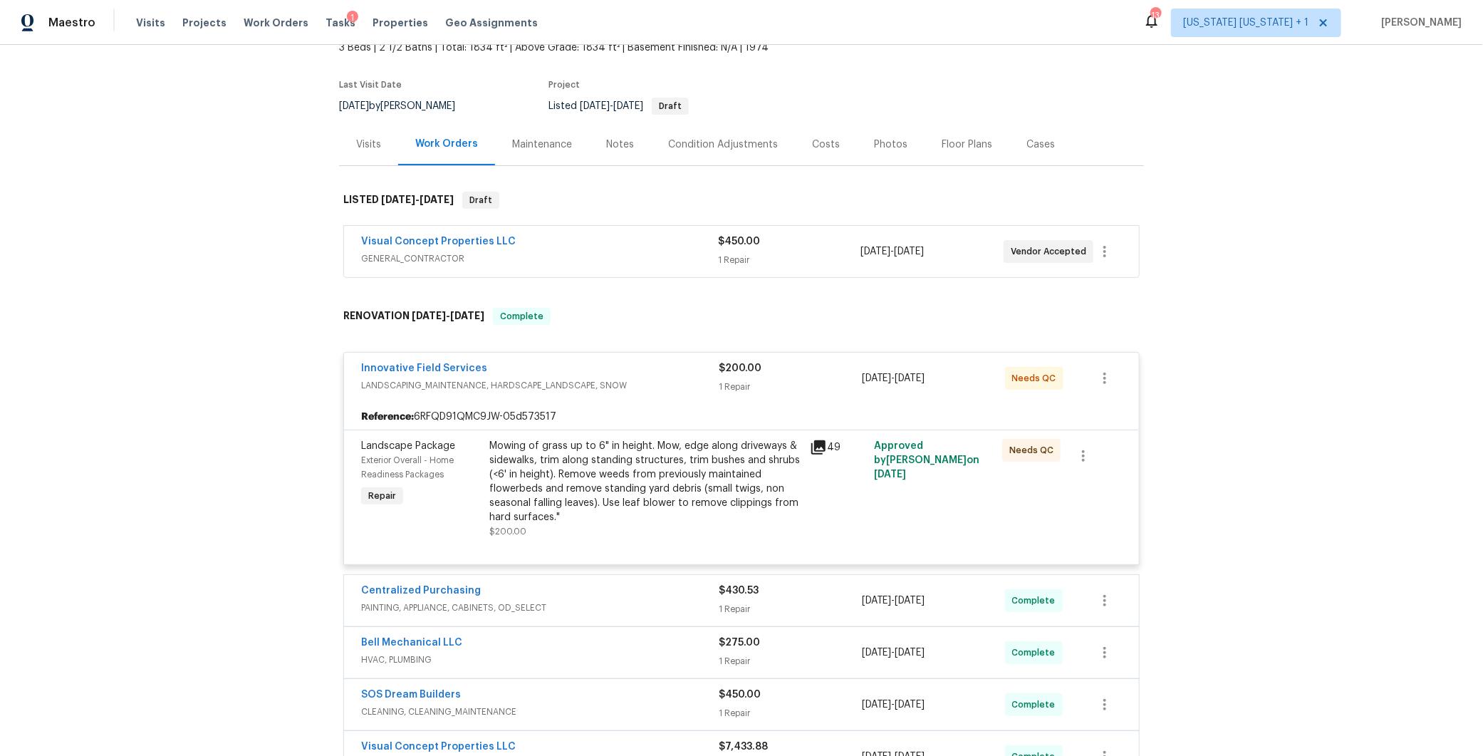
scroll to position [98, 0]
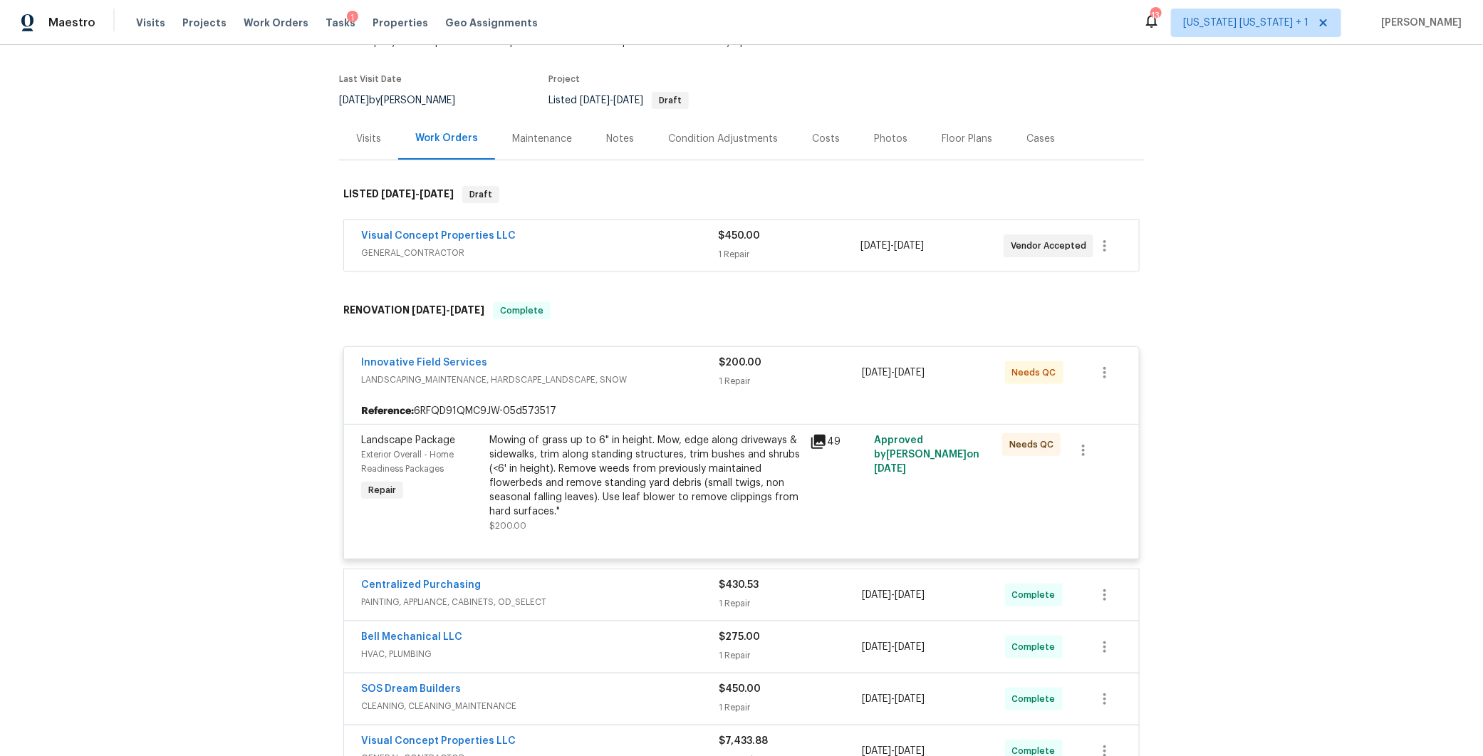
click at [660, 452] on div "Mowing of grass up to 6" in height. Mow, edge along driveways & sidewalks, trim…" at bounding box center [645, 475] width 312 height 85
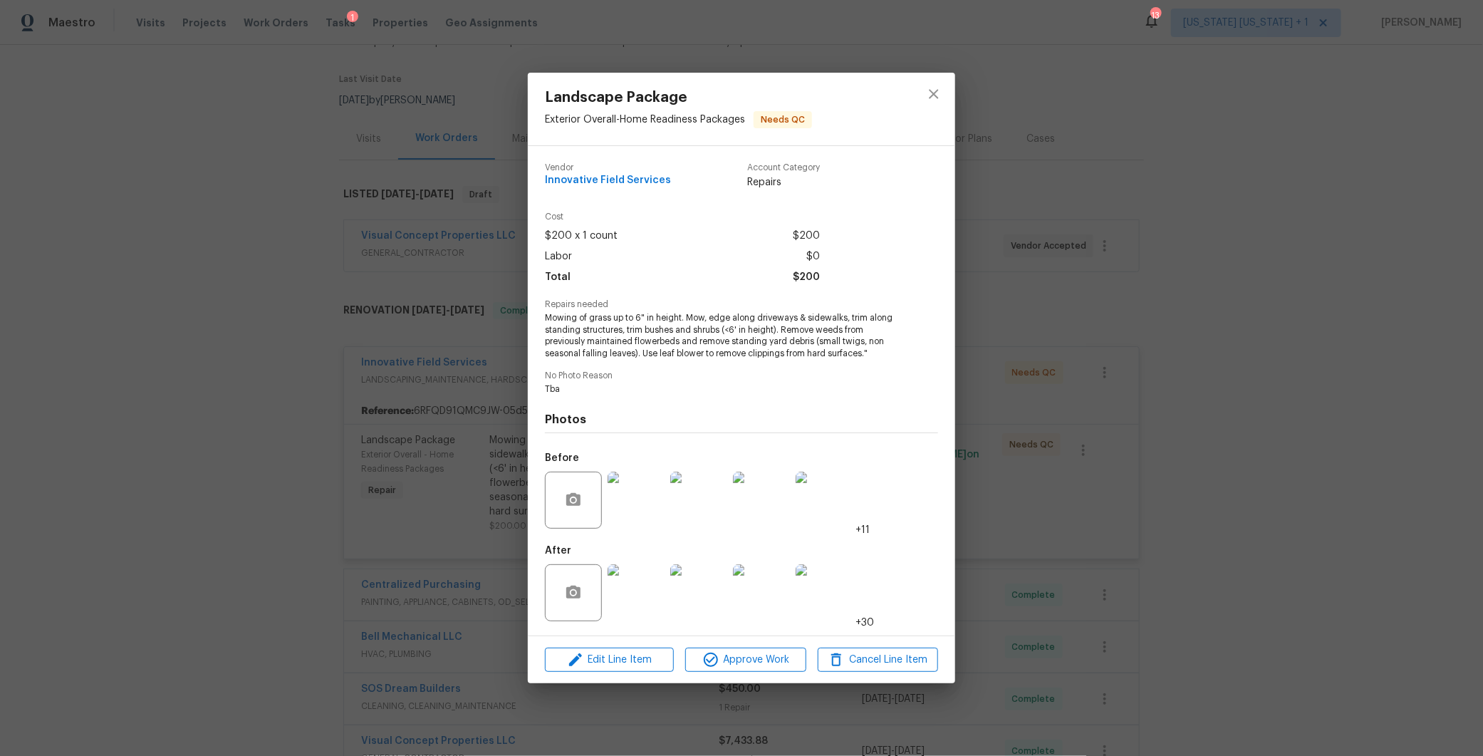
click at [636, 597] on img at bounding box center [635, 592] width 57 height 57
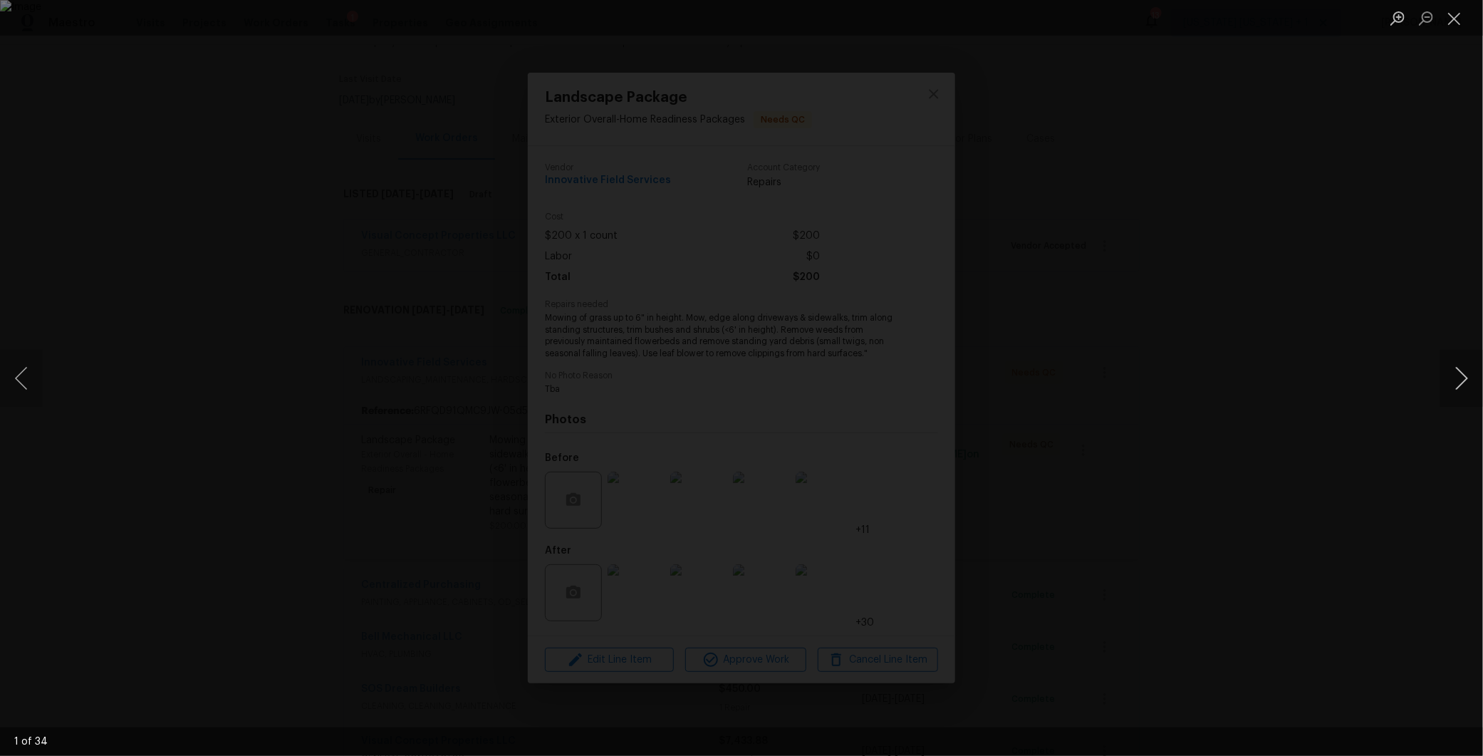
click at [1454, 382] on button "Next image" at bounding box center [1461, 378] width 43 height 57
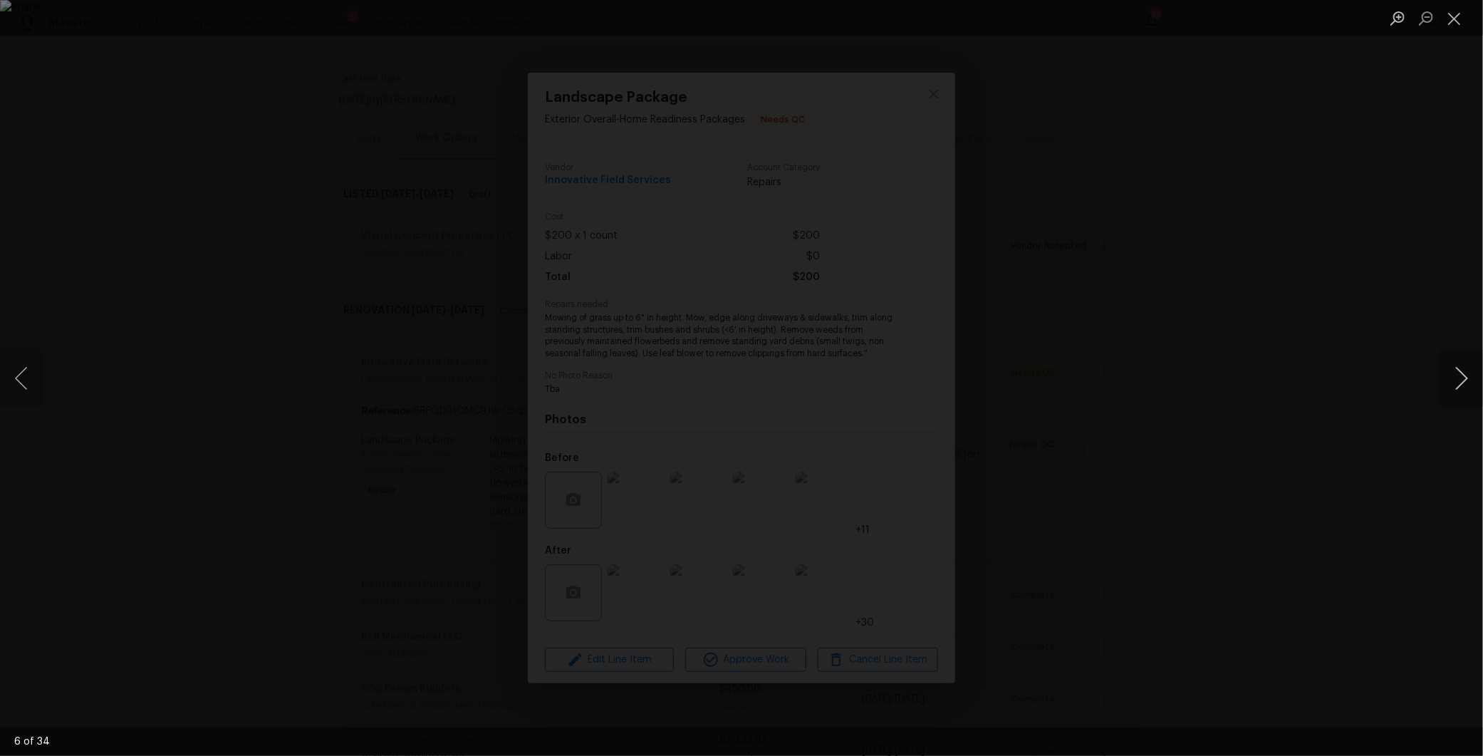
click at [1454, 382] on button "Next image" at bounding box center [1461, 378] width 43 height 57
click at [1174, 428] on div "Lightbox" at bounding box center [741, 378] width 1483 height 756
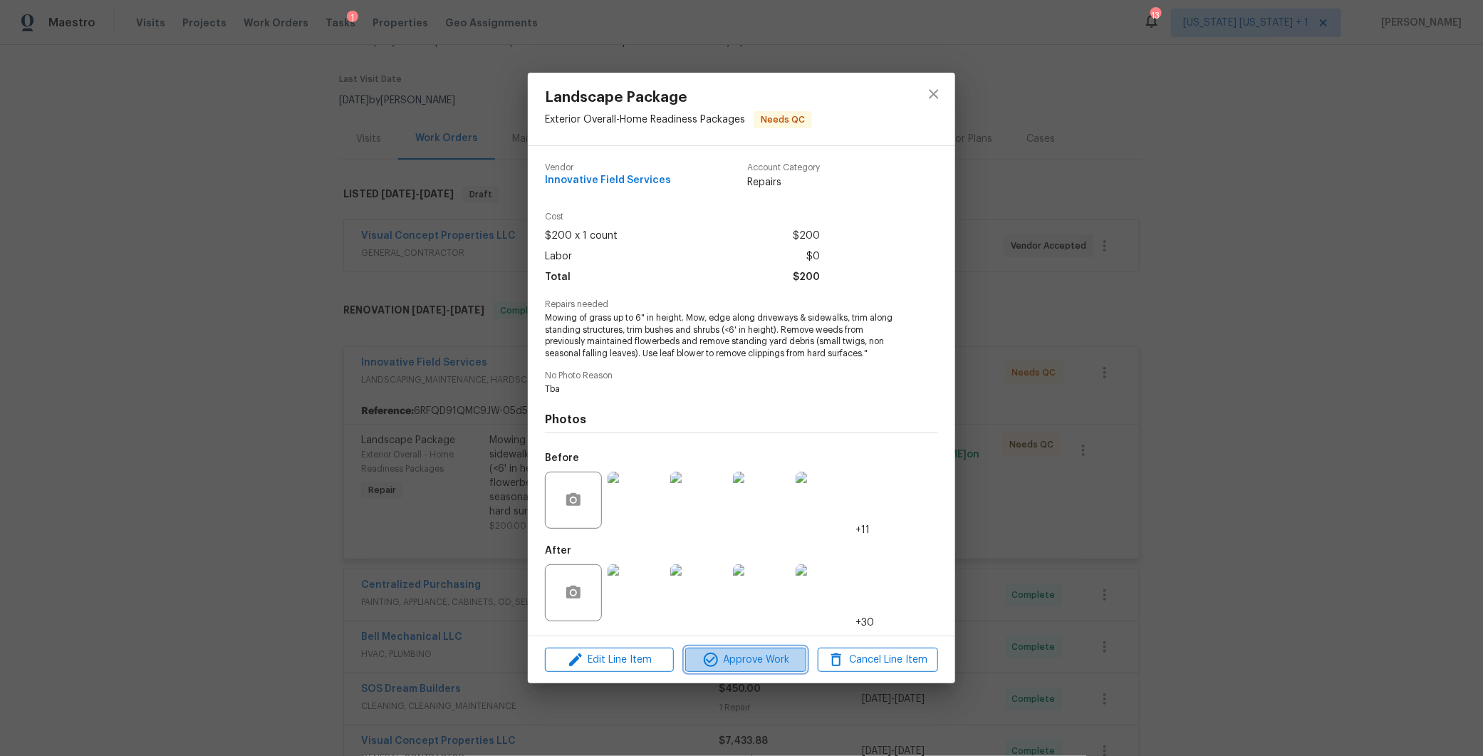
click at [775, 653] on span "Approve Work" at bounding box center [745, 660] width 112 height 18
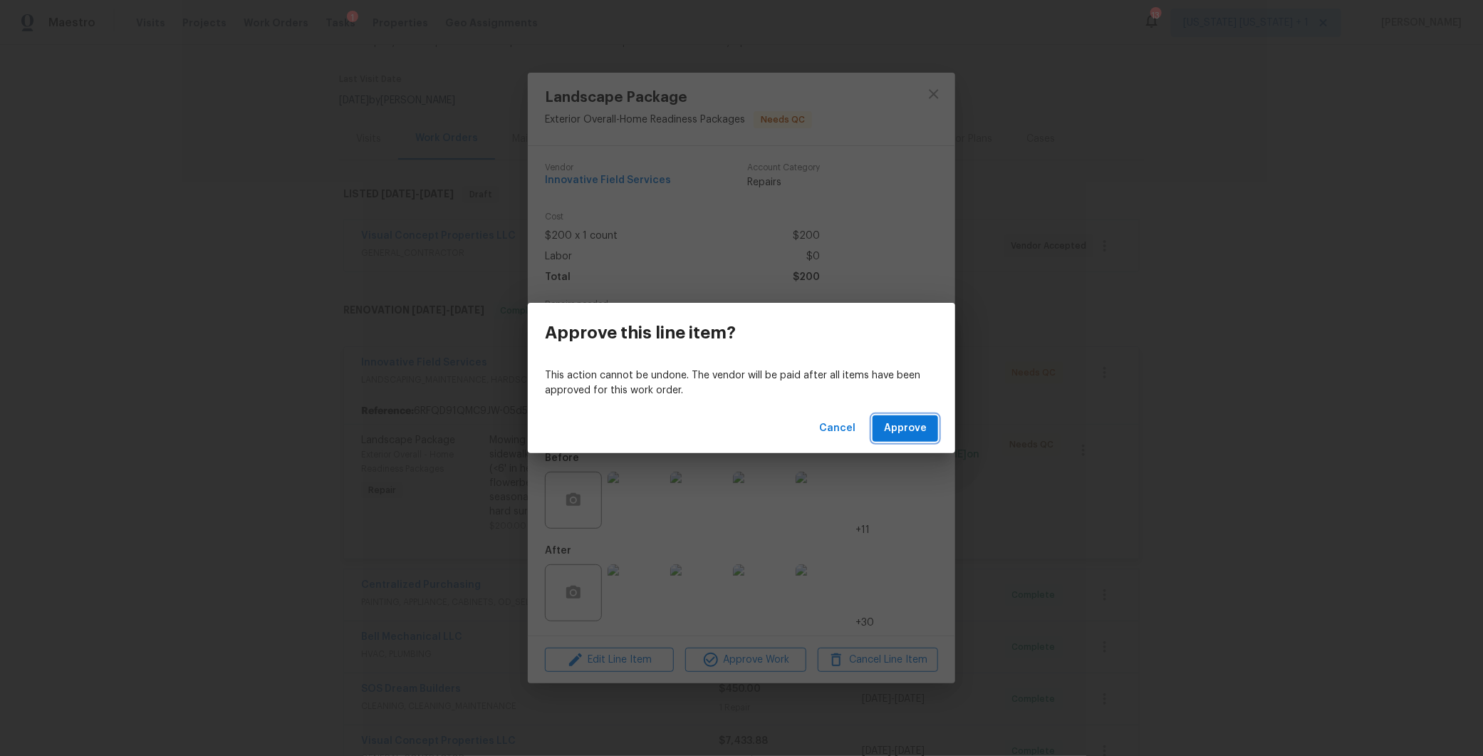
click at [909, 438] on button "Approve" at bounding box center [905, 428] width 66 height 26
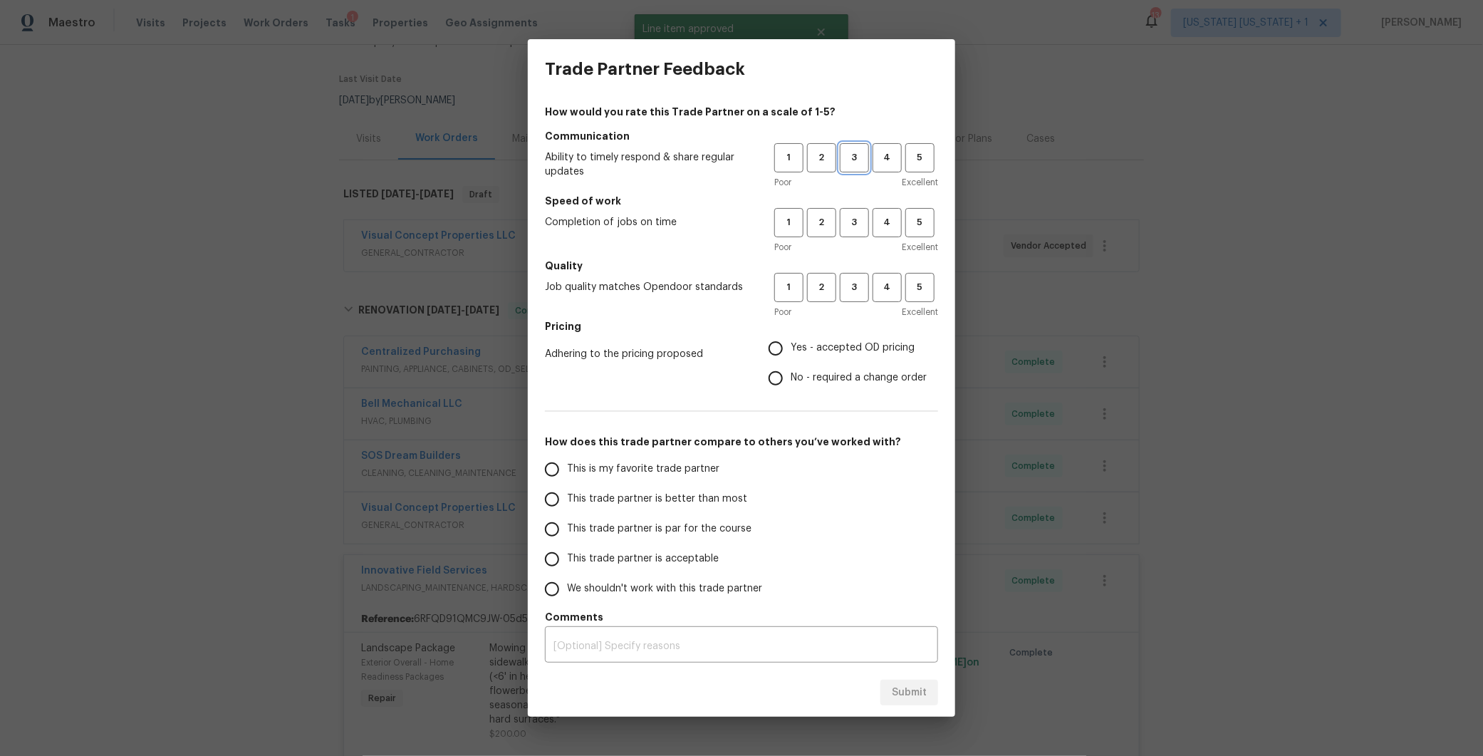
click at [852, 167] on button "3" at bounding box center [854, 157] width 29 height 29
click at [852, 242] on div "Poor Excellent" at bounding box center [856, 247] width 164 height 14
click at [854, 230] on span "3" at bounding box center [854, 222] width 26 height 16
click at [851, 296] on button "3" at bounding box center [854, 287] width 29 height 29
click at [781, 350] on input "Yes - accepted OD pricing" at bounding box center [776, 348] width 30 height 30
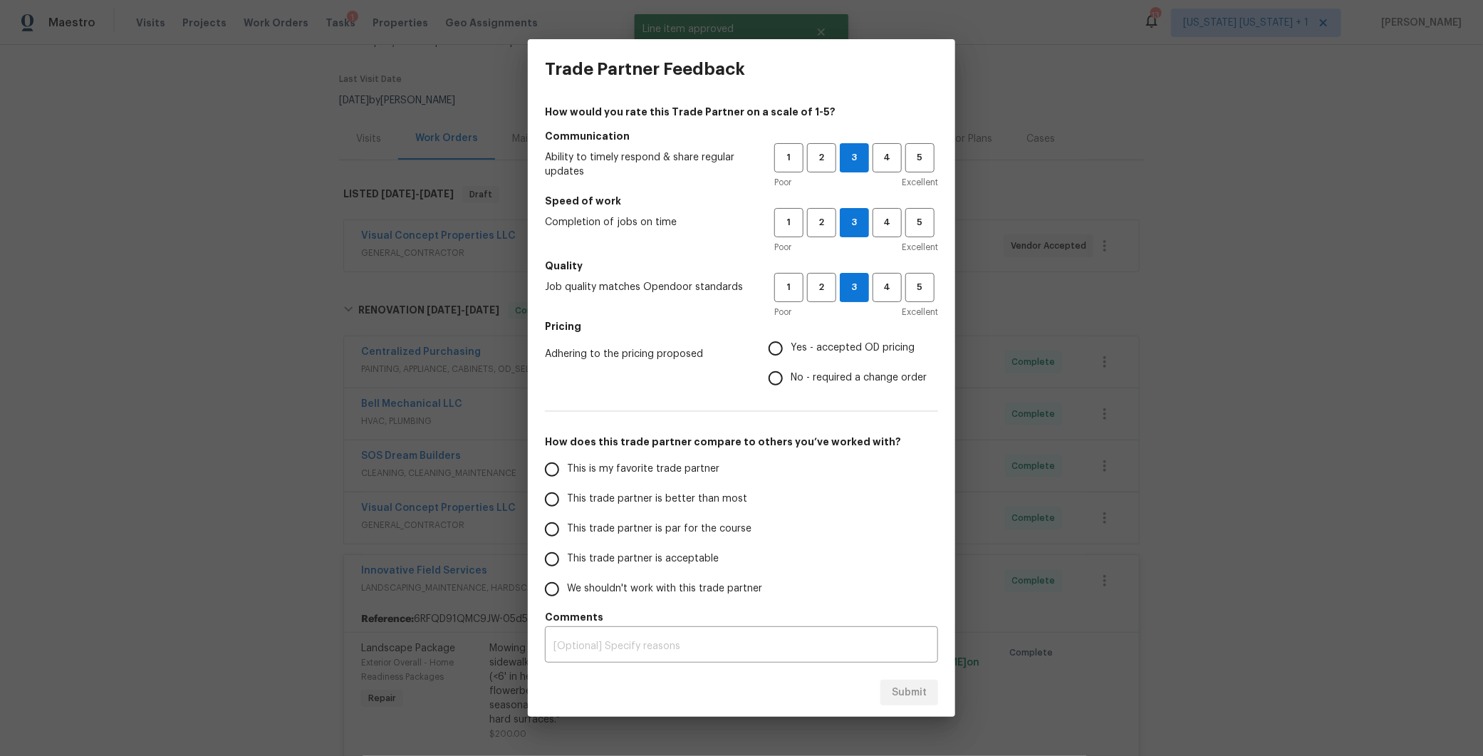
radio input "true"
click at [560, 528] on input "This trade partner is par for the course" at bounding box center [552, 529] width 30 height 30
click at [902, 689] on span "Submit" at bounding box center [909, 693] width 35 height 18
radio input "true"
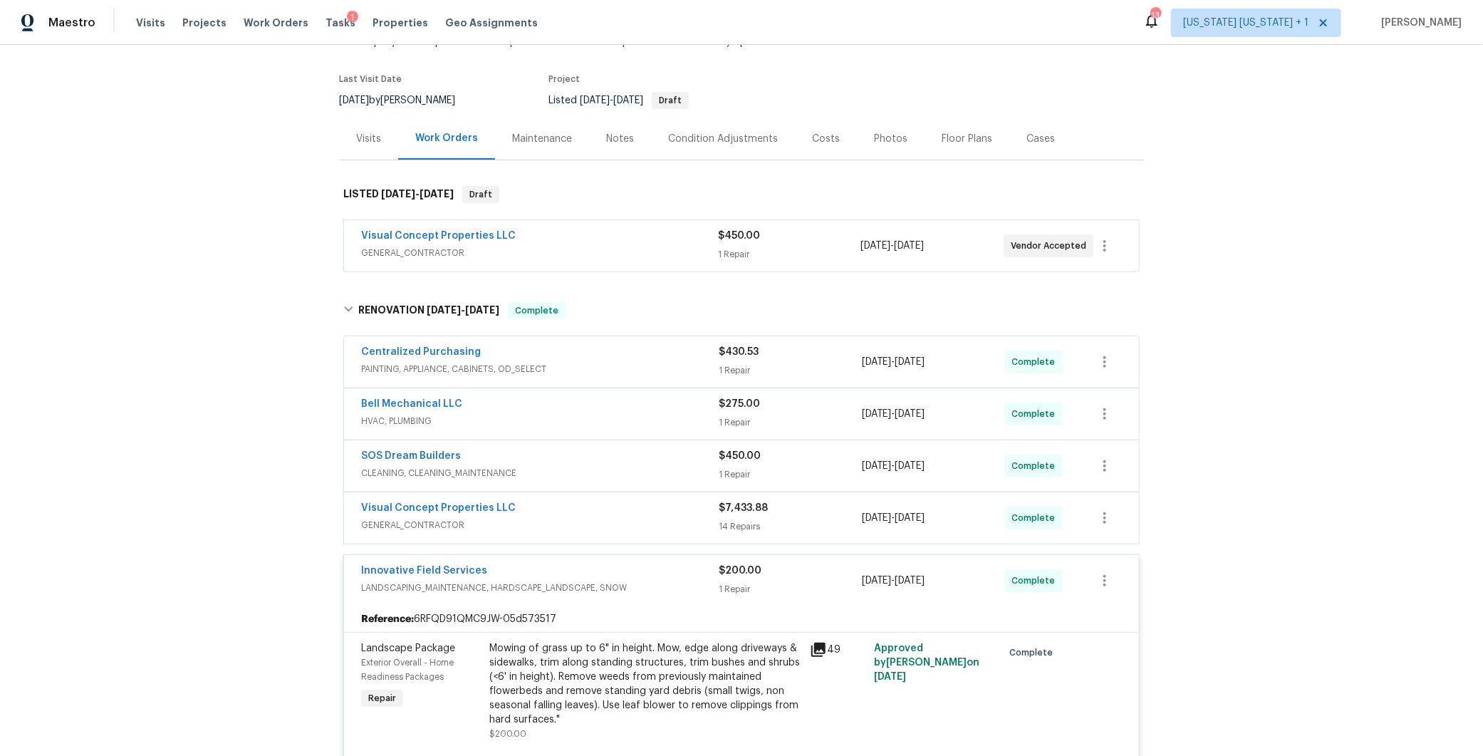
radio input "false"
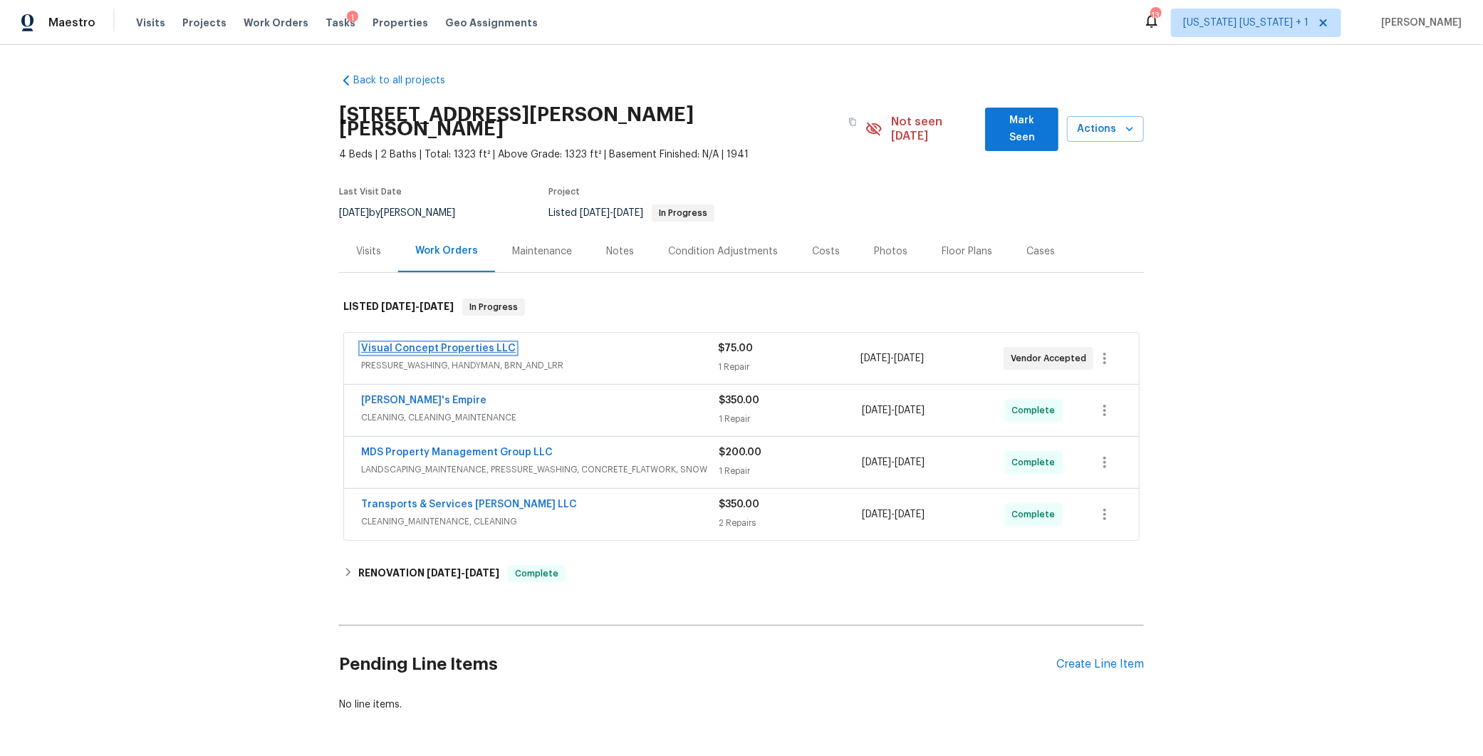
click at [449, 343] on link "Visual Concept Properties LLC" at bounding box center [438, 348] width 155 height 10
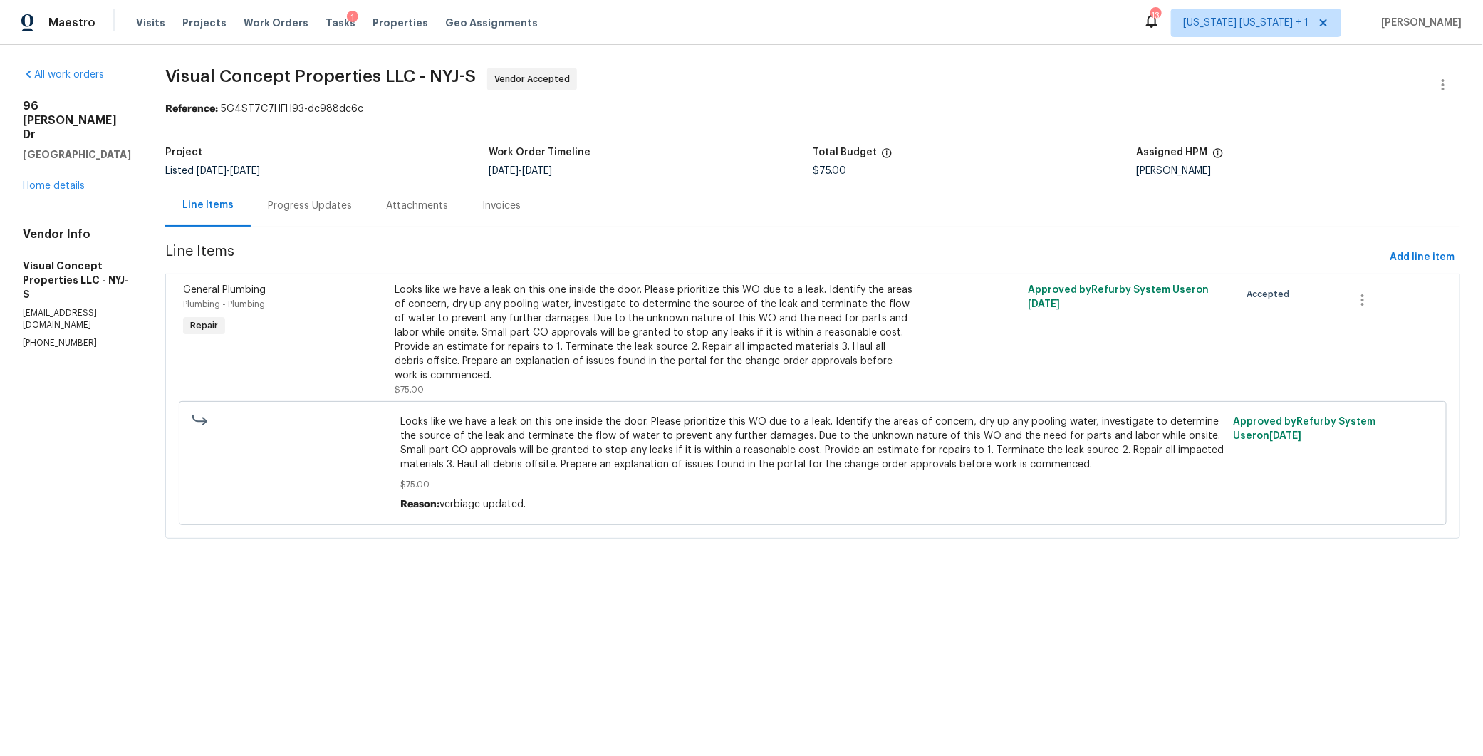
click at [330, 218] on div "Progress Updates" at bounding box center [310, 205] width 118 height 42
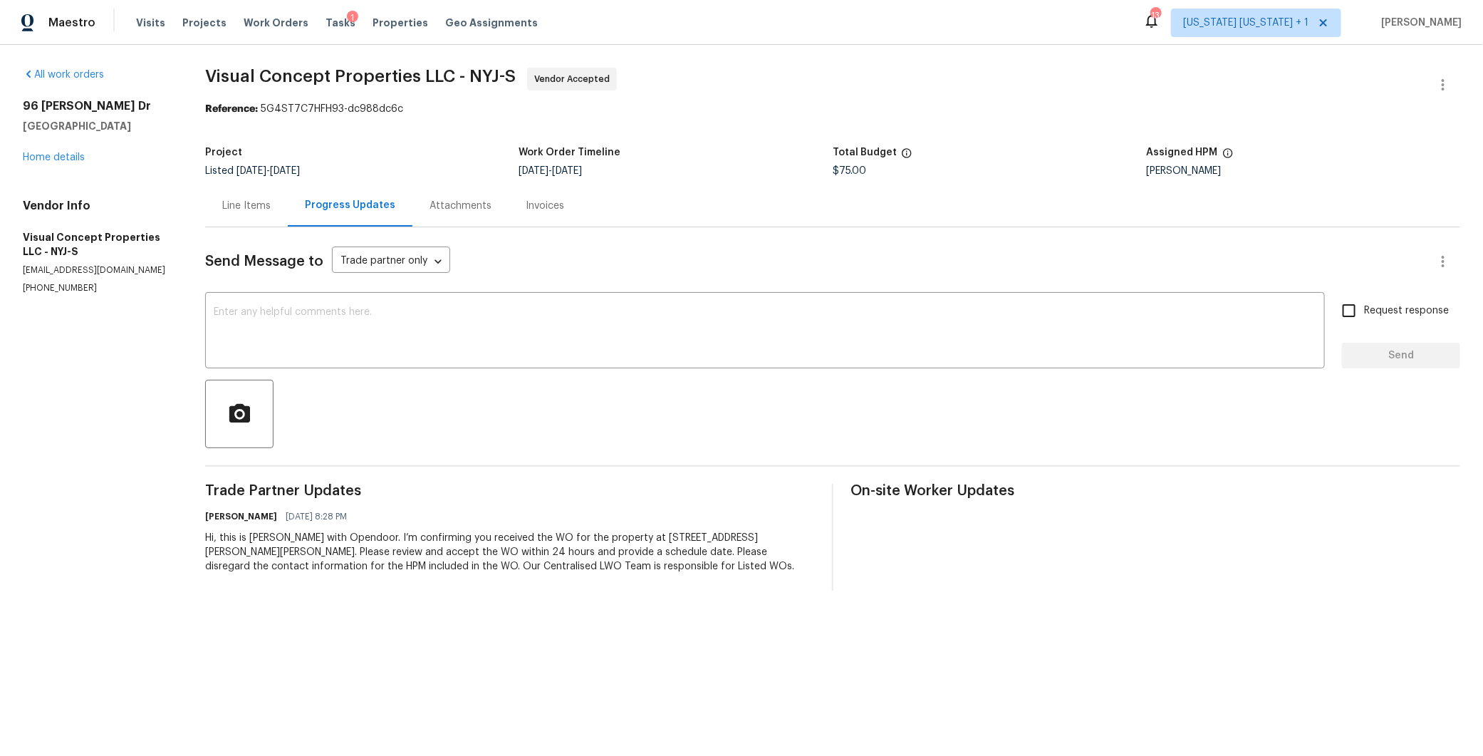
click at [250, 199] on div "Line Items" at bounding box center [246, 206] width 48 height 14
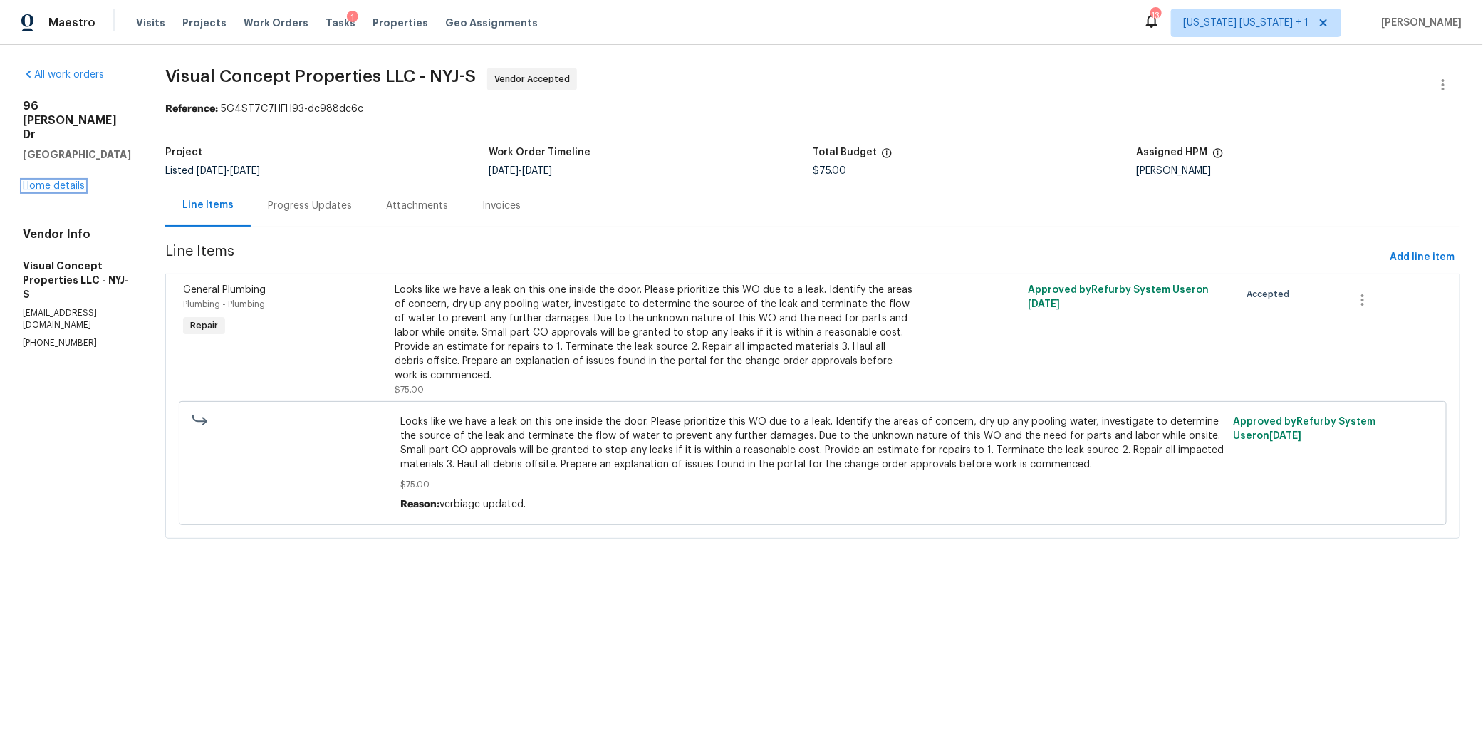
click at [68, 181] on link "Home details" at bounding box center [54, 186] width 62 height 10
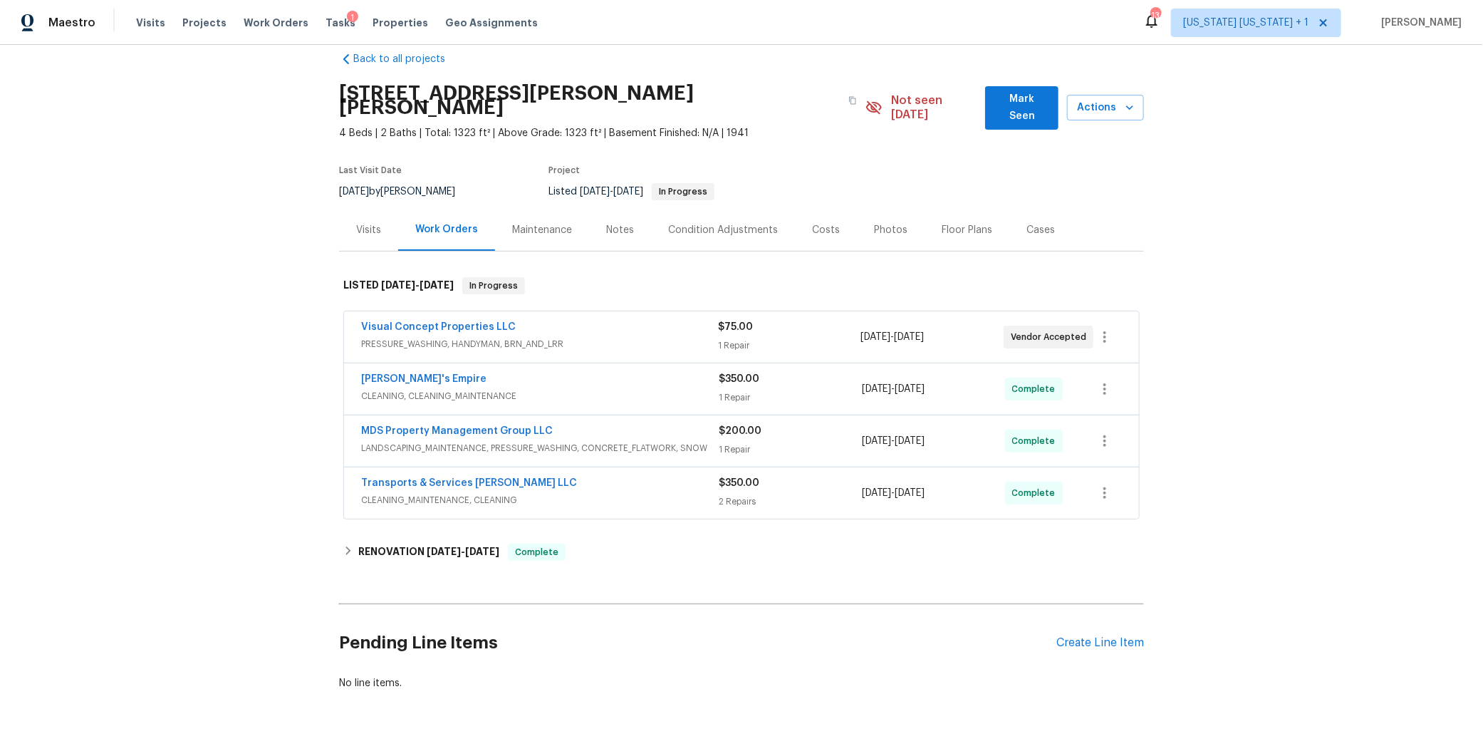
scroll to position [22, 0]
